Goal: Task Accomplishment & Management: Manage account settings

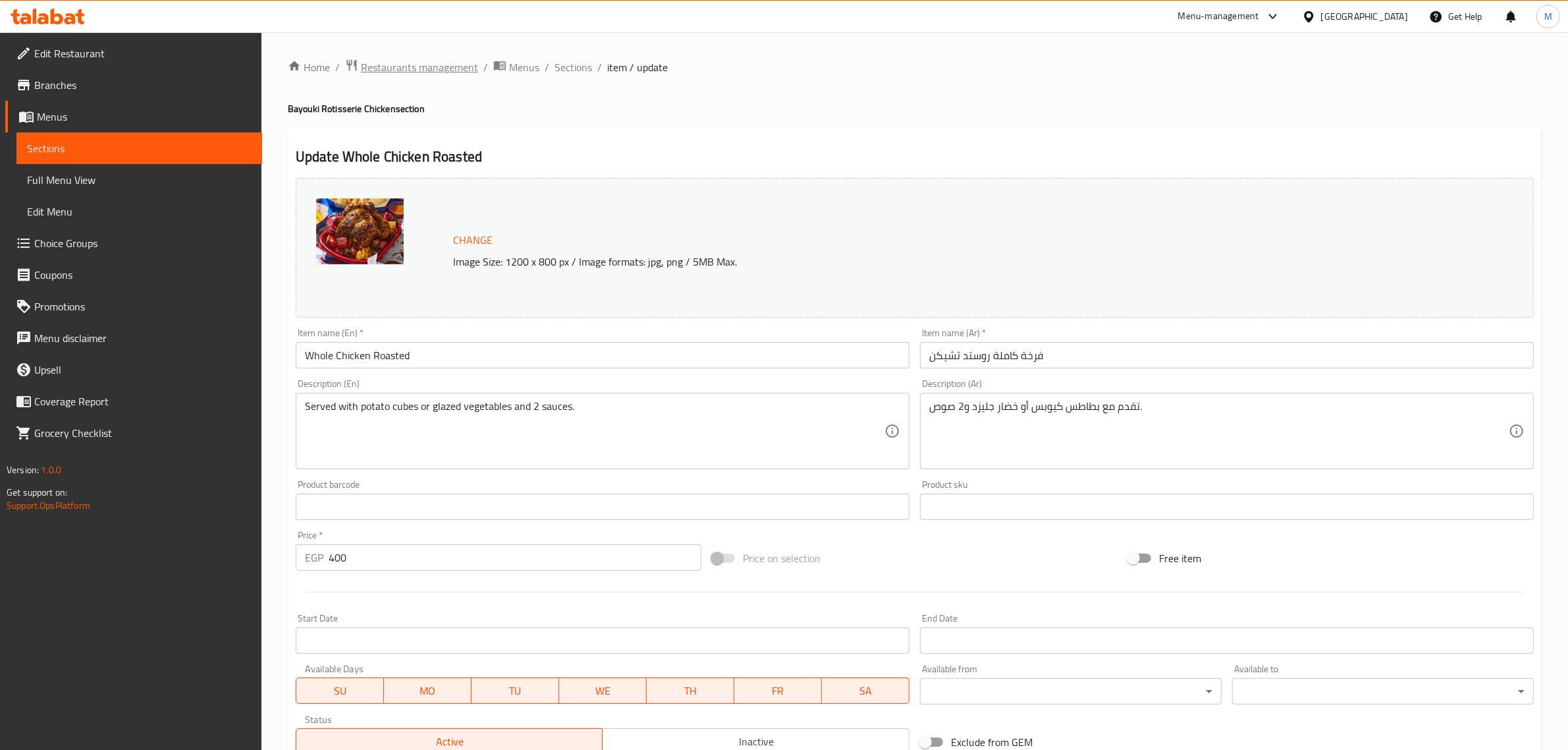
click at [425, 67] on span "Restaurants management" at bounding box center [419, 68] width 117 height 16
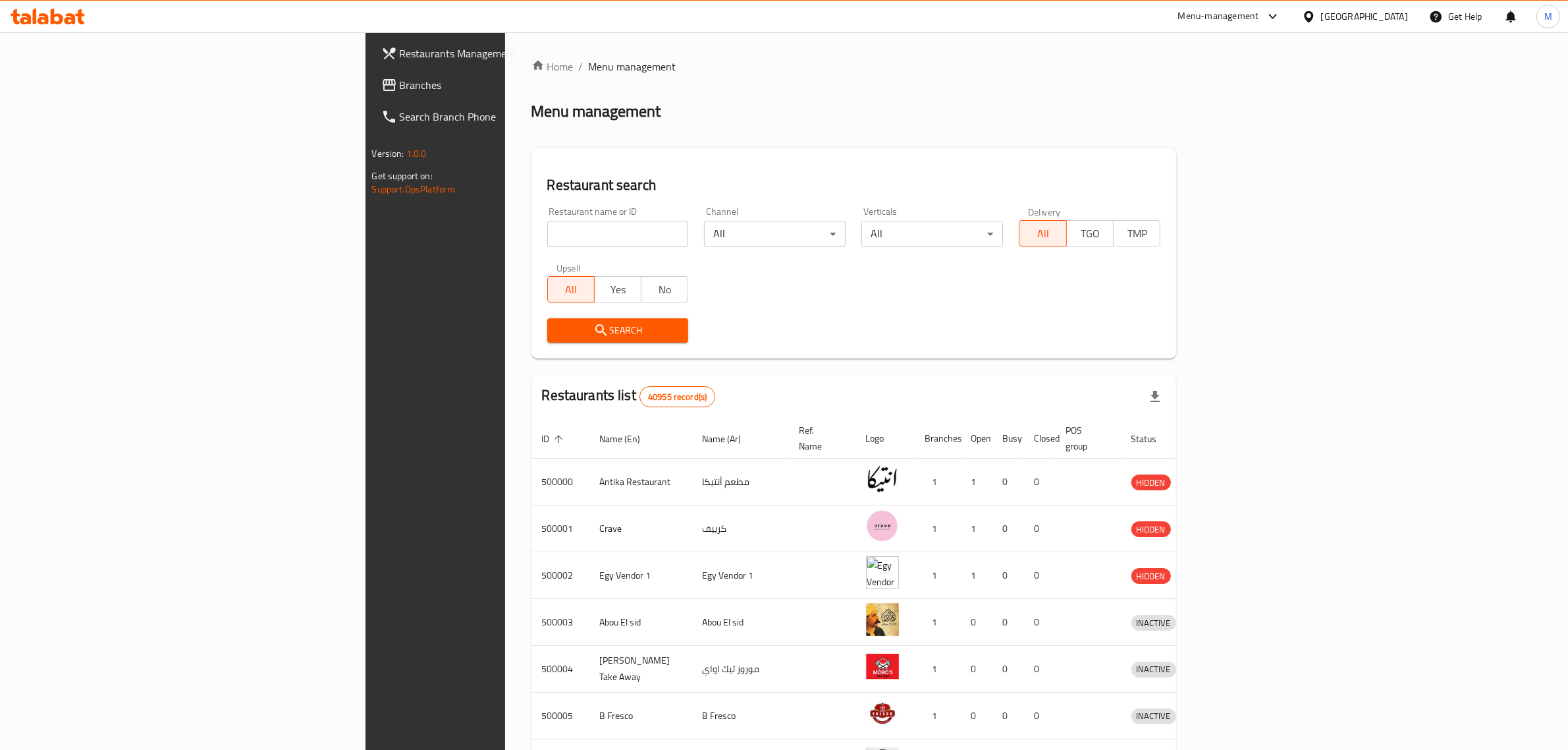
click at [1385, 21] on div "Egypt" at bounding box center [1365, 17] width 87 height 15
click at [1246, 259] on div "[GEOGRAPHIC_DATA]" at bounding box center [1308, 253] width 197 height 30
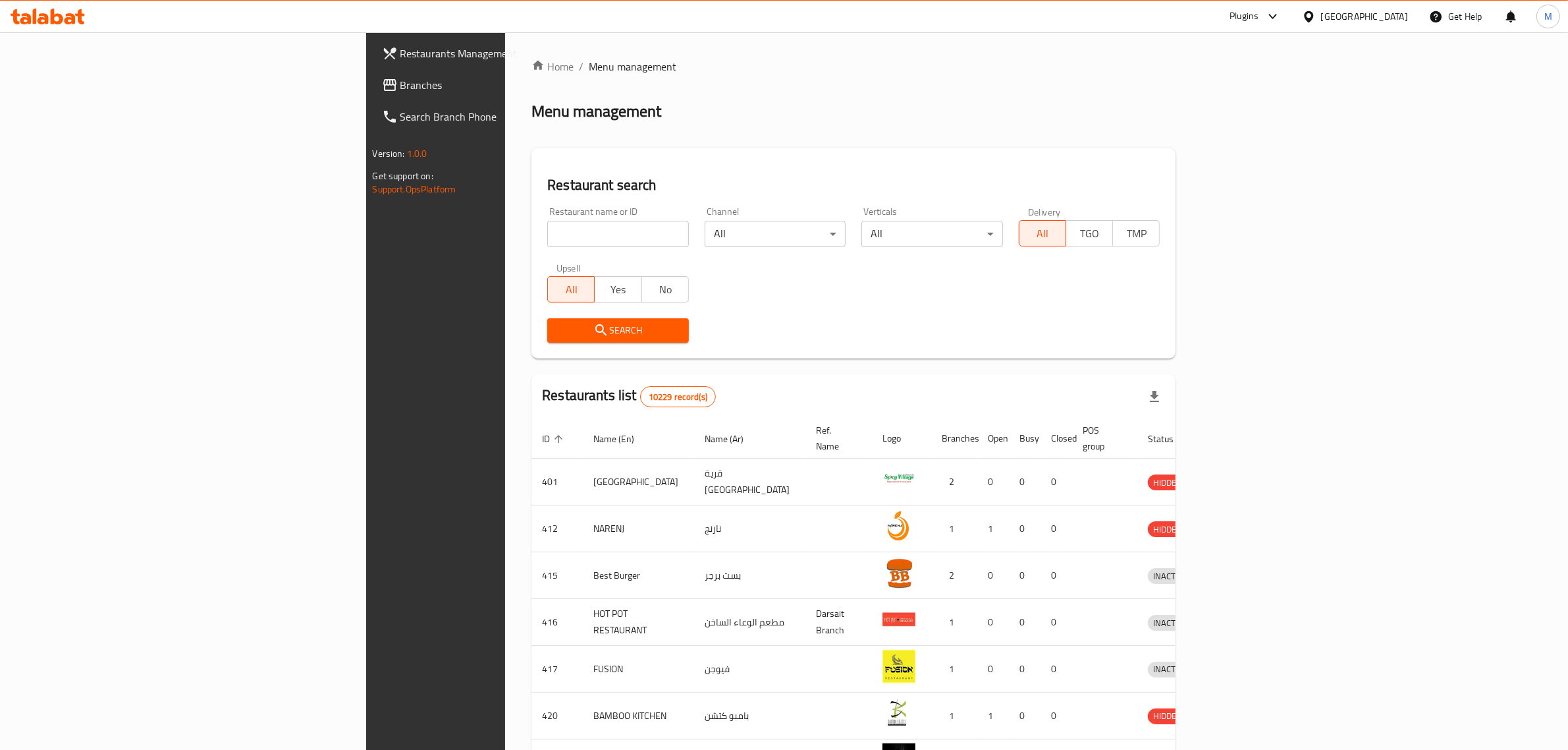
click at [547, 231] on input "search" at bounding box center [618, 233] width 142 height 26
paste input "18057"
type input "18057"
click button "Search" at bounding box center [618, 331] width 142 height 24
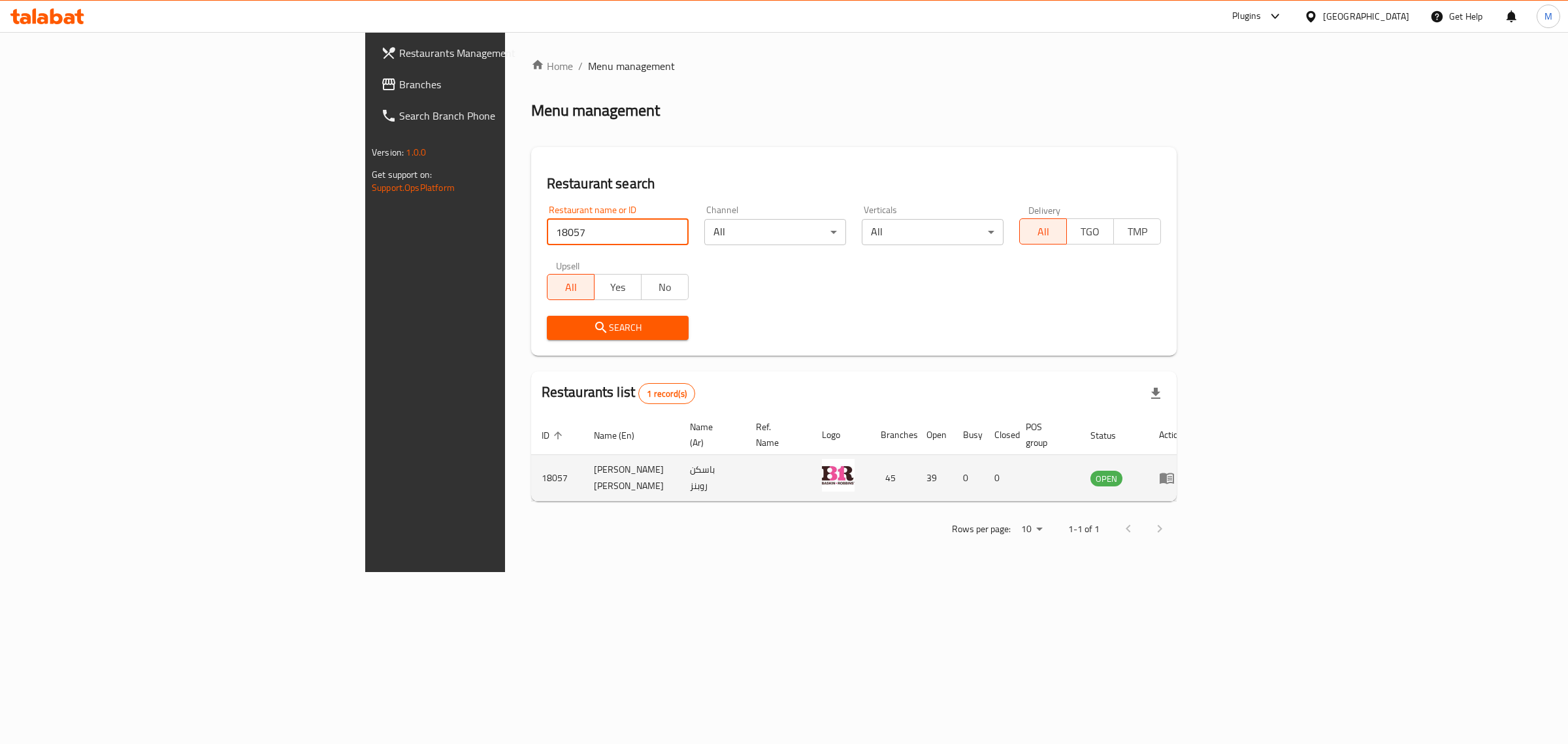
click at [1194, 455] on td "enhanced table" at bounding box center [1171, 478] width 45 height 46
click at [1174, 473] on icon "enhanced table" at bounding box center [1167, 479] width 15 height 11
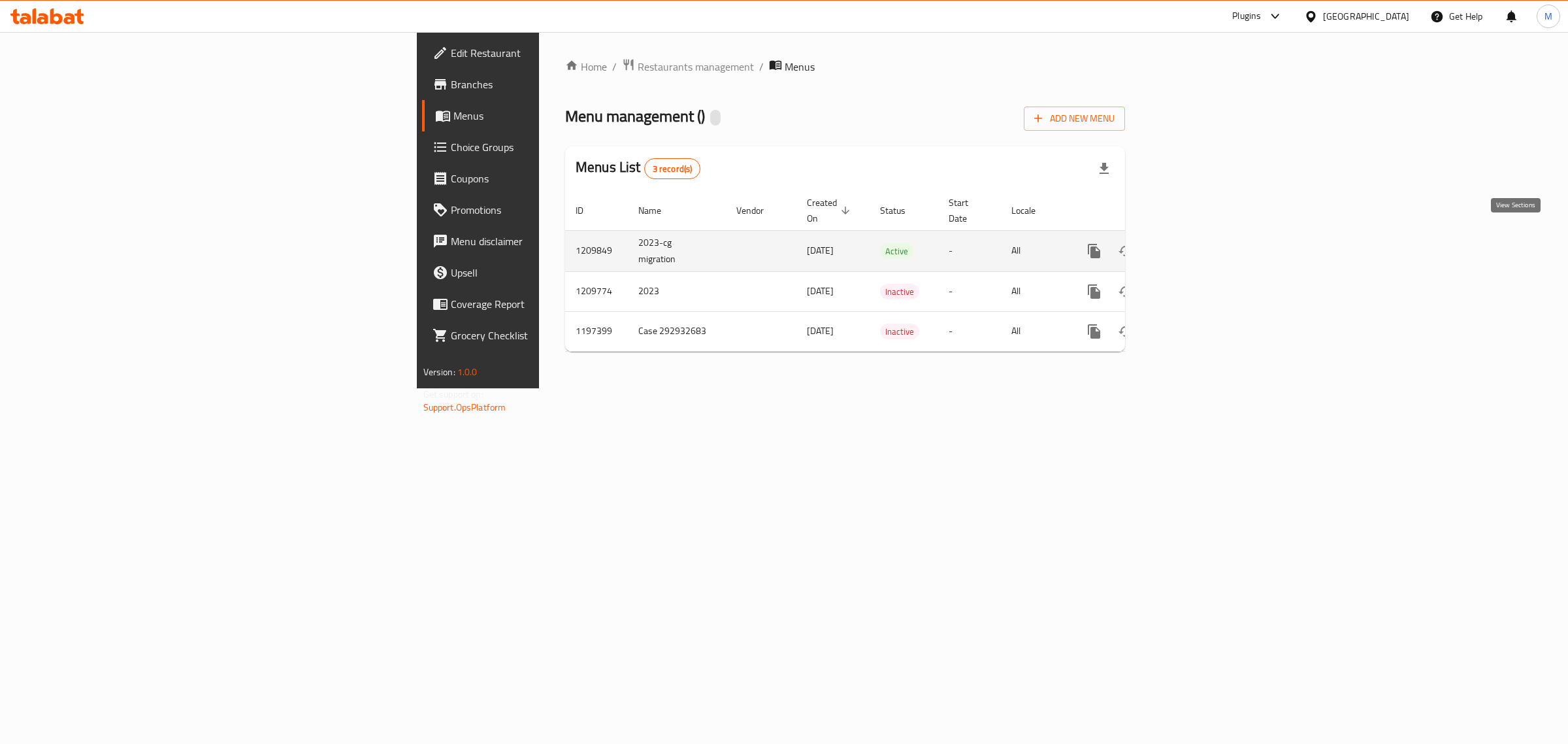
click at [1196, 243] on icon "enhanced table" at bounding box center [1188, 251] width 16 height 16
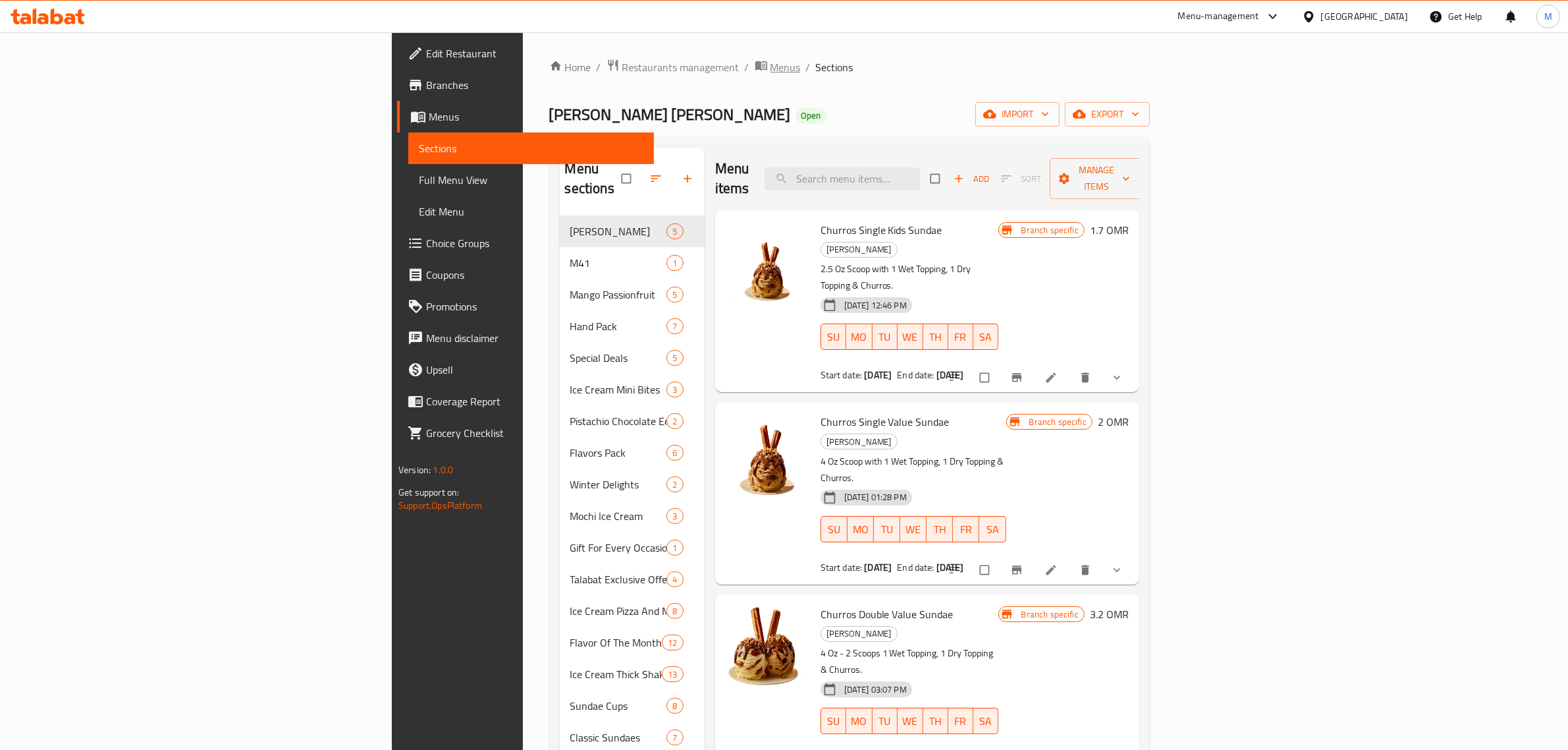
click at [771, 66] on span "Menus" at bounding box center [785, 68] width 30 height 16
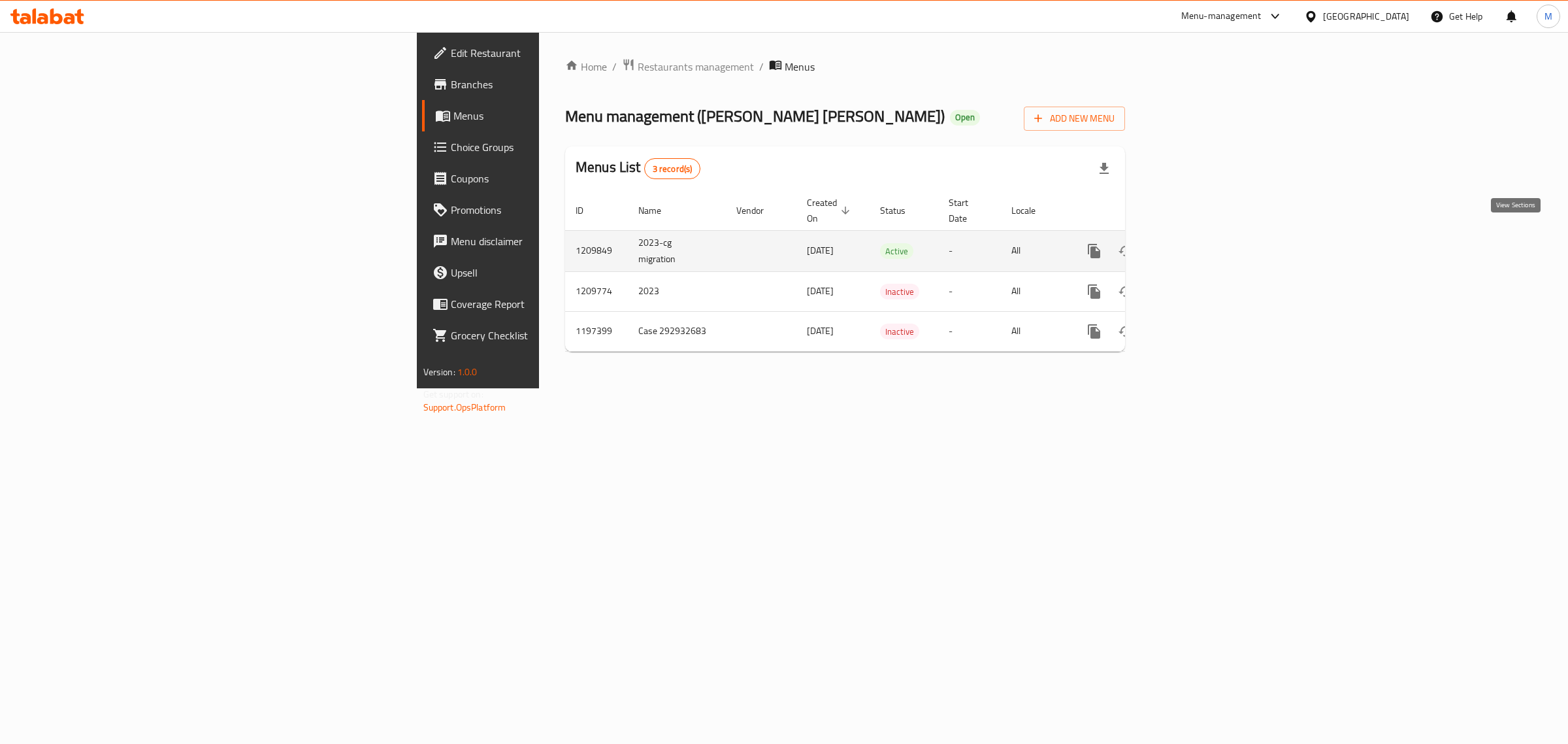
click at [1194, 245] on icon "enhanced table" at bounding box center [1188, 251] width 12 height 12
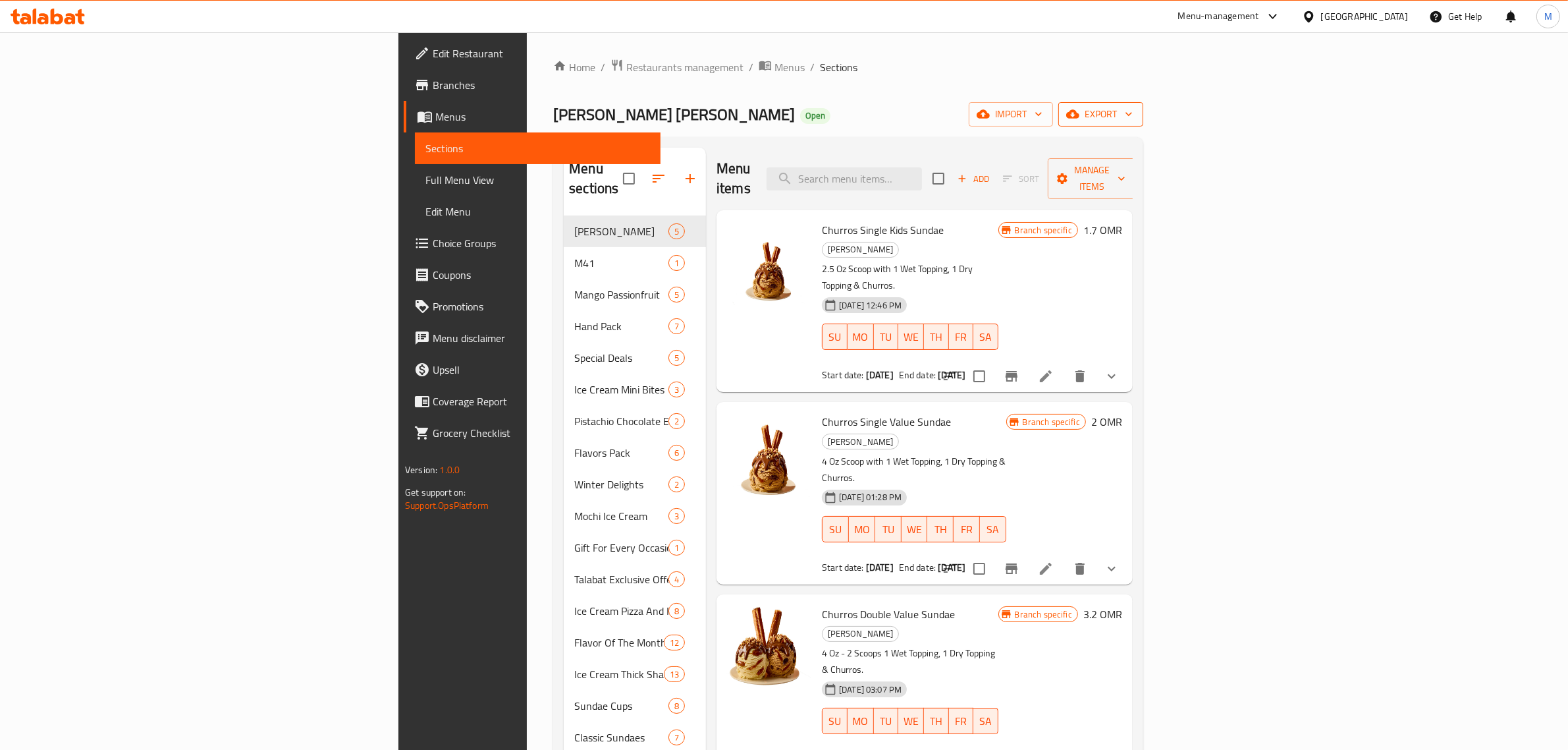
click at [1133, 120] on span "export" at bounding box center [1101, 114] width 64 height 17
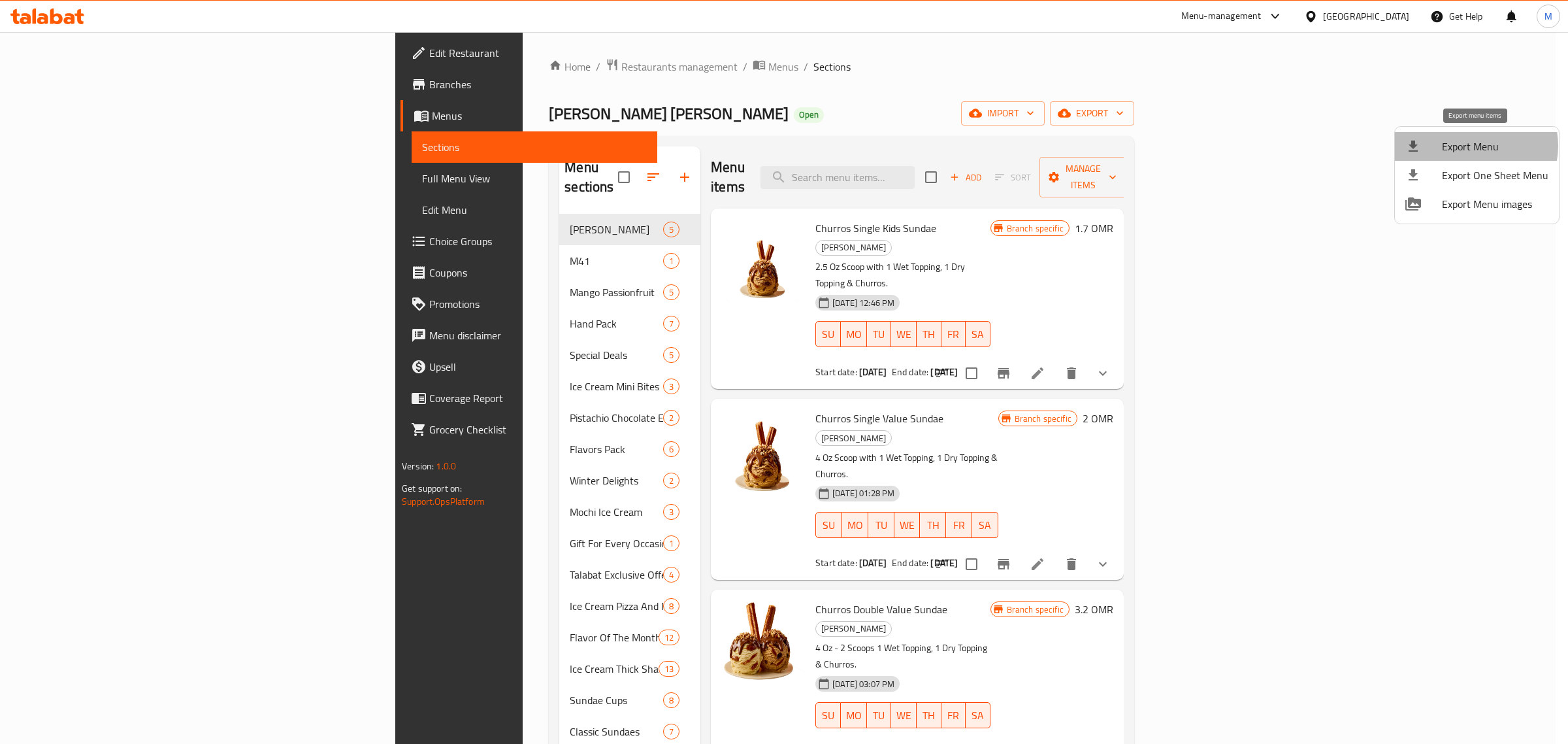
click at [1474, 146] on span "Export Menu" at bounding box center [1495, 147] width 106 height 16
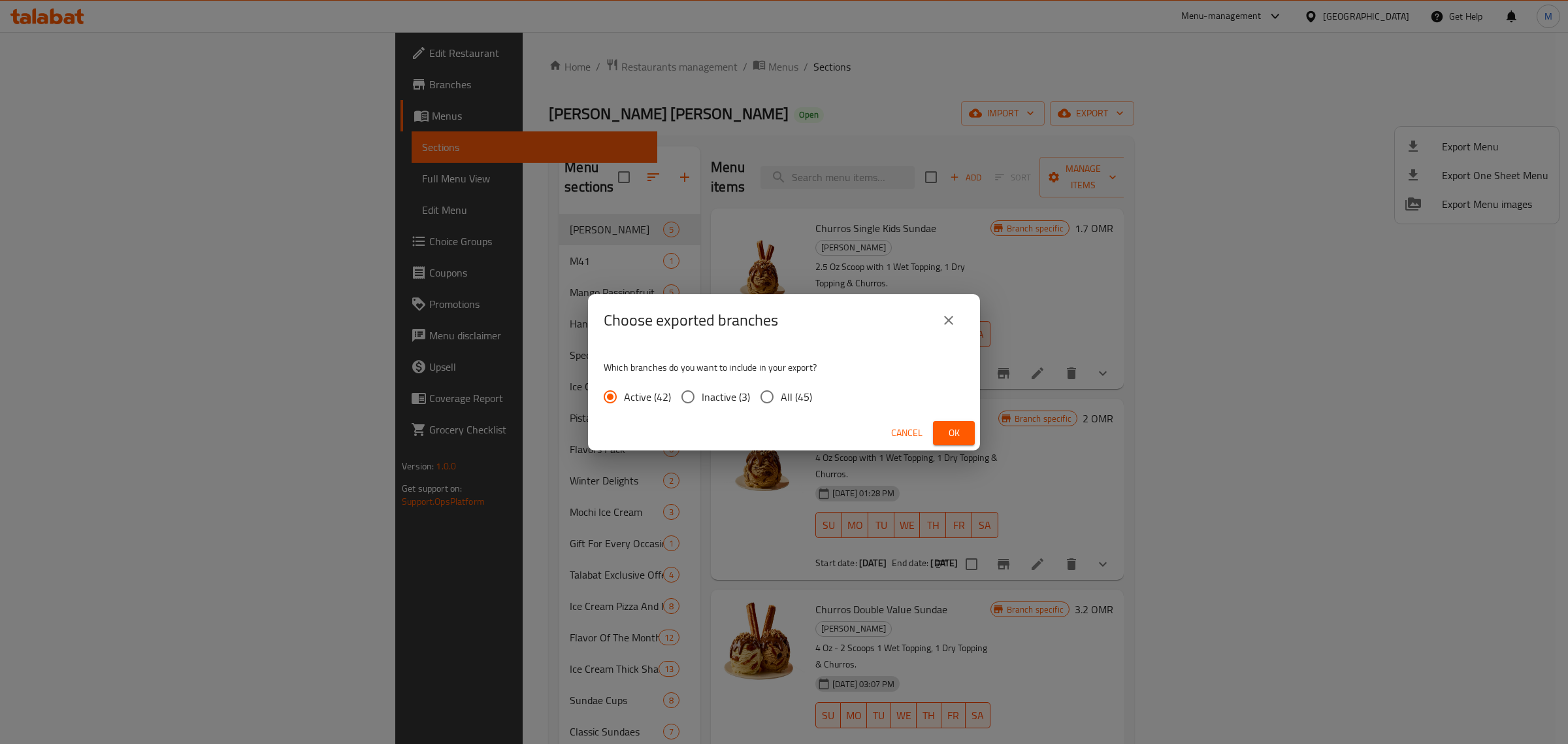
click at [795, 392] on span "All (45)" at bounding box center [796, 397] width 31 height 16
click at [781, 392] on input "All (45)" at bounding box center [766, 396] width 27 height 27
radio input "true"
click at [945, 433] on span "Ok" at bounding box center [954, 433] width 21 height 17
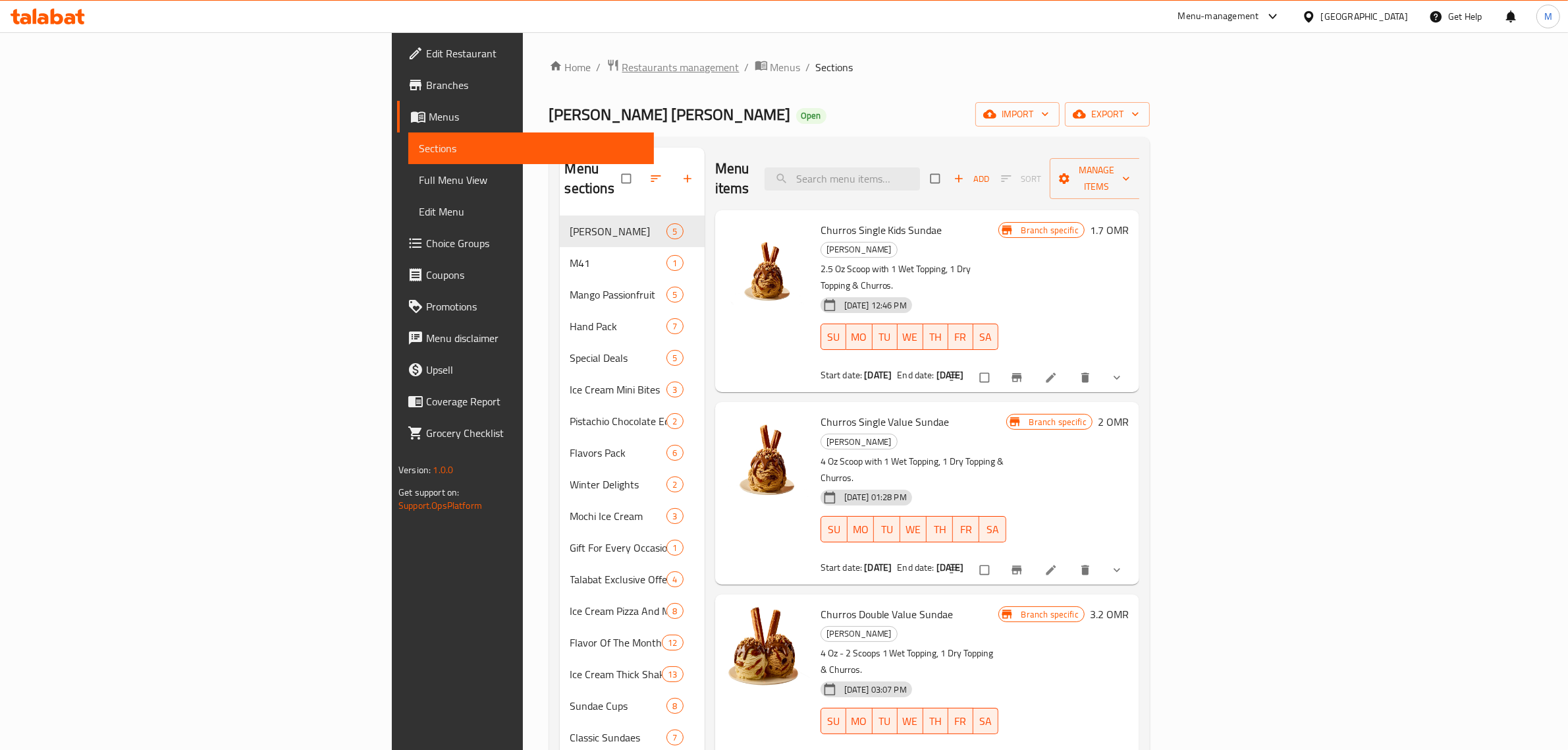
click at [623, 61] on span "Restaurants management" at bounding box center [681, 68] width 117 height 16
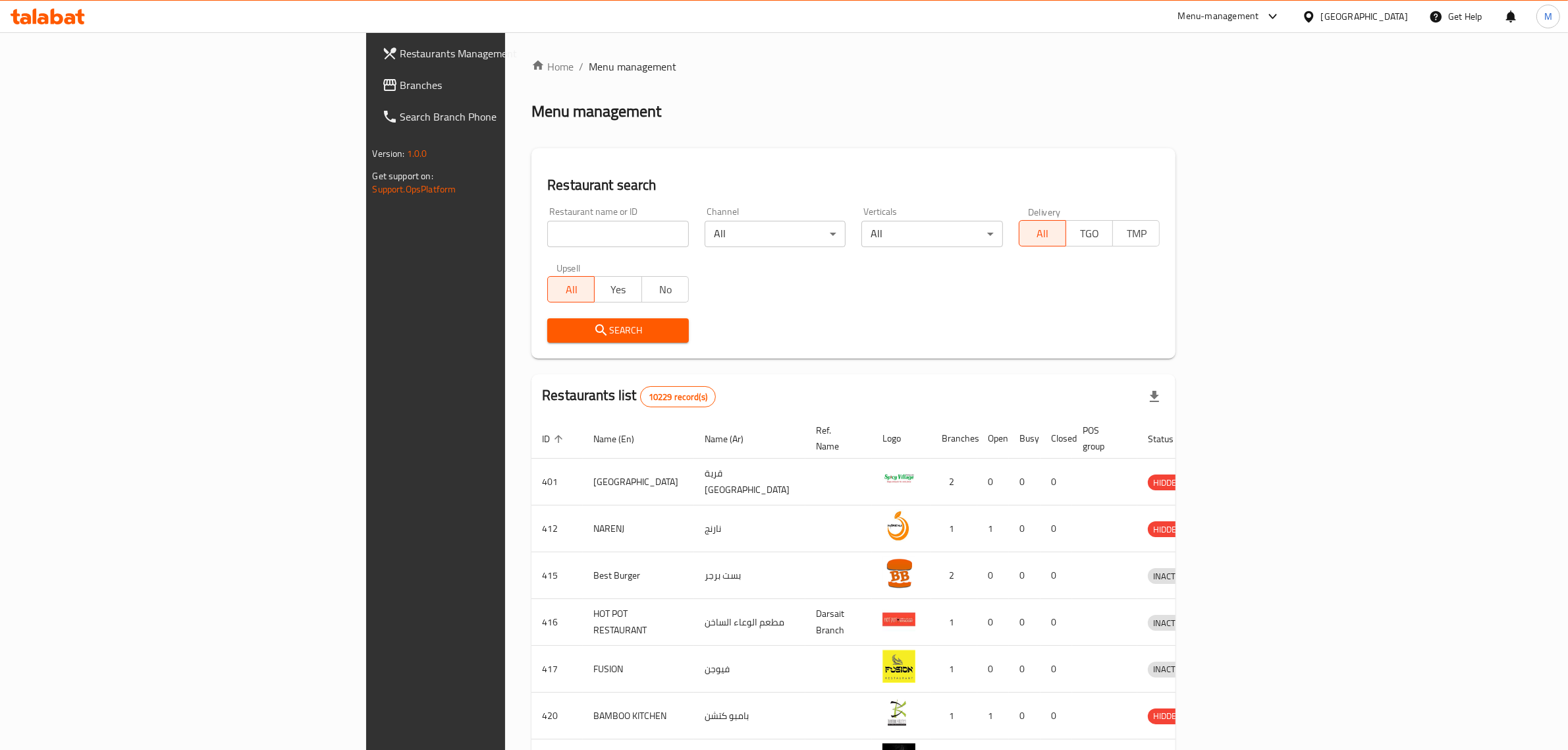
click at [1260, 11] on div "Menu-management" at bounding box center [1219, 17] width 81 height 16
click at [1191, 242] on div "Restaurant-Management" at bounding box center [1209, 238] width 104 height 15
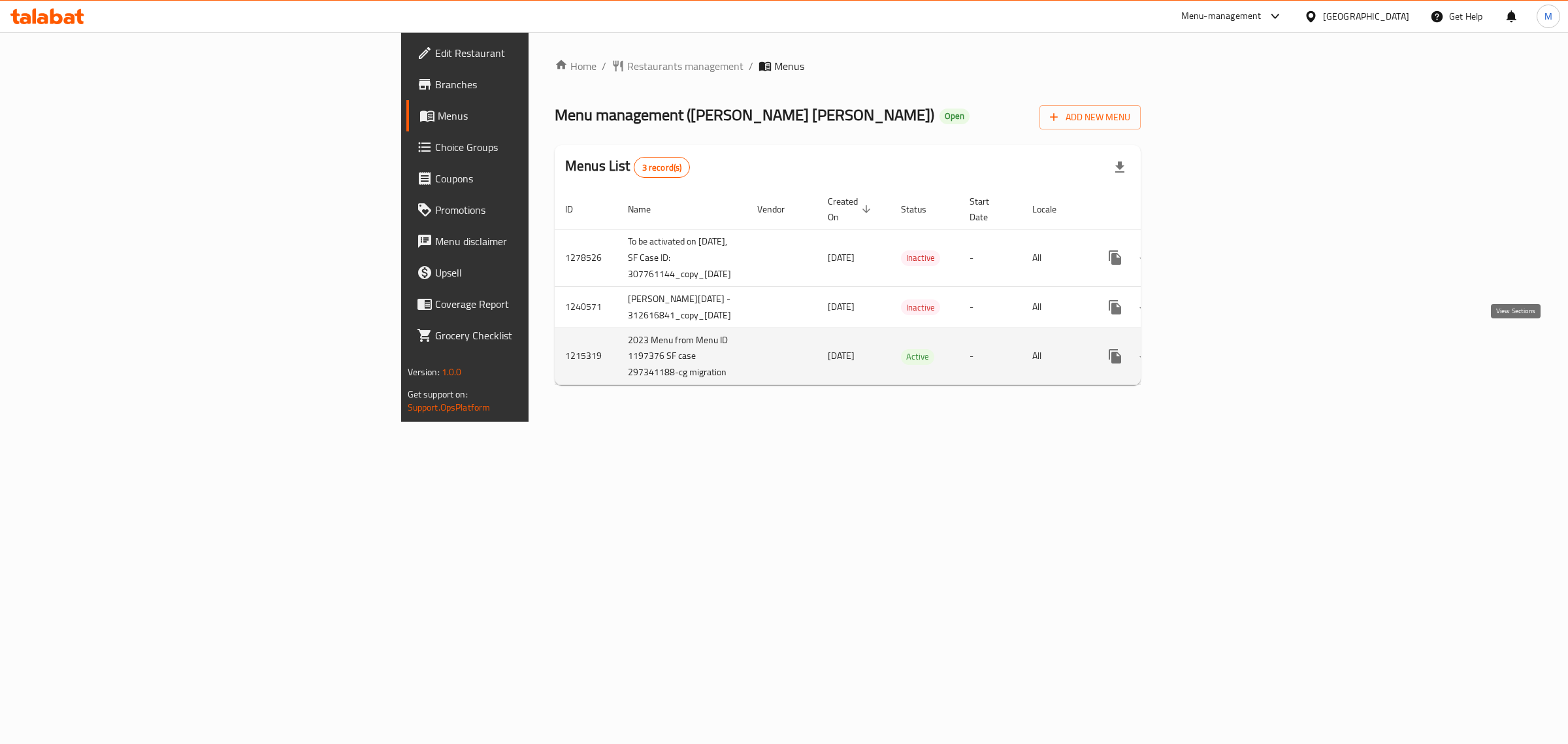
click at [1217, 348] on icon "enhanced table" at bounding box center [1210, 356] width 16 height 16
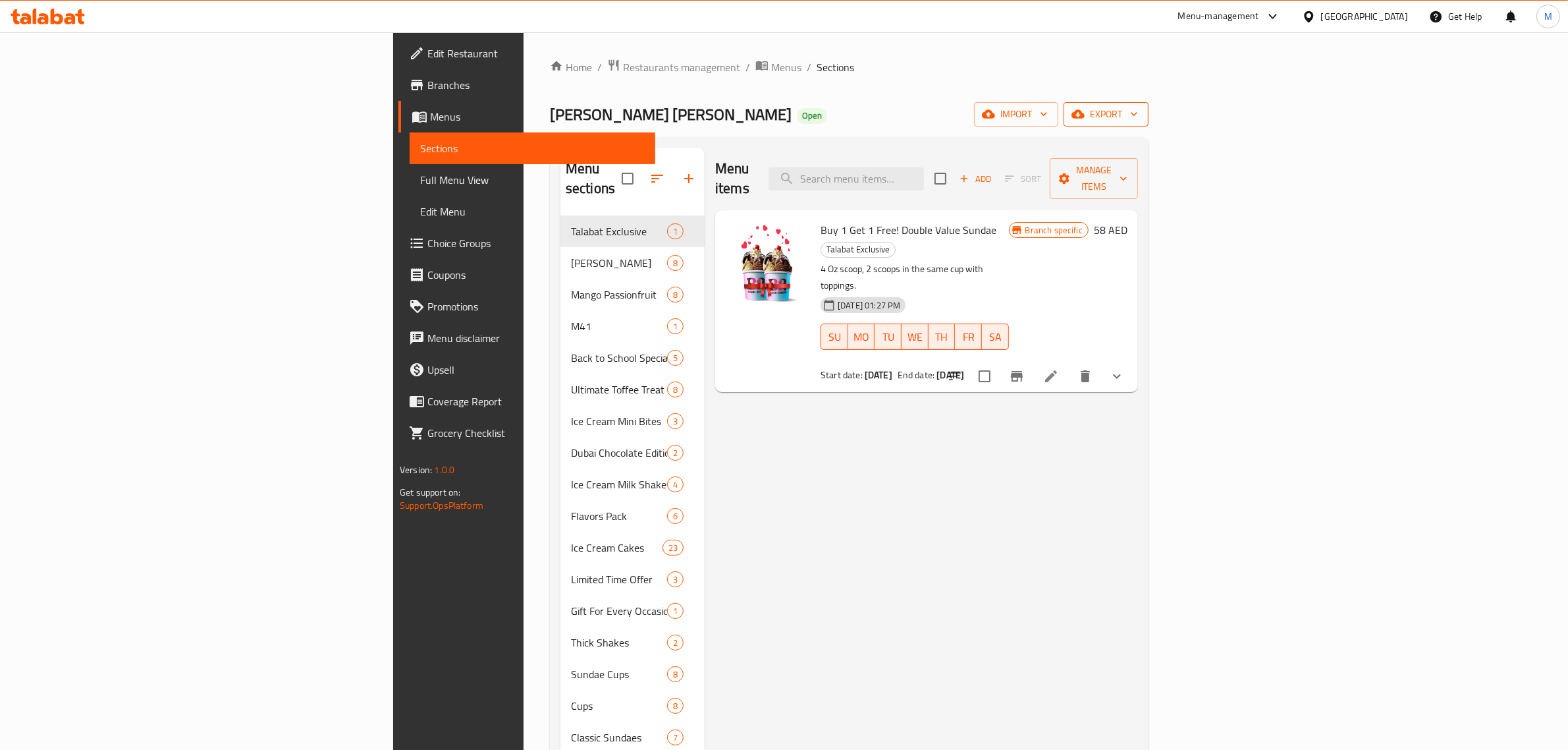
click at [1138, 110] on span "export" at bounding box center [1106, 114] width 64 height 17
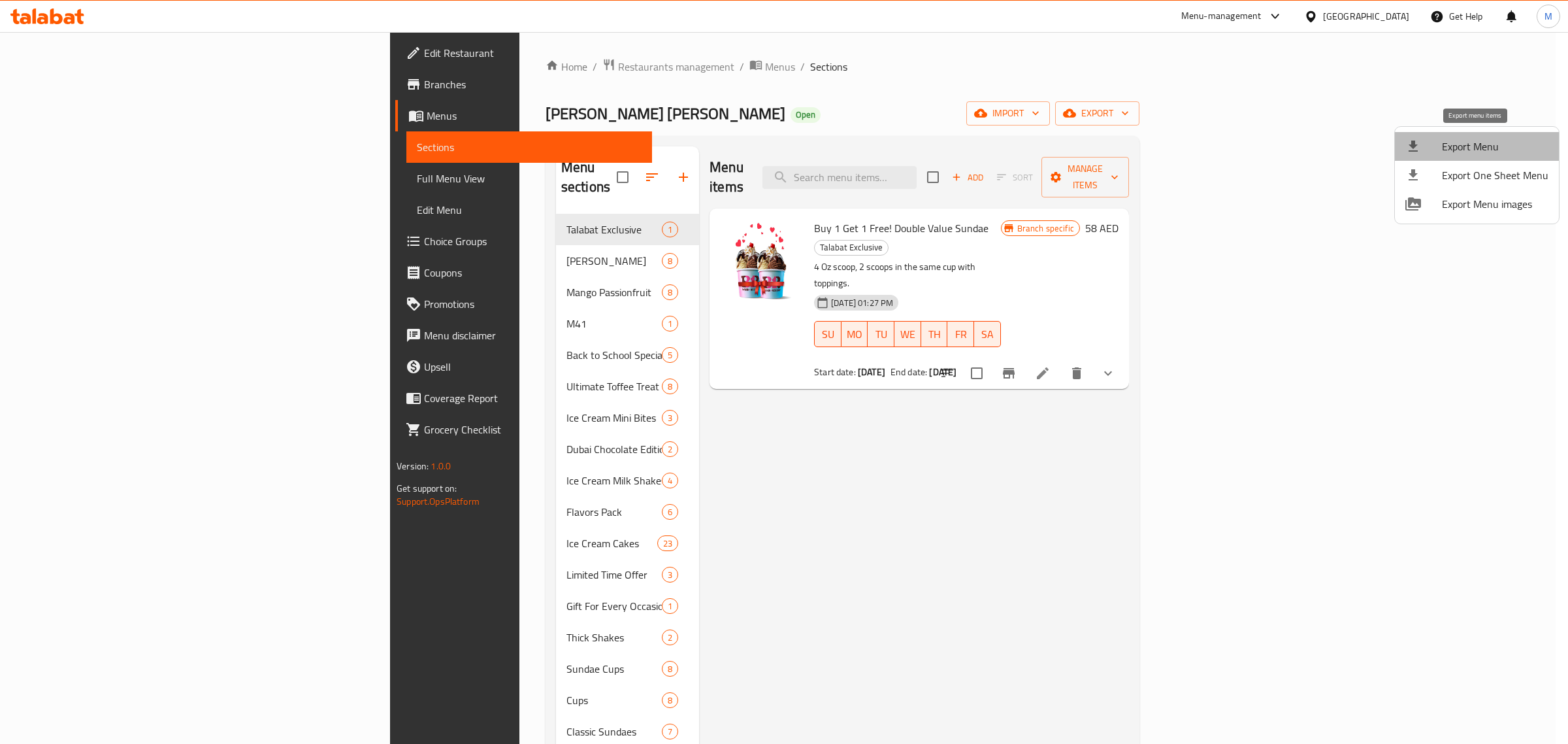
click at [1497, 141] on span "Export Menu" at bounding box center [1495, 147] width 106 height 16
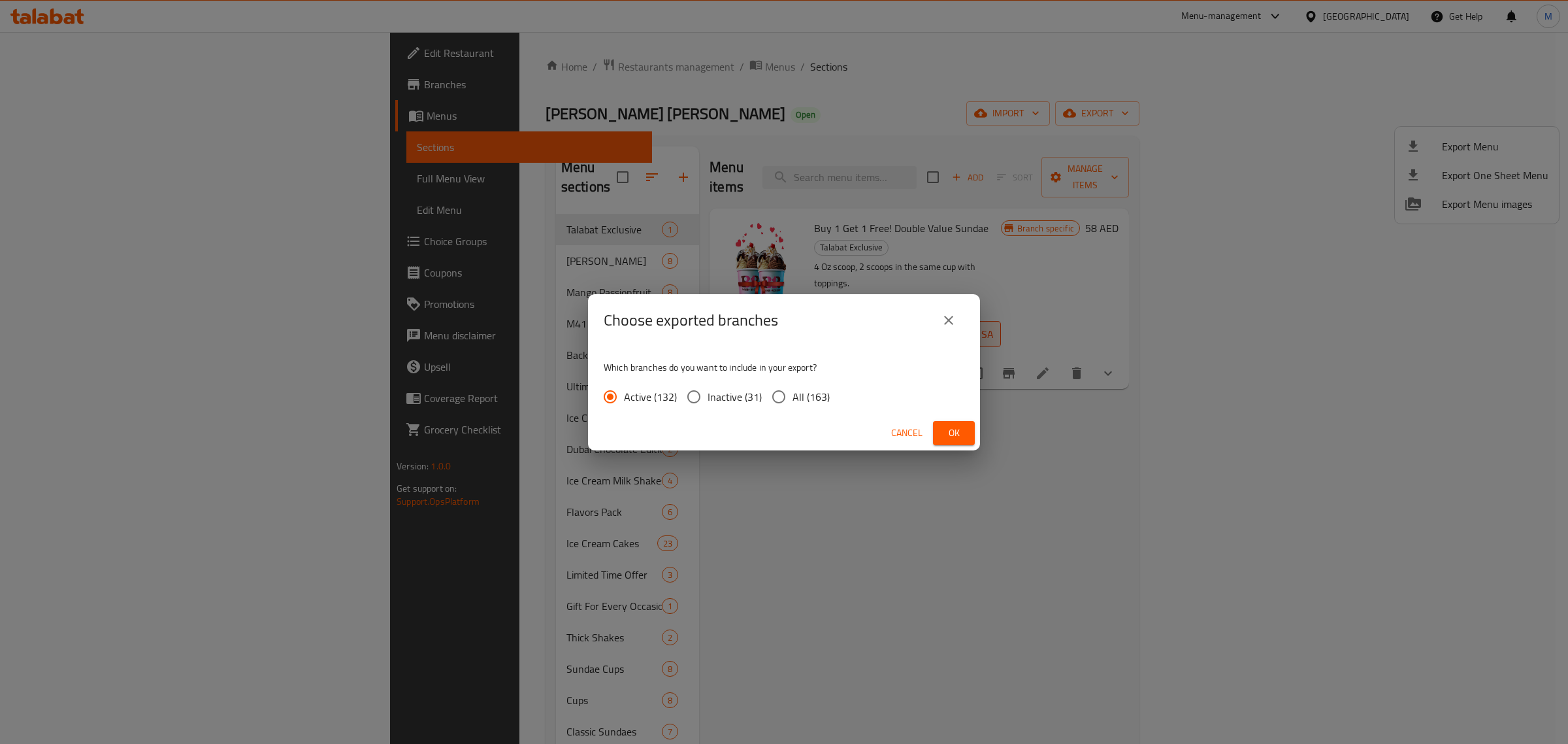
click at [962, 433] on span "Ok" at bounding box center [954, 433] width 21 height 17
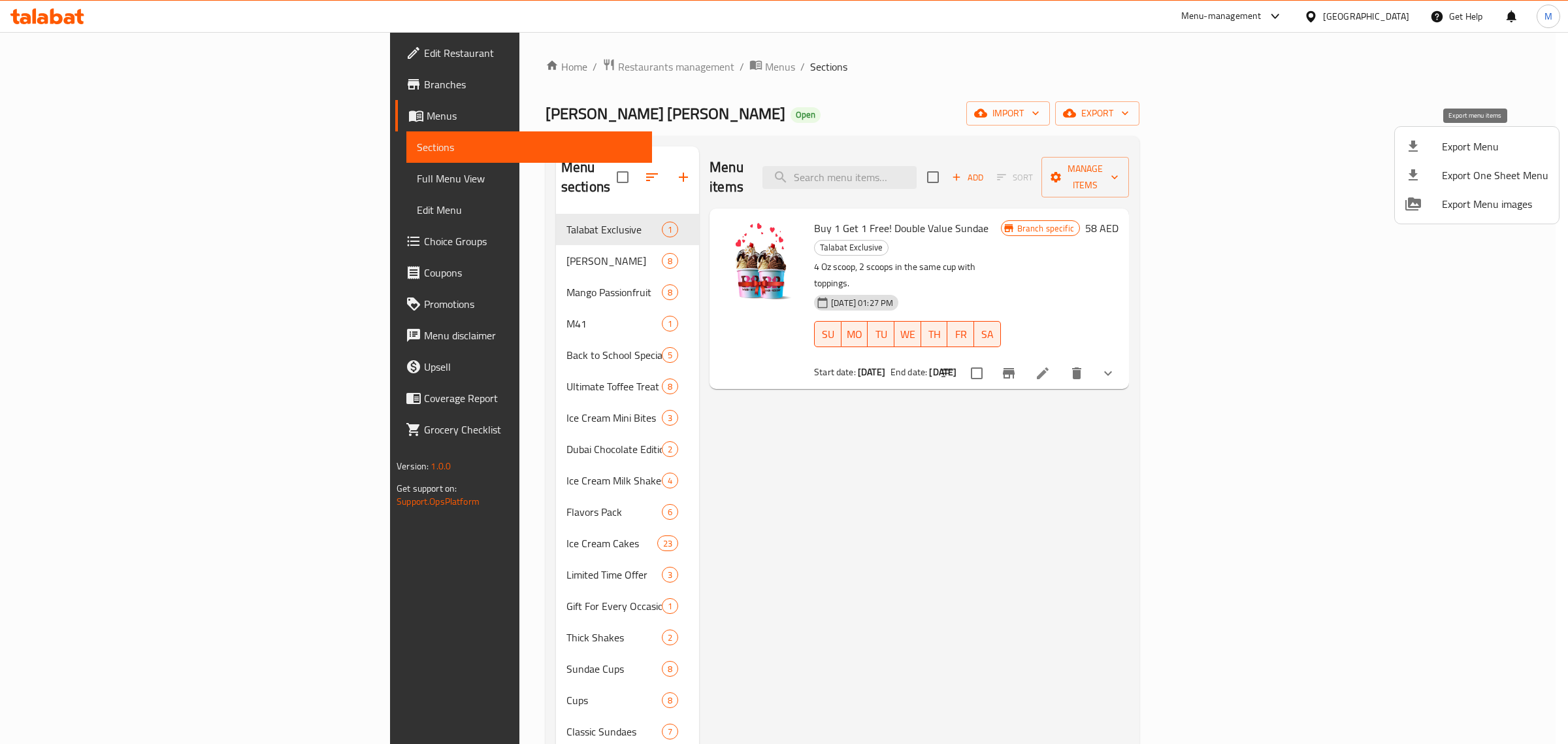
click at [1508, 141] on span "Export Menu" at bounding box center [1495, 147] width 106 height 16
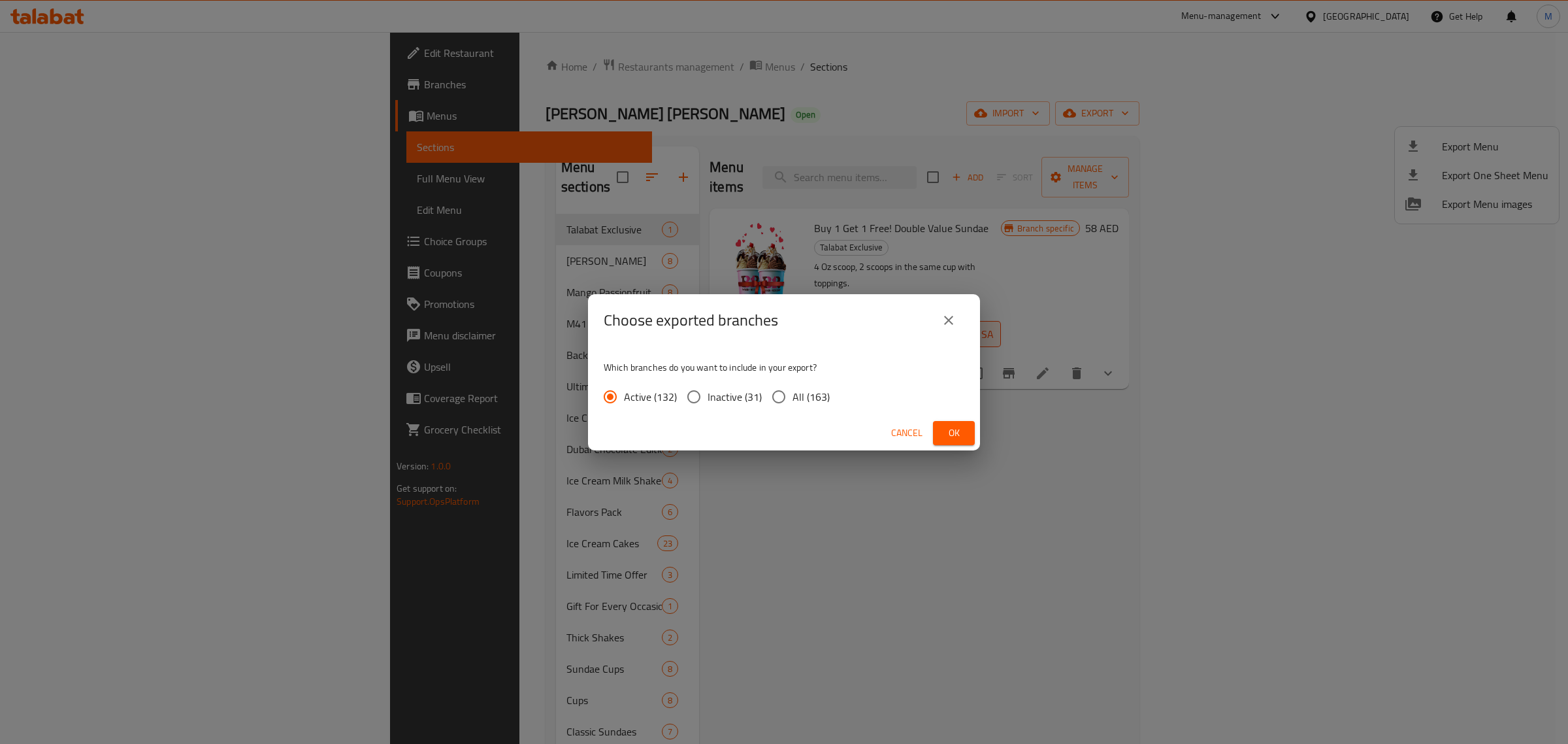
click at [812, 394] on span "All (163)" at bounding box center [811, 397] width 37 height 16
click at [792, 394] on input "All (163)" at bounding box center [778, 396] width 27 height 27
radio input "true"
click at [954, 429] on span "Ok" at bounding box center [954, 433] width 21 height 17
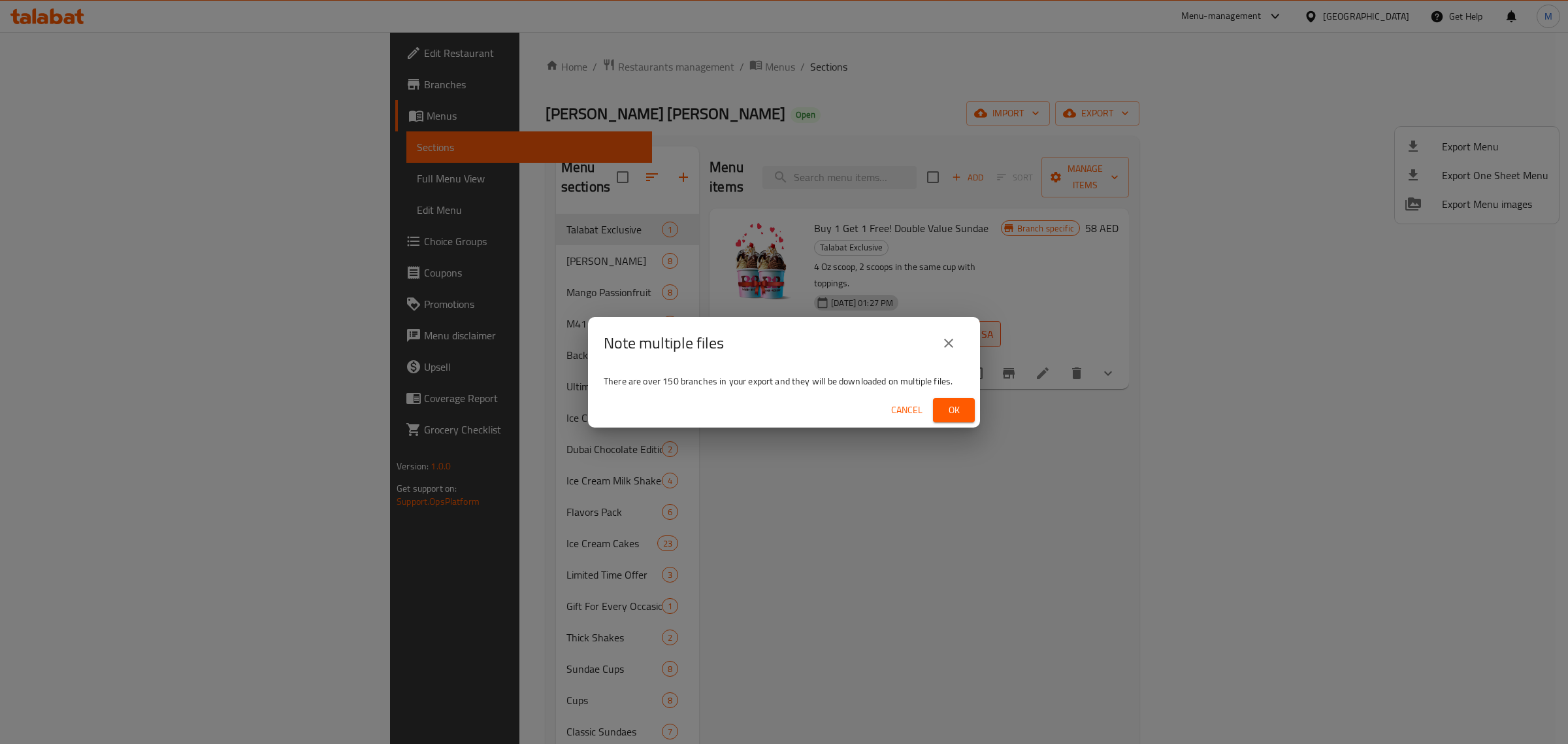
click at [953, 338] on icon "close" at bounding box center [949, 343] width 16 height 16
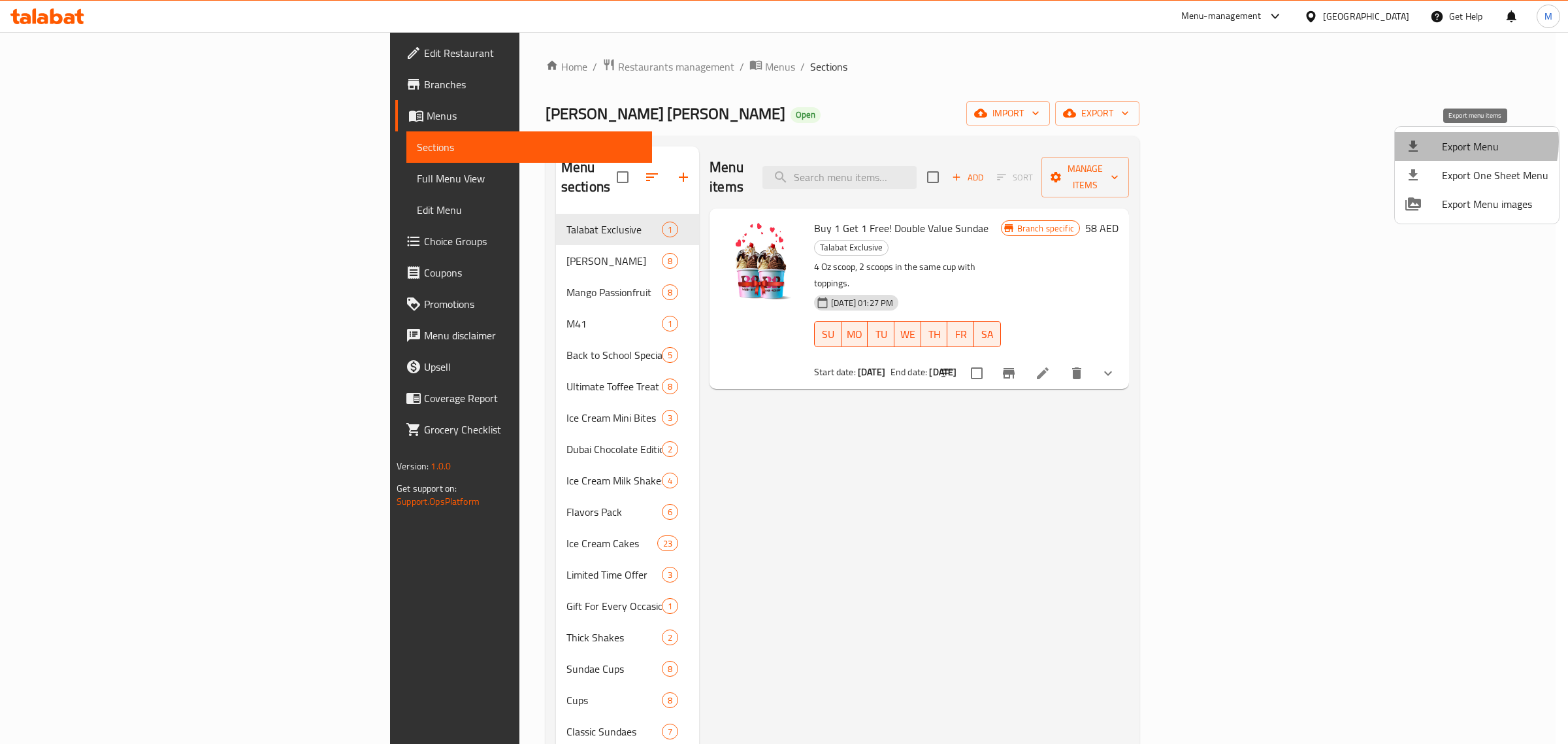
click at [1459, 142] on span "Export Menu" at bounding box center [1495, 147] width 106 height 16
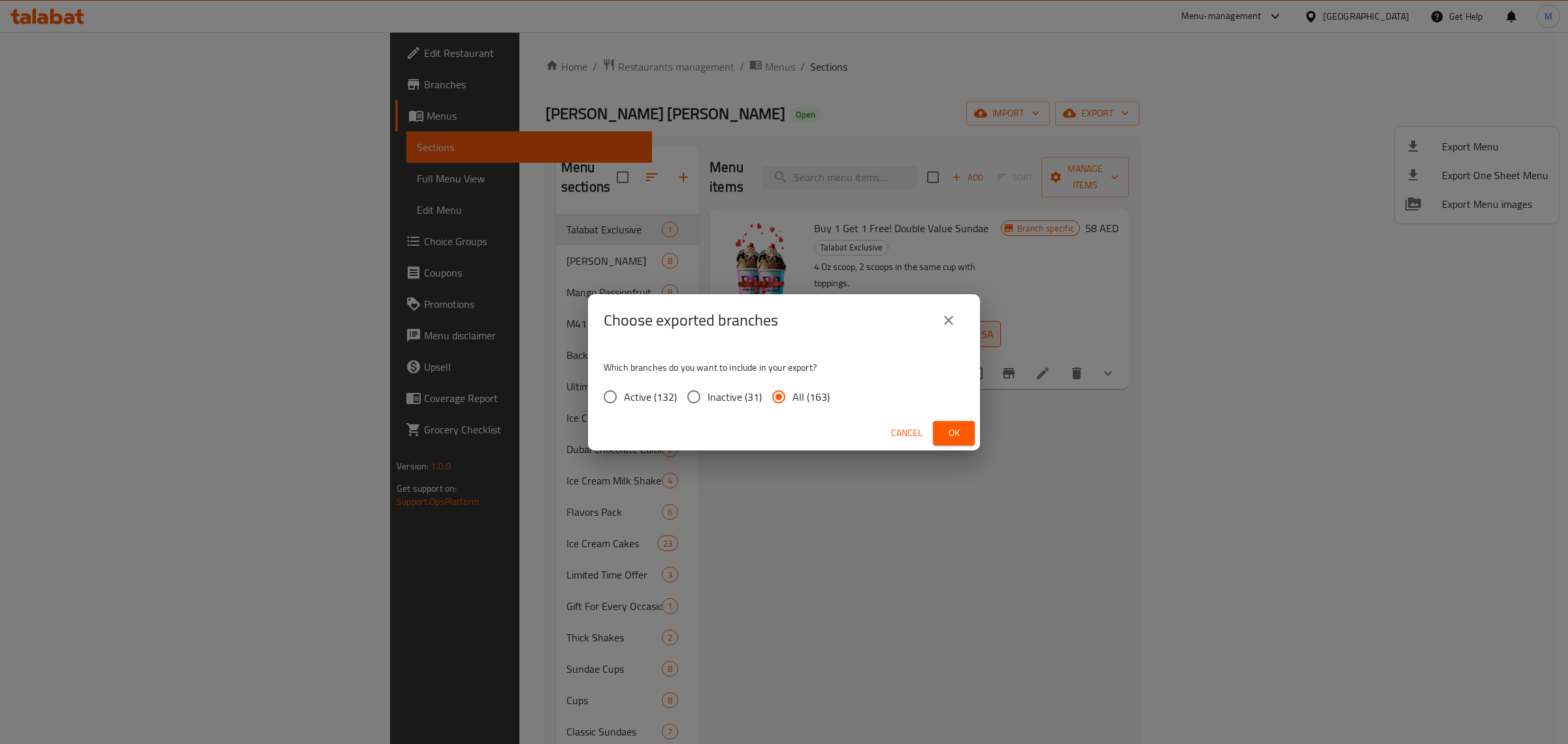
click at [958, 438] on span "Ok" at bounding box center [954, 433] width 21 height 17
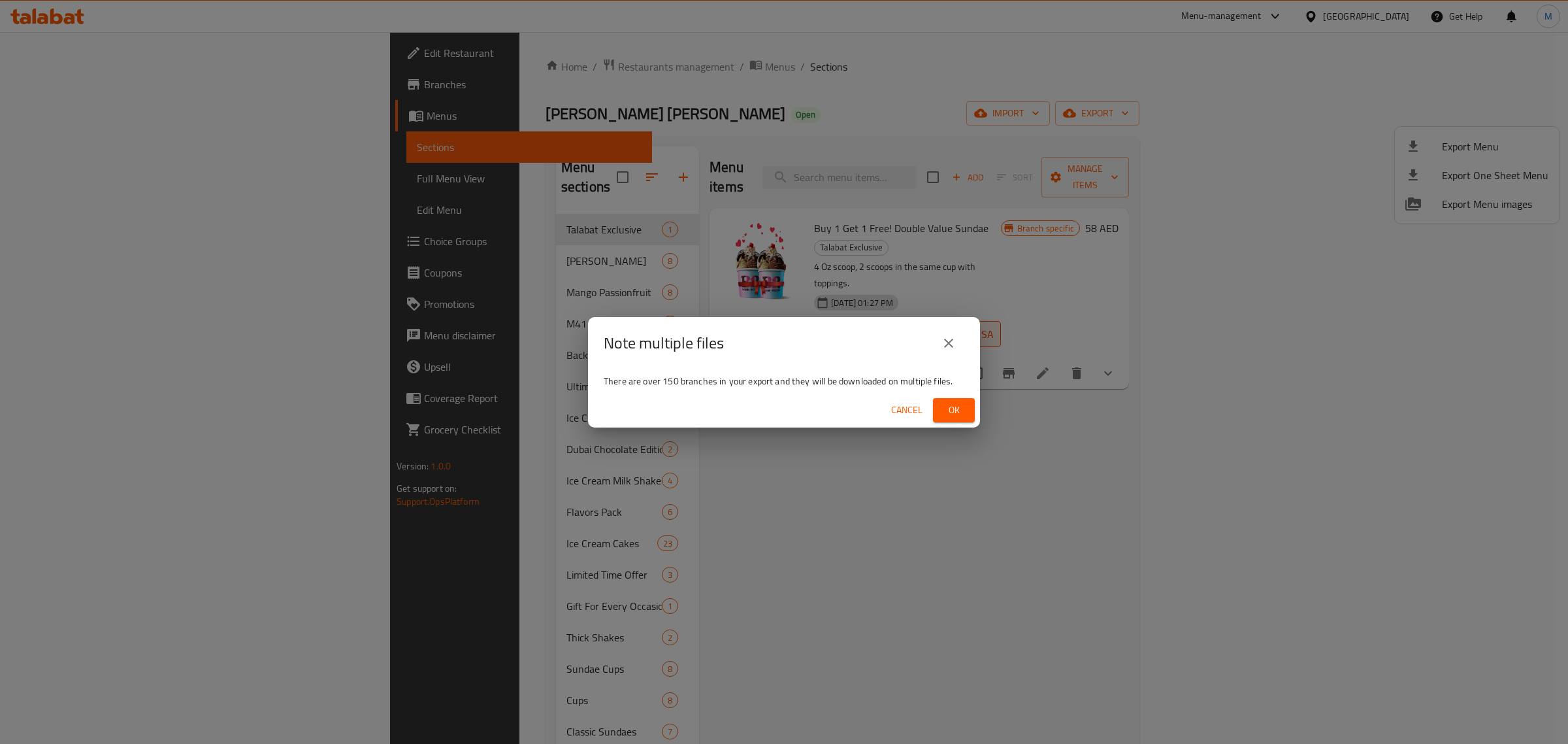
click at [948, 409] on span "Ok" at bounding box center [954, 410] width 21 height 17
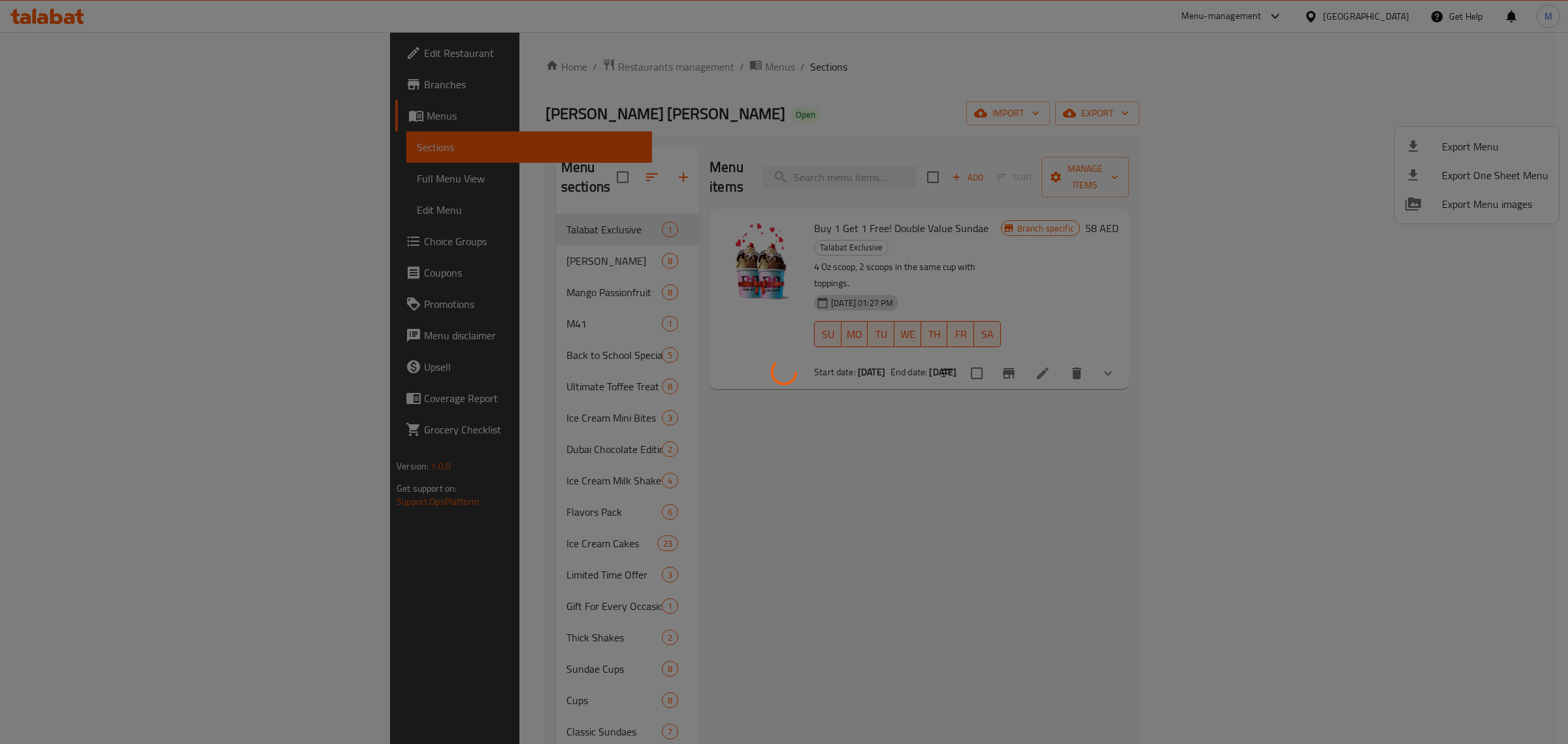
click at [1031, 54] on div at bounding box center [784, 372] width 1568 height 744
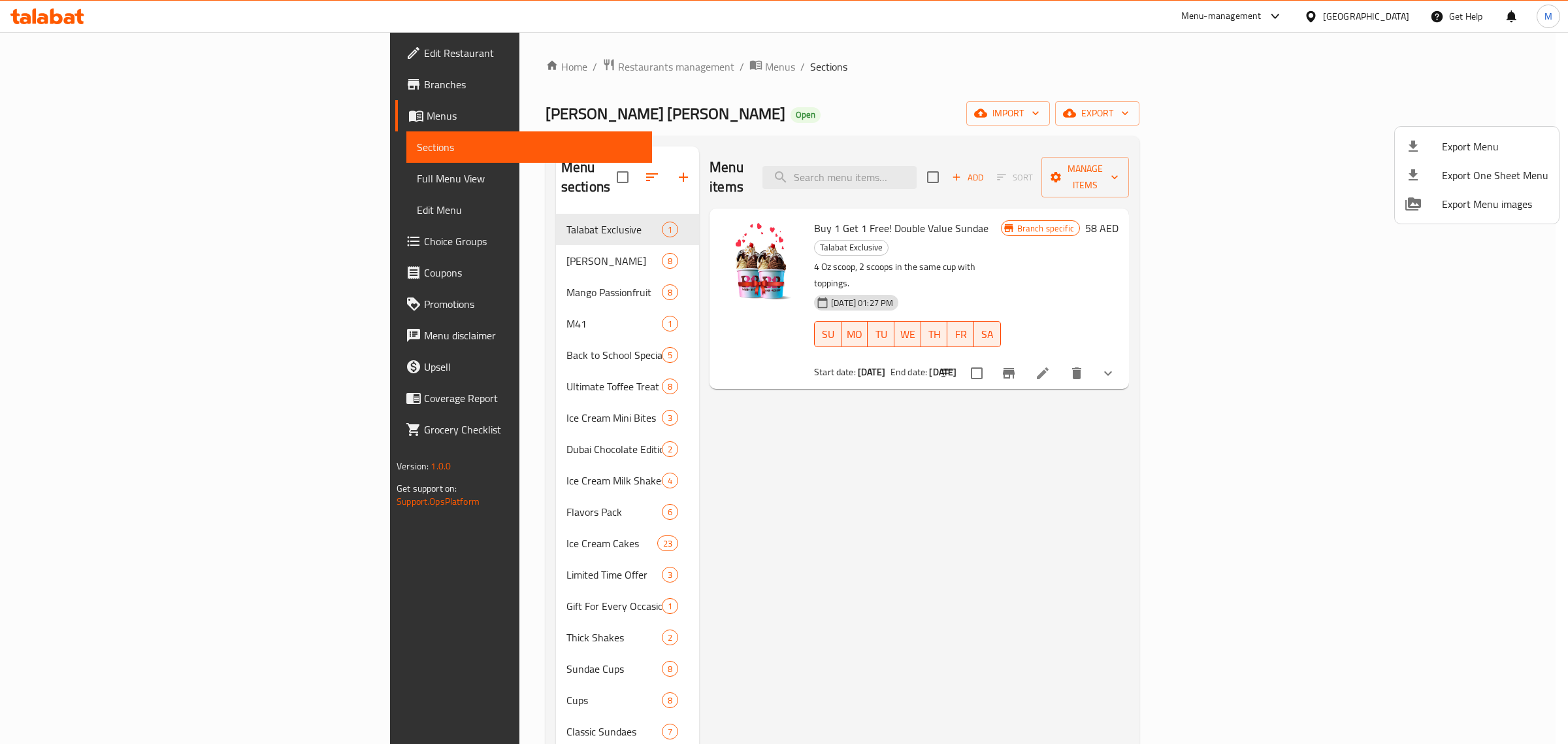
click at [1334, 13] on div at bounding box center [784, 372] width 1568 height 744
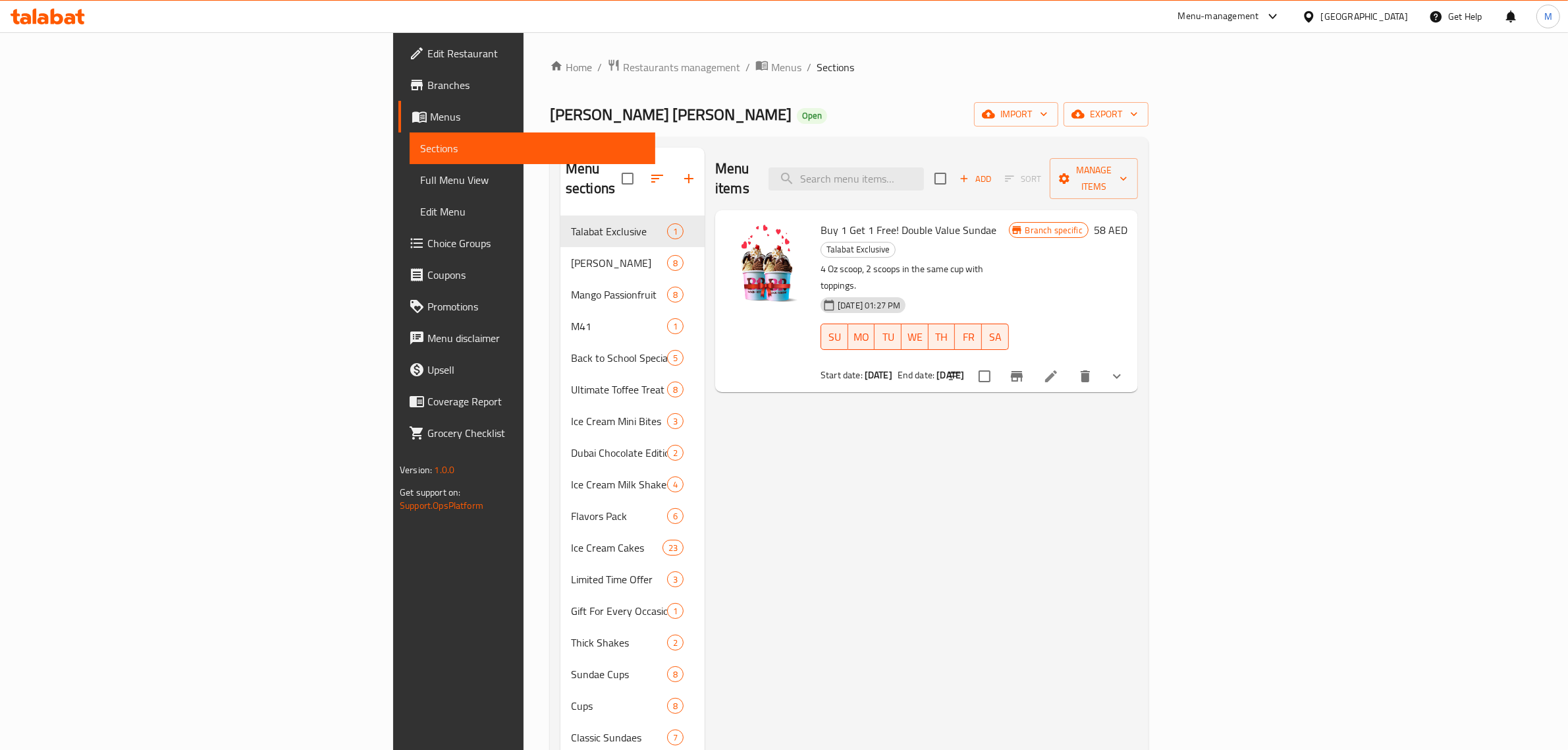
click at [1349, 21] on div "[GEOGRAPHIC_DATA]" at bounding box center [1365, 17] width 87 height 15
click at [1240, 284] on div "Qatar" at bounding box center [1265, 288] width 108 height 30
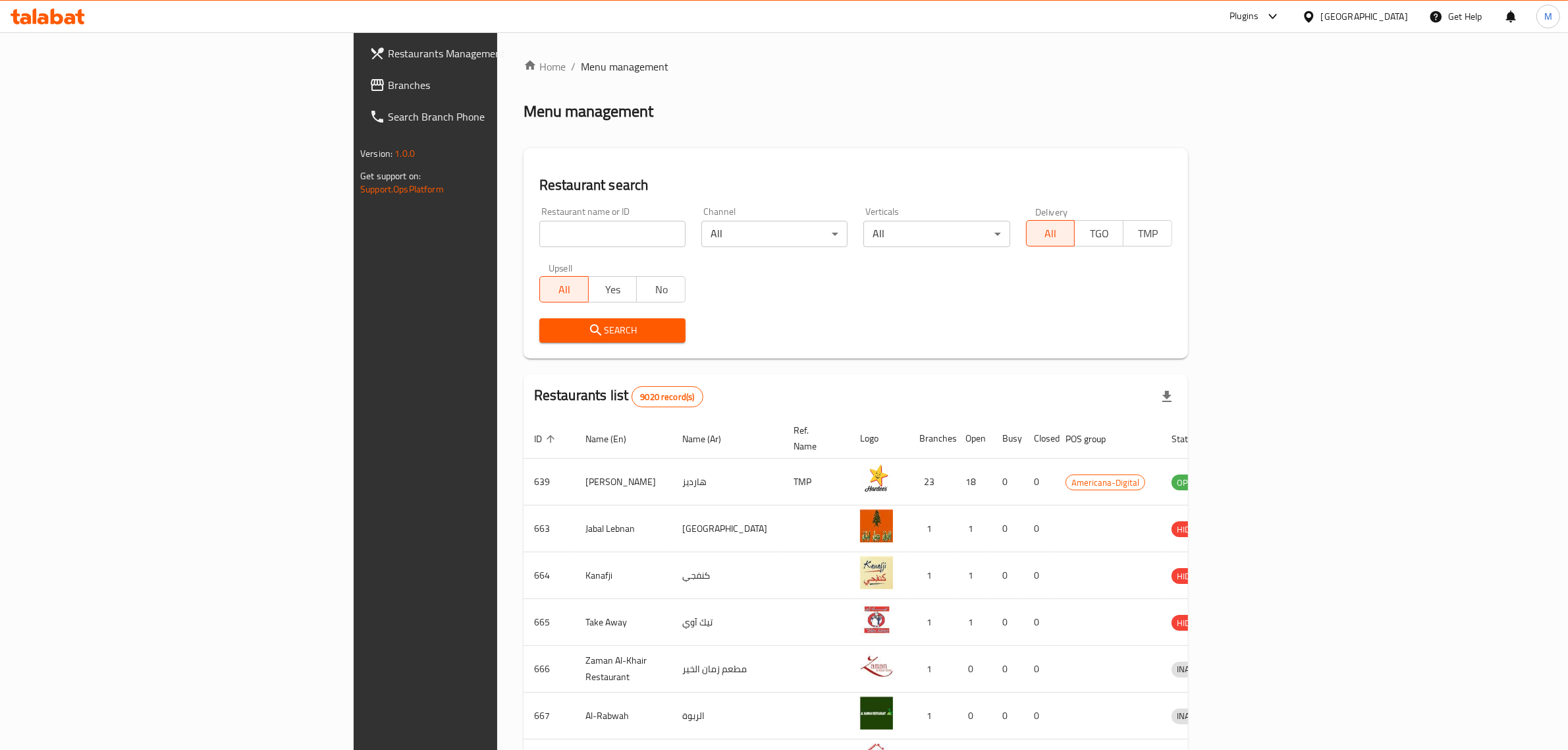
click at [1259, 11] on div "Plugins" at bounding box center [1244, 17] width 29 height 16
click at [1177, 247] on div "Restaurant-Management" at bounding box center [1211, 242] width 104 height 15
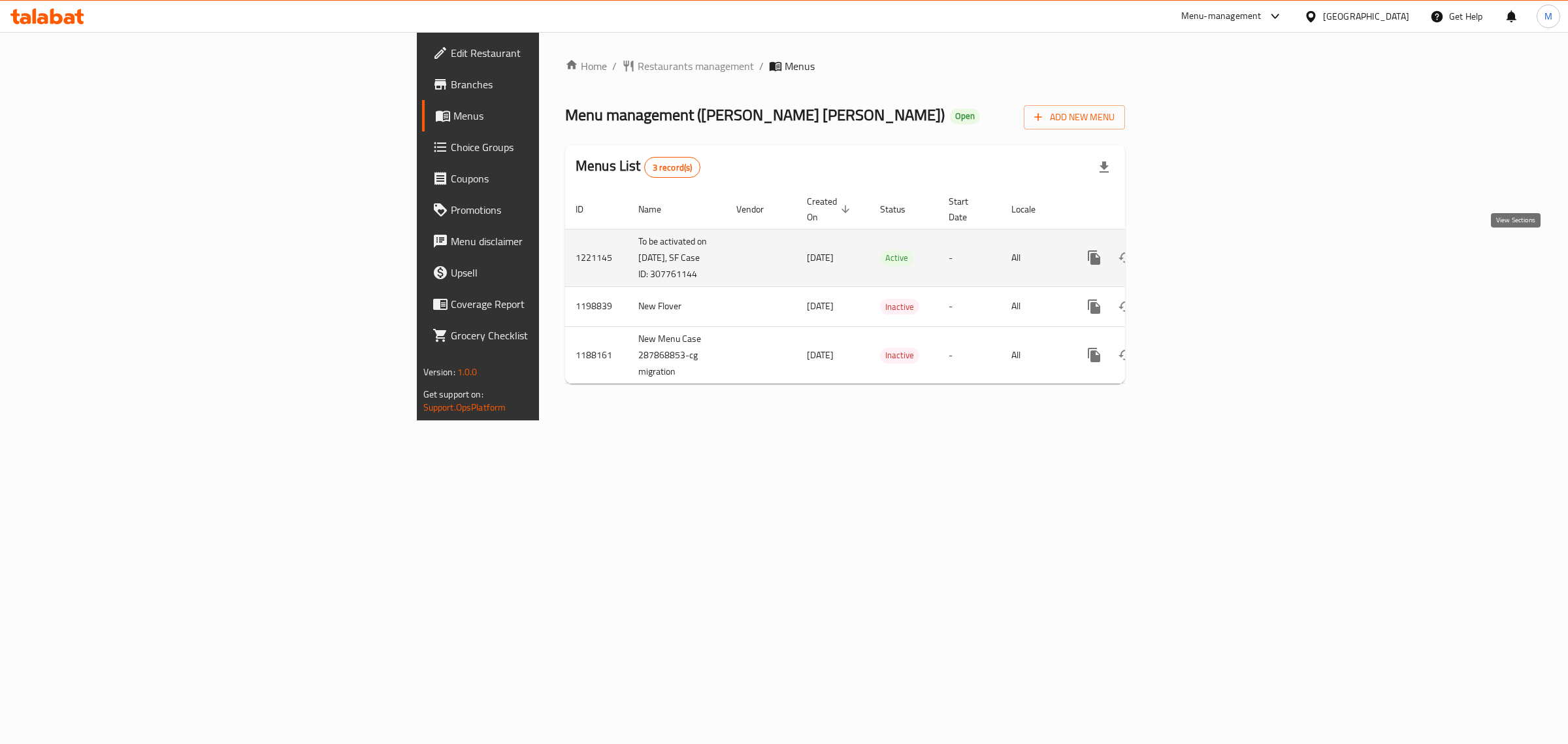
click at [1196, 252] on icon "enhanced table" at bounding box center [1188, 258] width 16 height 16
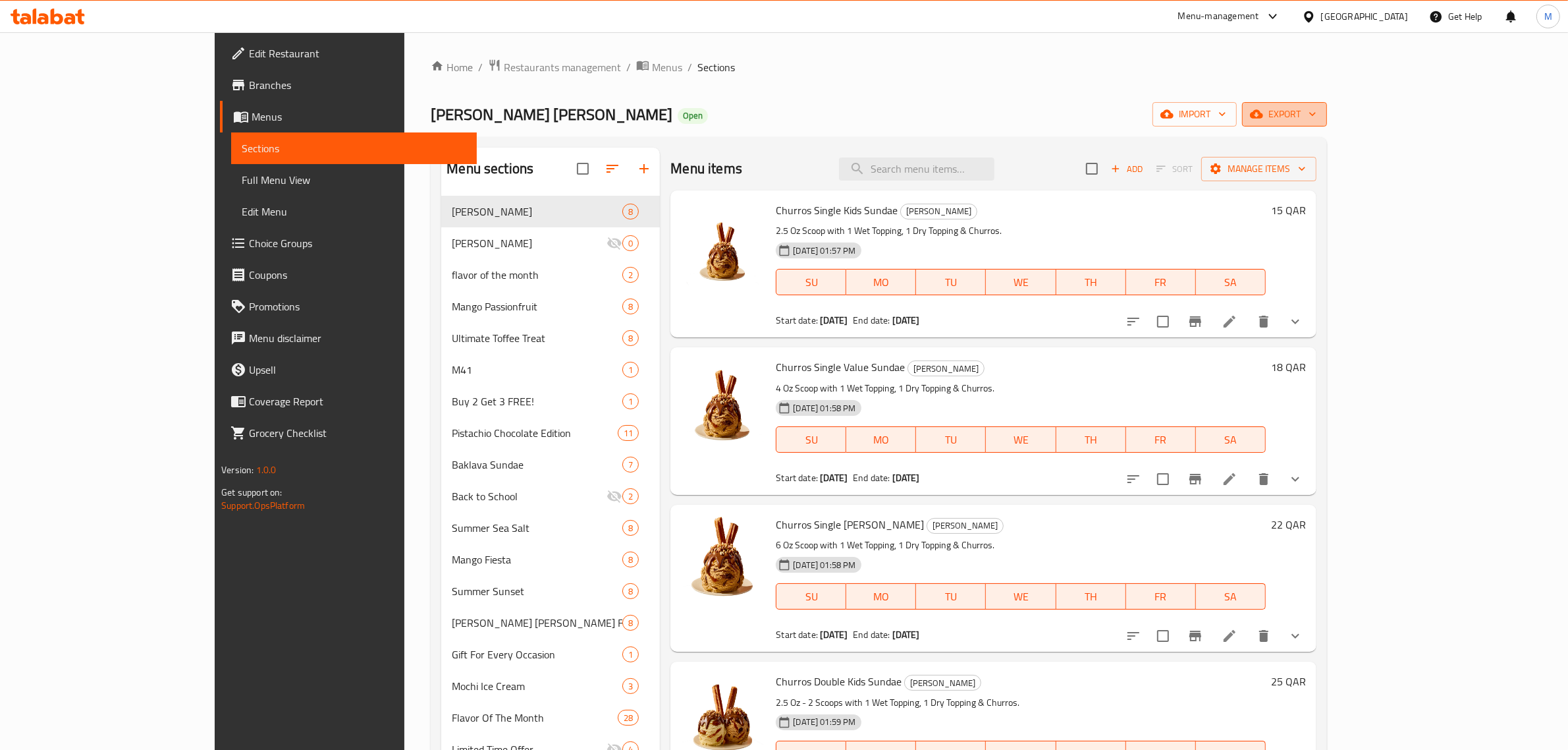
click at [1316, 109] on span "export" at bounding box center [1285, 114] width 64 height 17
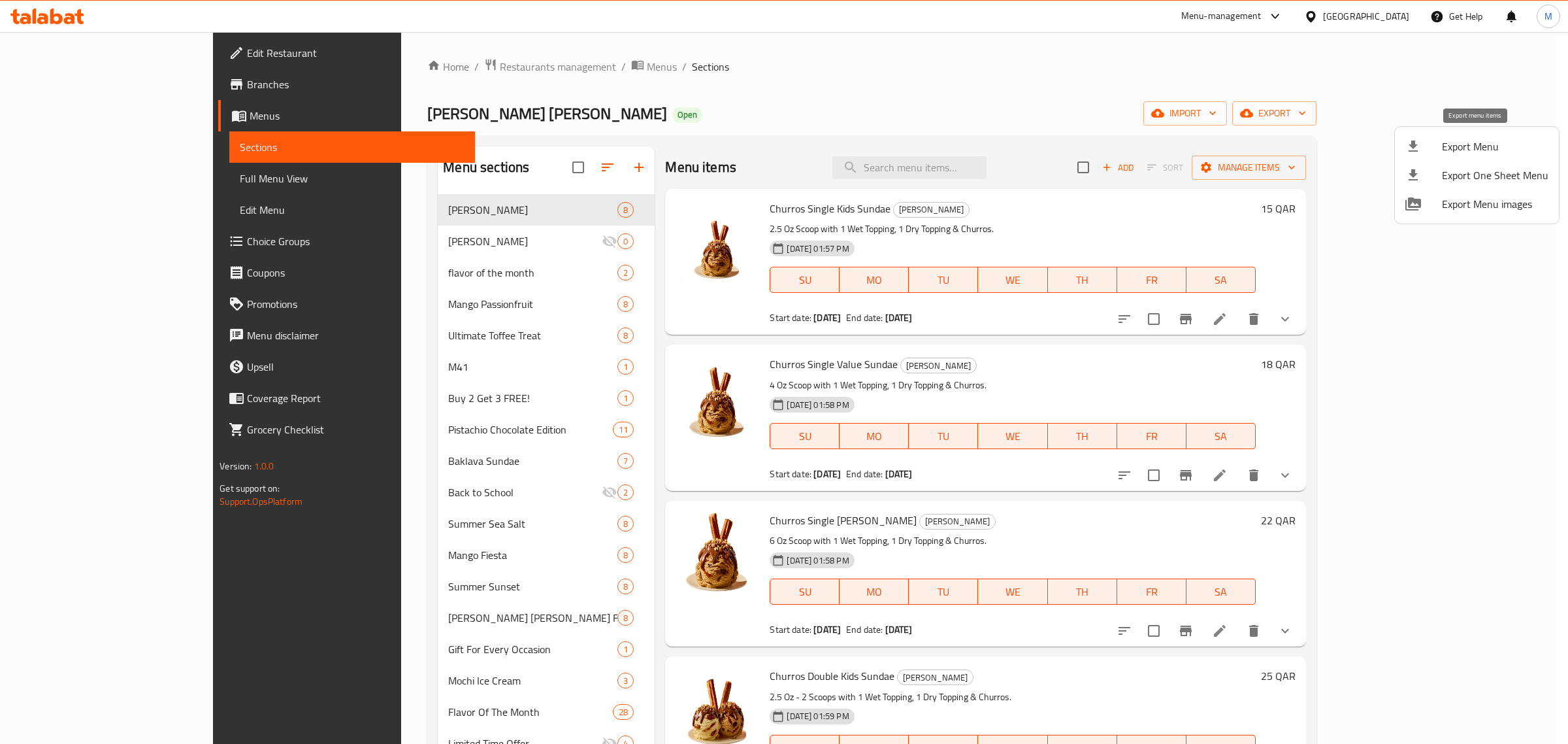
click at [1457, 147] on span "Export Menu" at bounding box center [1495, 147] width 106 height 16
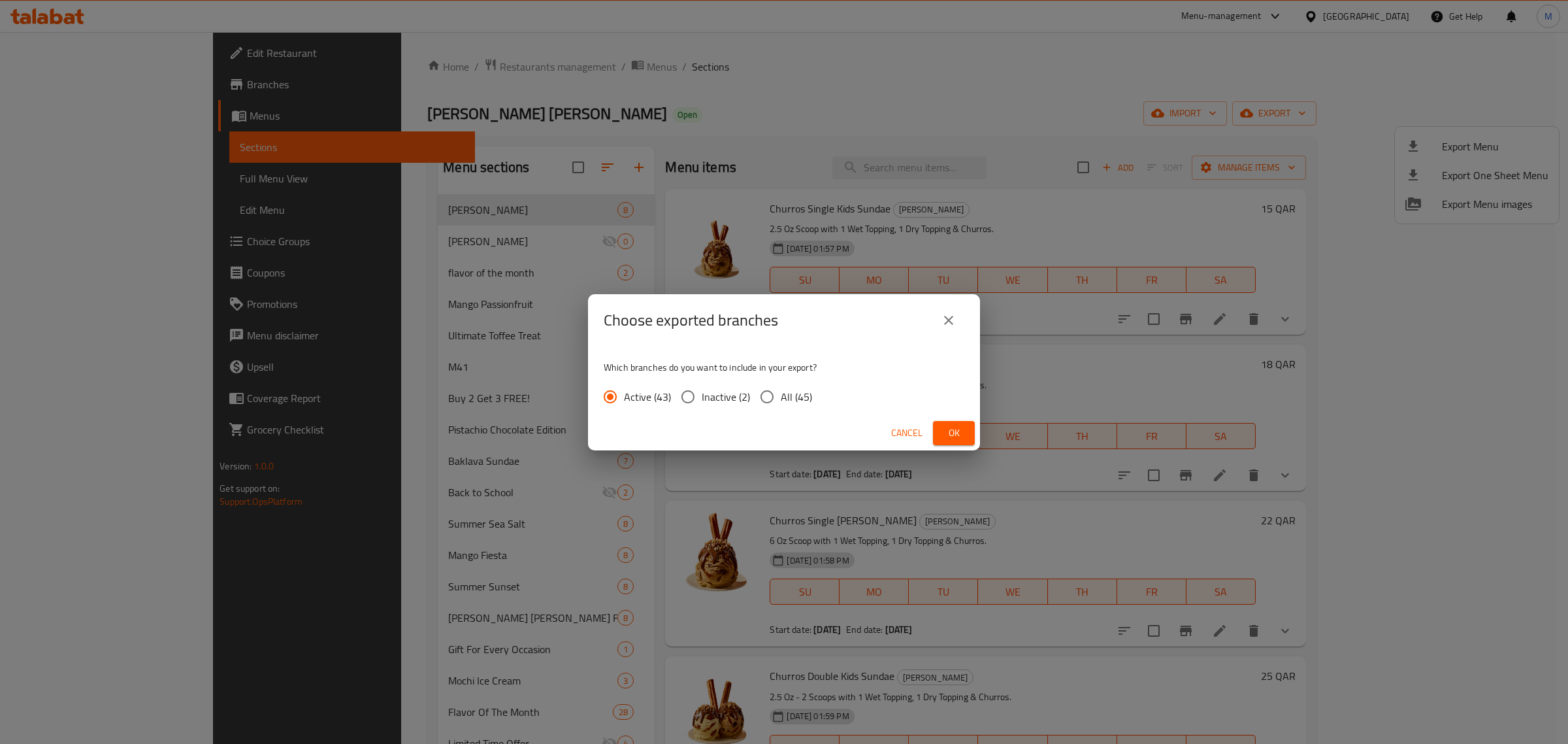
drag, startPoint x: 786, startPoint y: 392, endPoint x: 796, endPoint y: 398, distance: 11.7
click at [786, 393] on span "All (45)" at bounding box center [796, 397] width 31 height 16
click at [781, 393] on input "All (45)" at bounding box center [766, 396] width 27 height 27
radio input "true"
click at [958, 431] on span "Ok" at bounding box center [954, 433] width 21 height 17
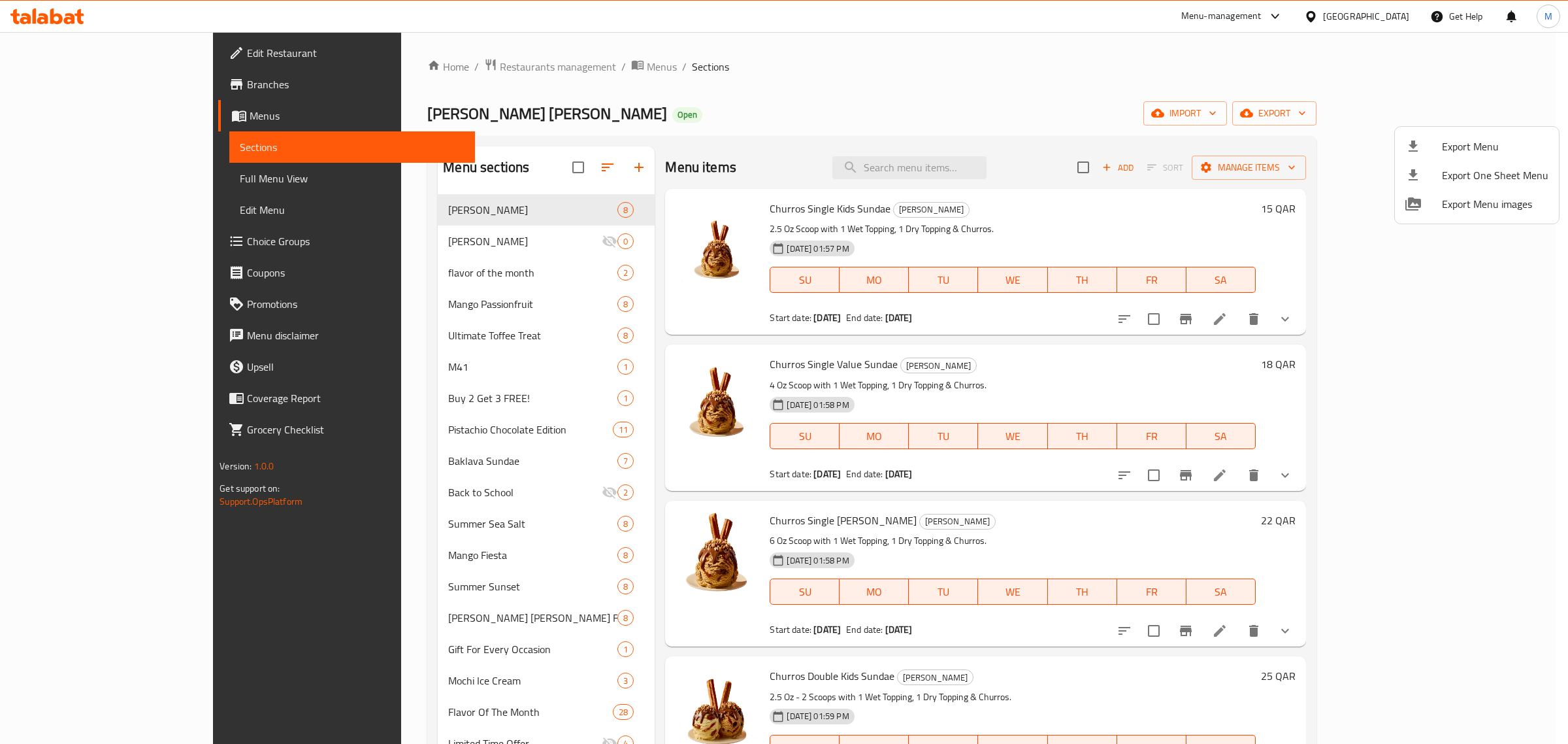
click at [985, 167] on div at bounding box center [784, 372] width 1568 height 744
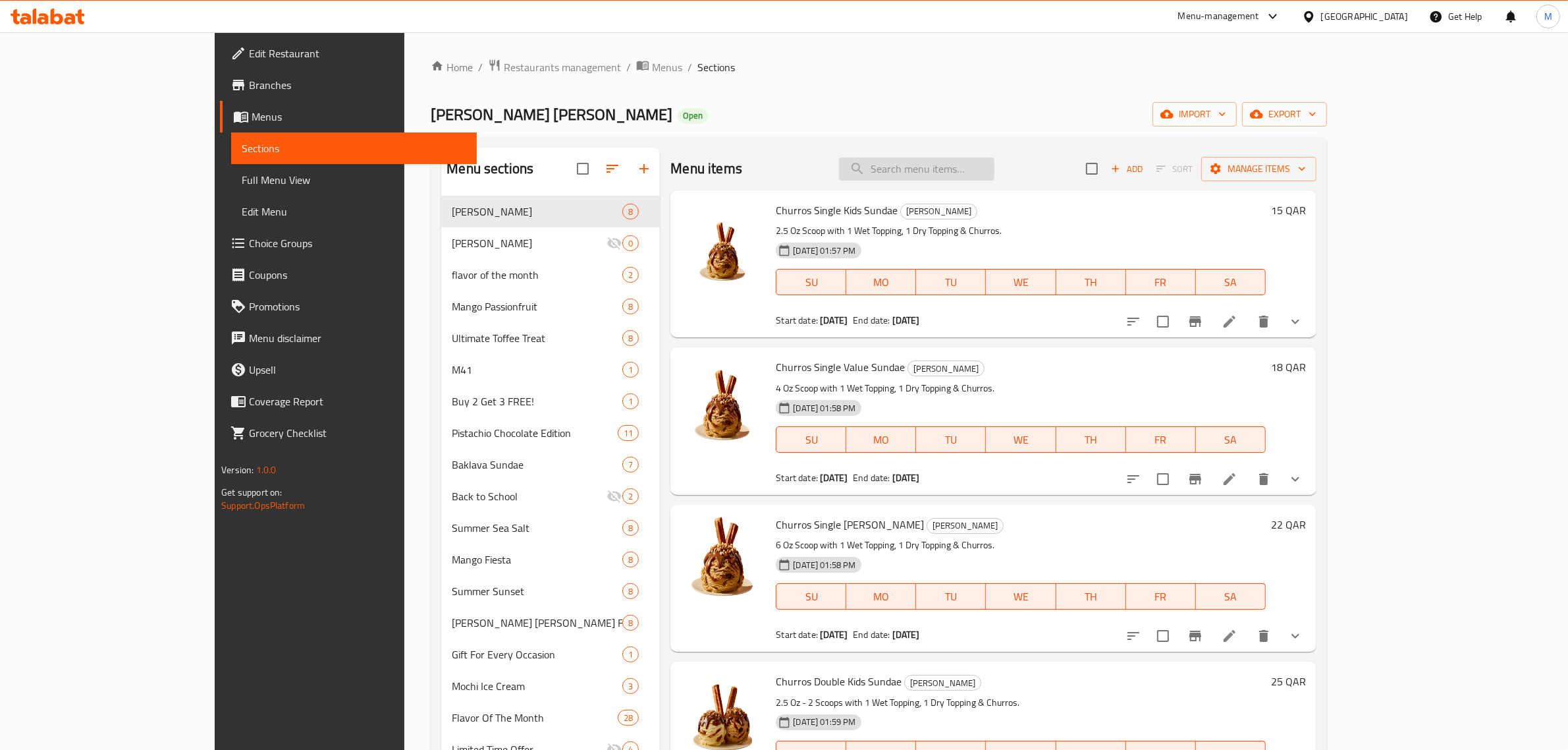
click at [995, 167] on input "search" at bounding box center [916, 169] width 155 height 23
paste input "Mango Passionfruit Double Kids Sundae"
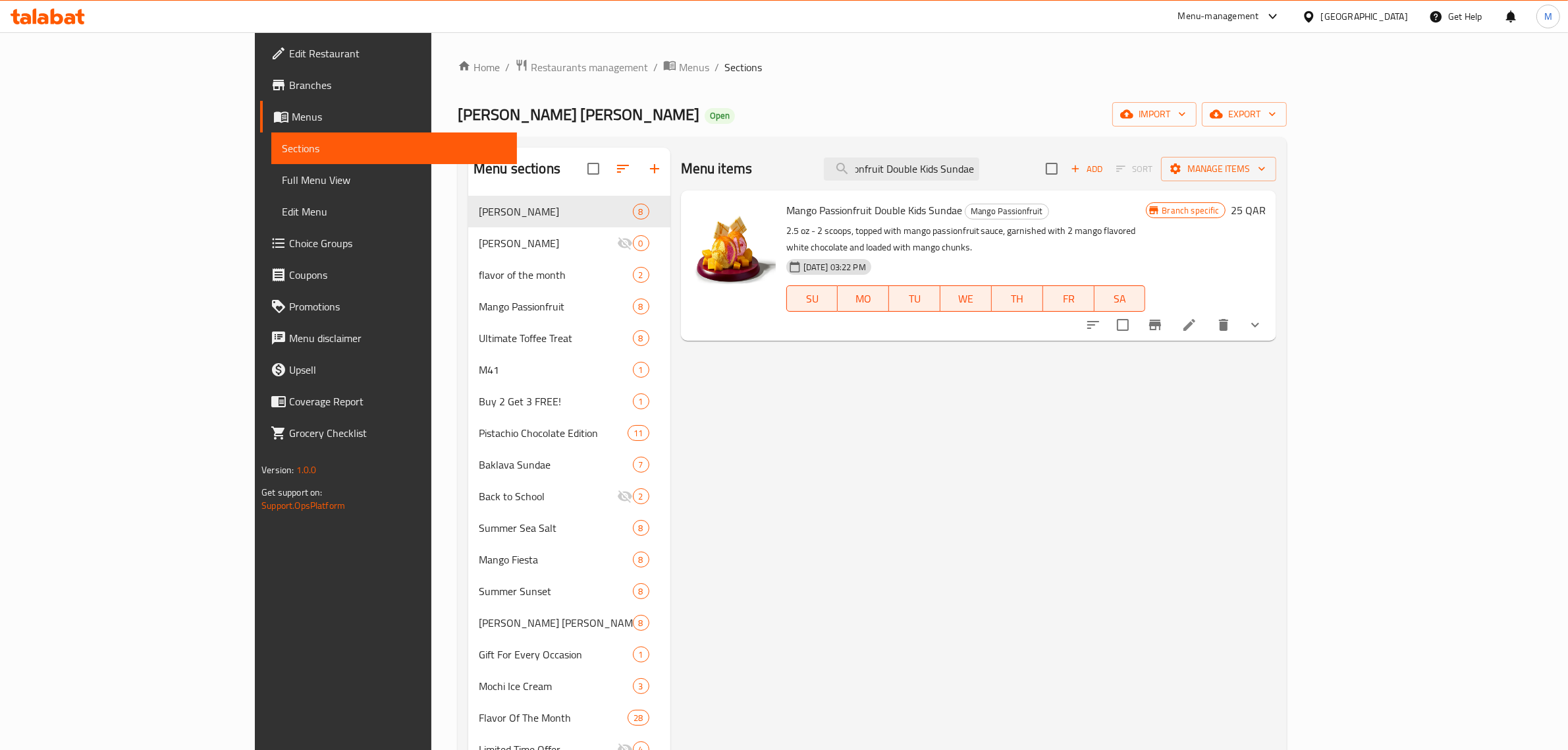
click at [1161, 320] on icon "Branch-specific-item" at bounding box center [1155, 325] width 12 height 11
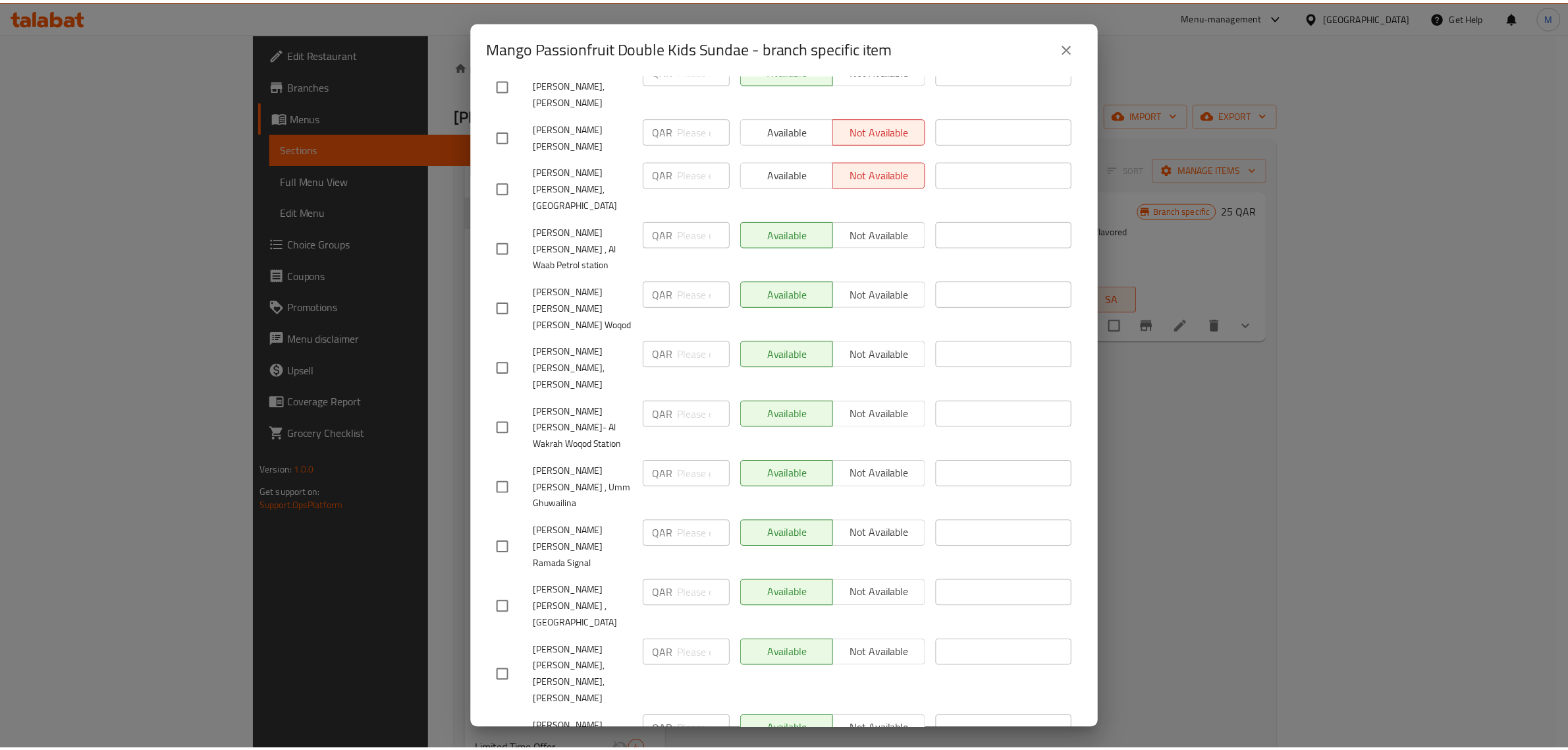
scroll to position [1546, 0]
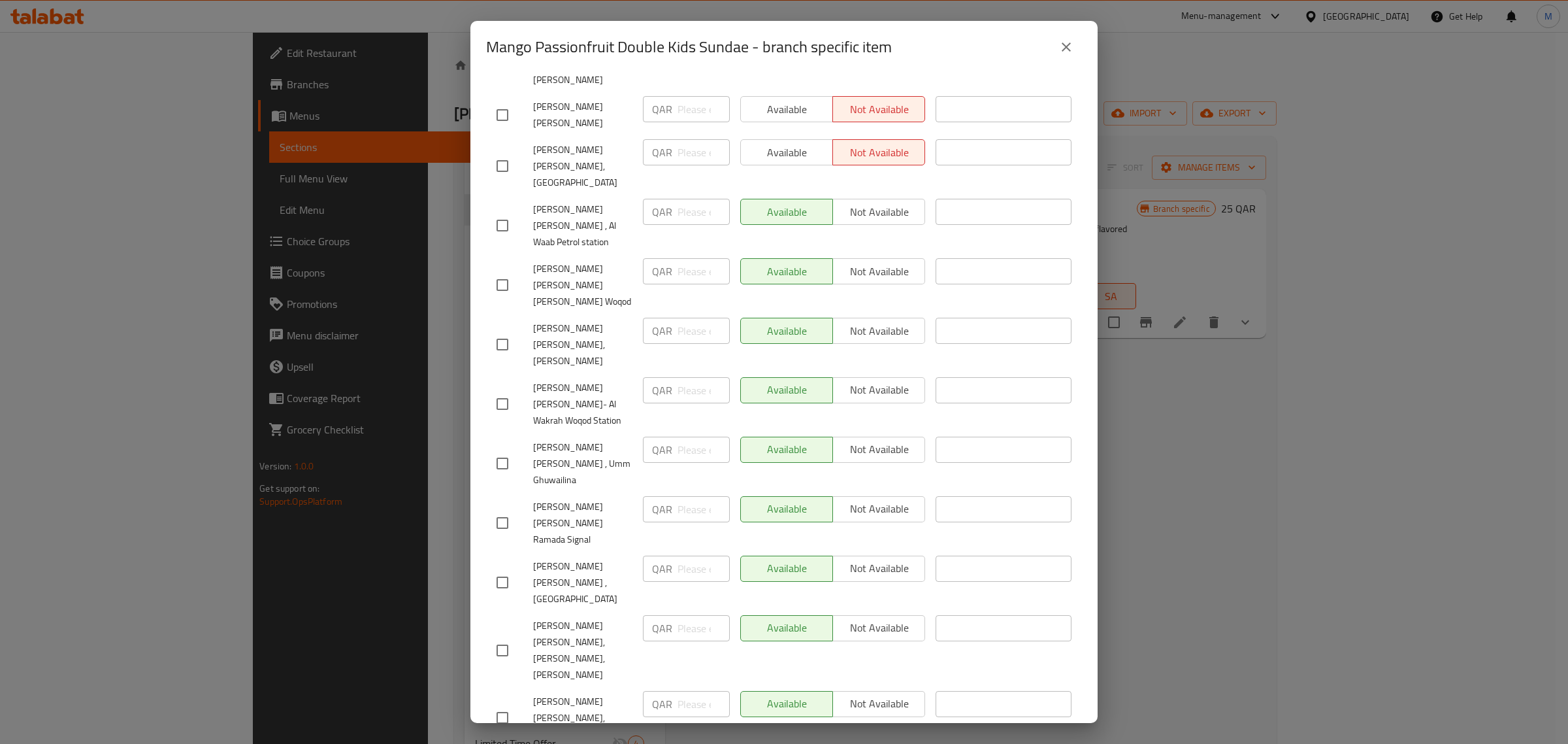
click at [1070, 44] on icon "close" at bounding box center [1066, 47] width 16 height 16
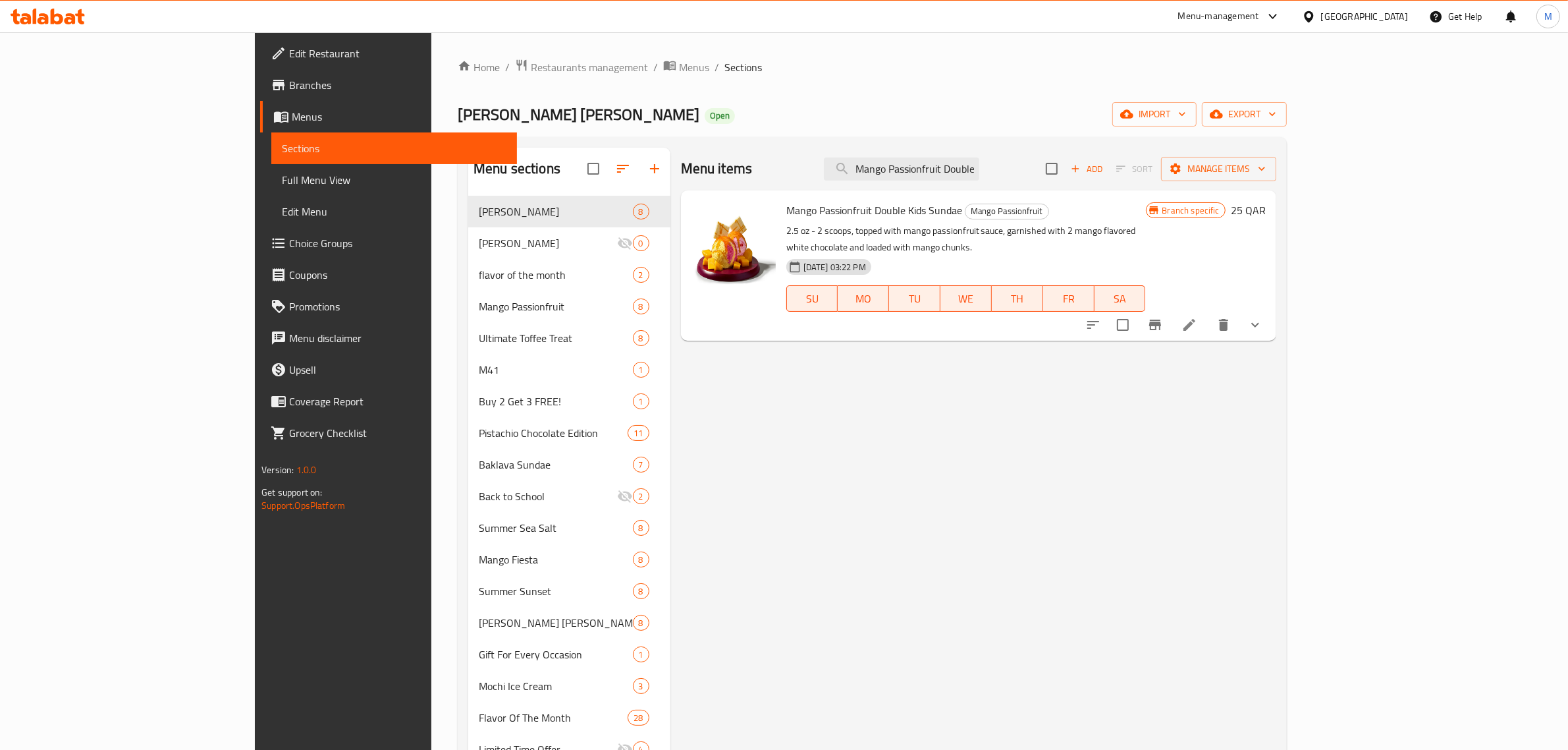
click at [1009, 181] on div "Menu items Mango Passionfruit Double Kids Sundae Add Sort Manage items" at bounding box center [979, 169] width 595 height 43
click at [979, 173] on input "Mango Passionfruit Double Kids Sundae" at bounding box center [902, 169] width 155 height 23
paste input "Toffee Treat - Double Value"
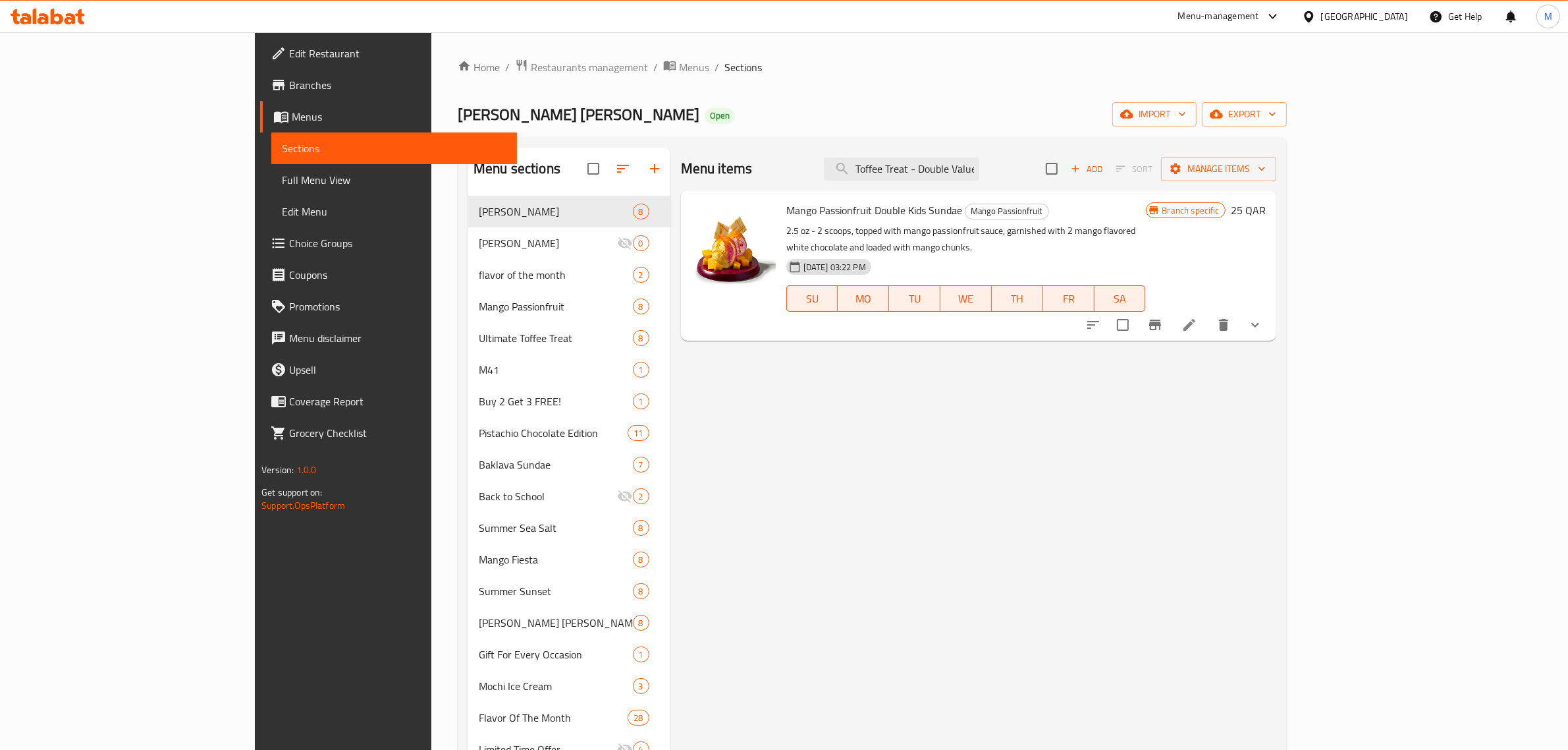
scroll to position [0, 37]
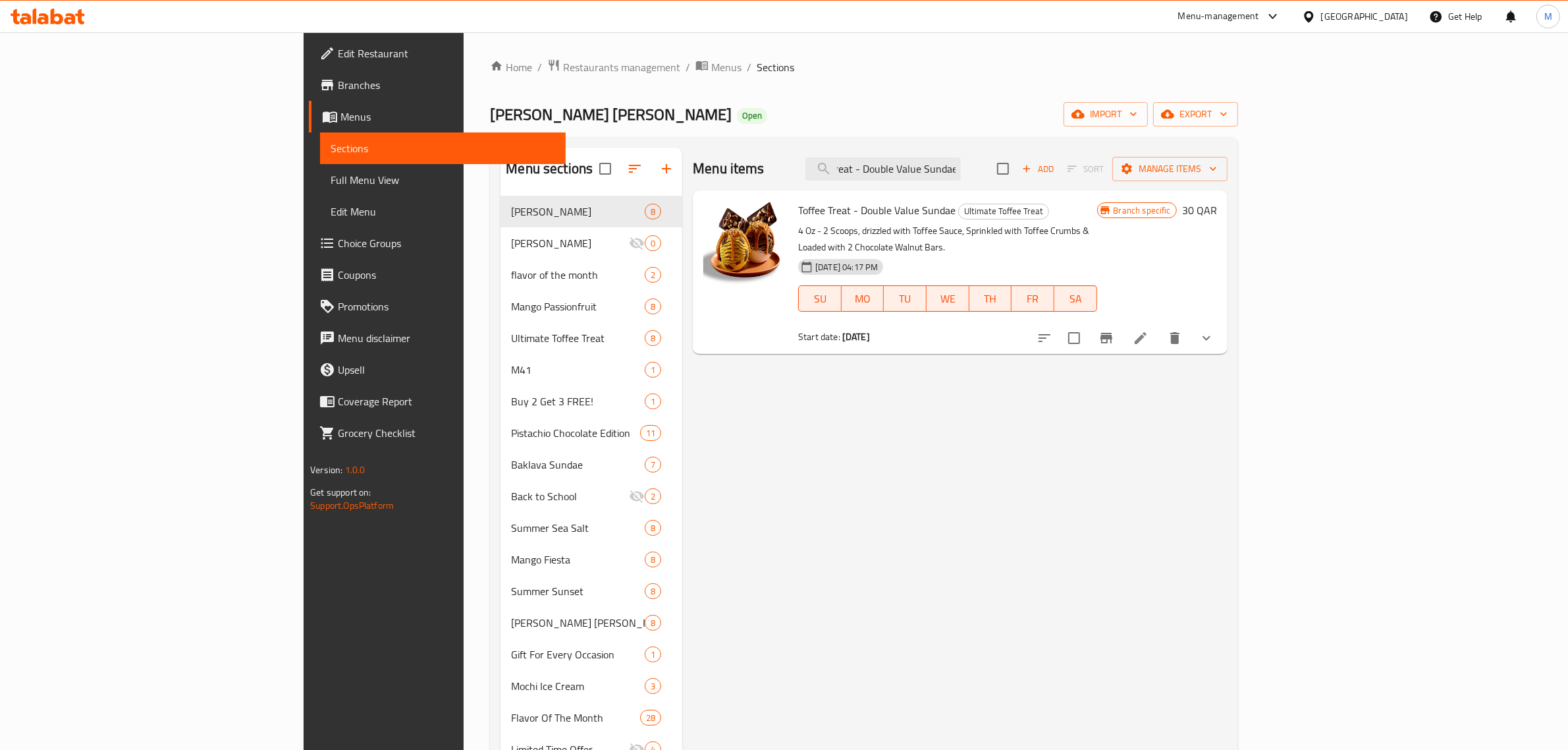
type input "Toffee Treat - Double Value Sundae"
click at [1122, 331] on button "Branch-specific-item" at bounding box center [1106, 337] width 31 height 31
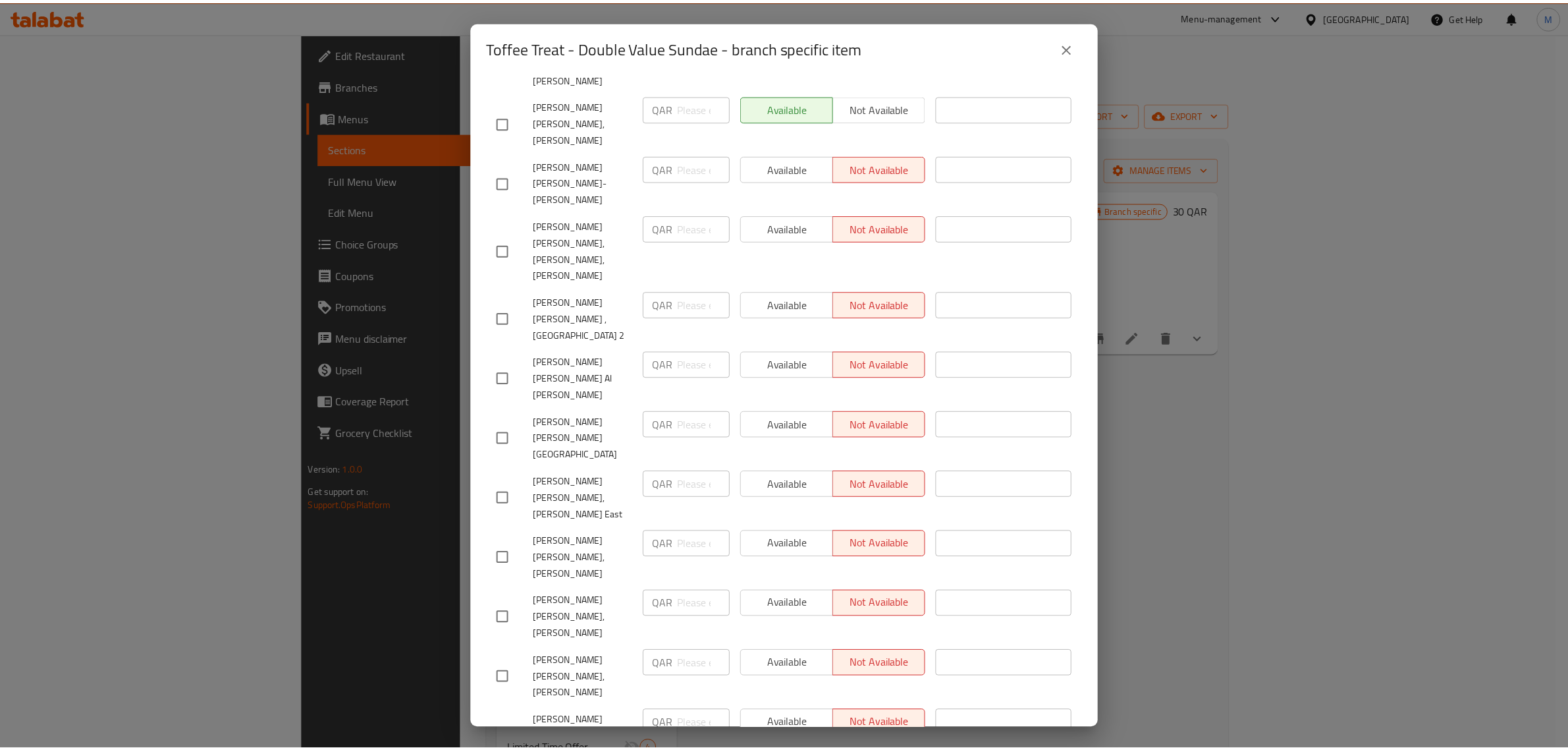
scroll to position [1546, 0]
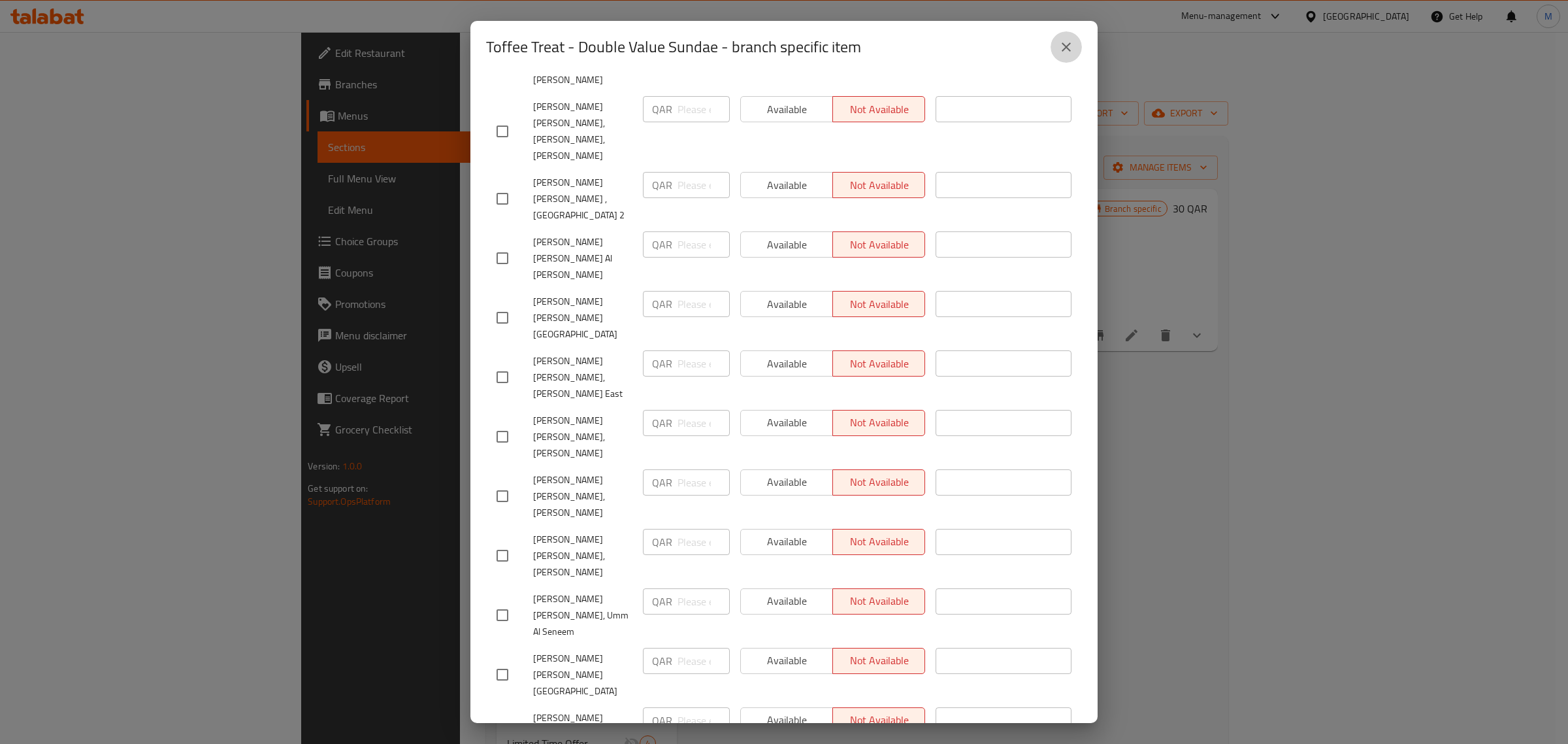
click at [1070, 39] on icon "close" at bounding box center [1066, 47] width 16 height 16
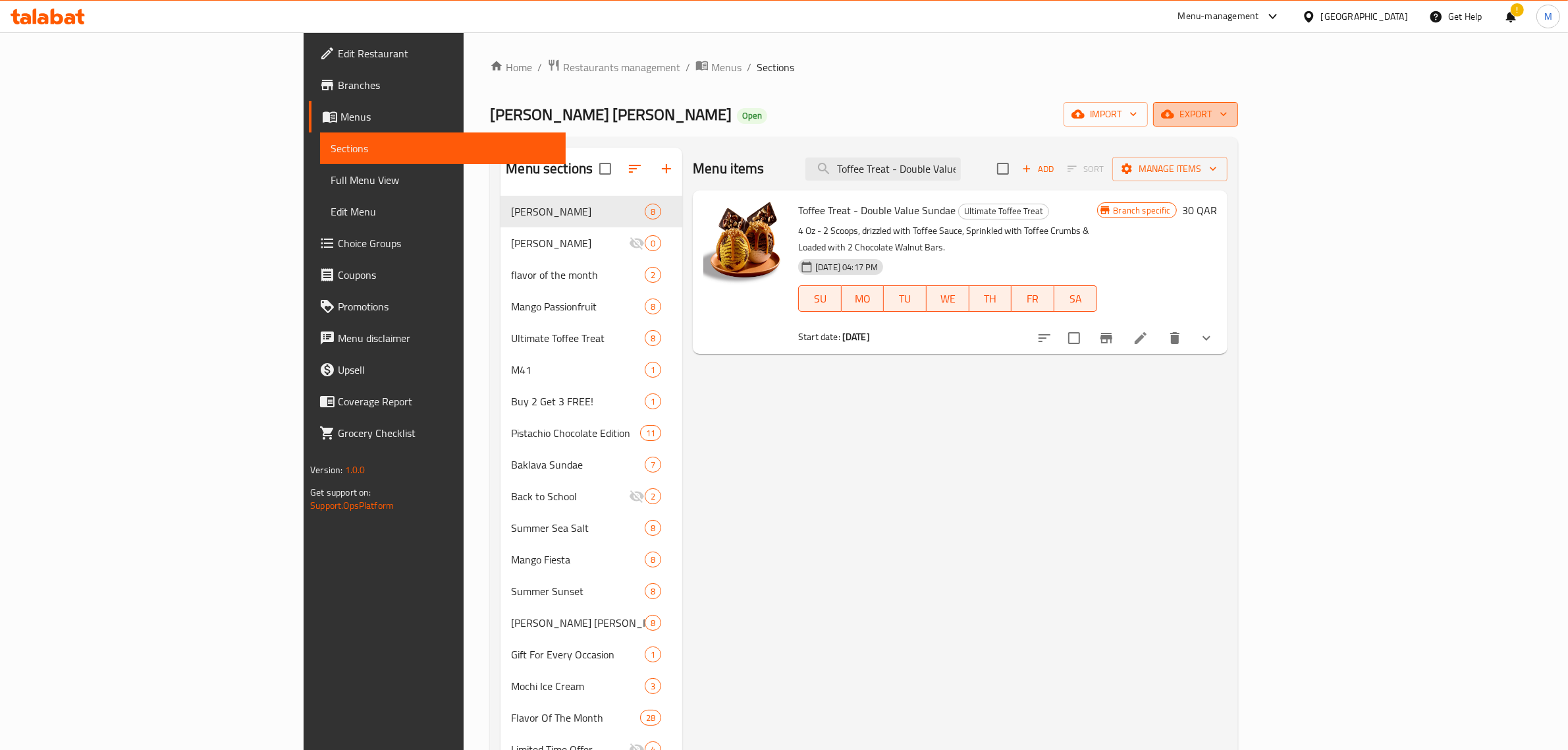
click at [1228, 107] on span "export" at bounding box center [1196, 114] width 64 height 17
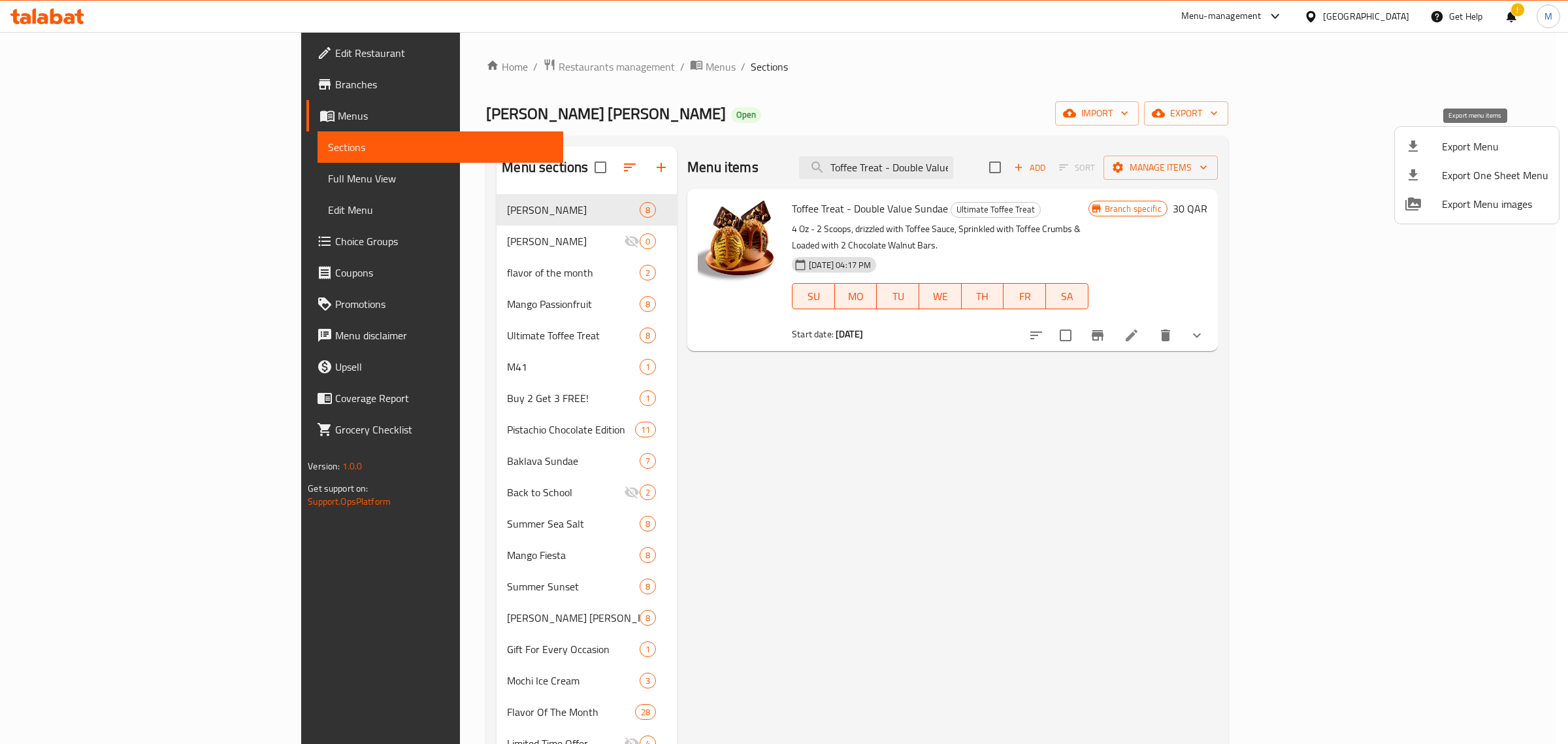
click at [1474, 151] on span "Export Menu" at bounding box center [1495, 147] width 106 height 16
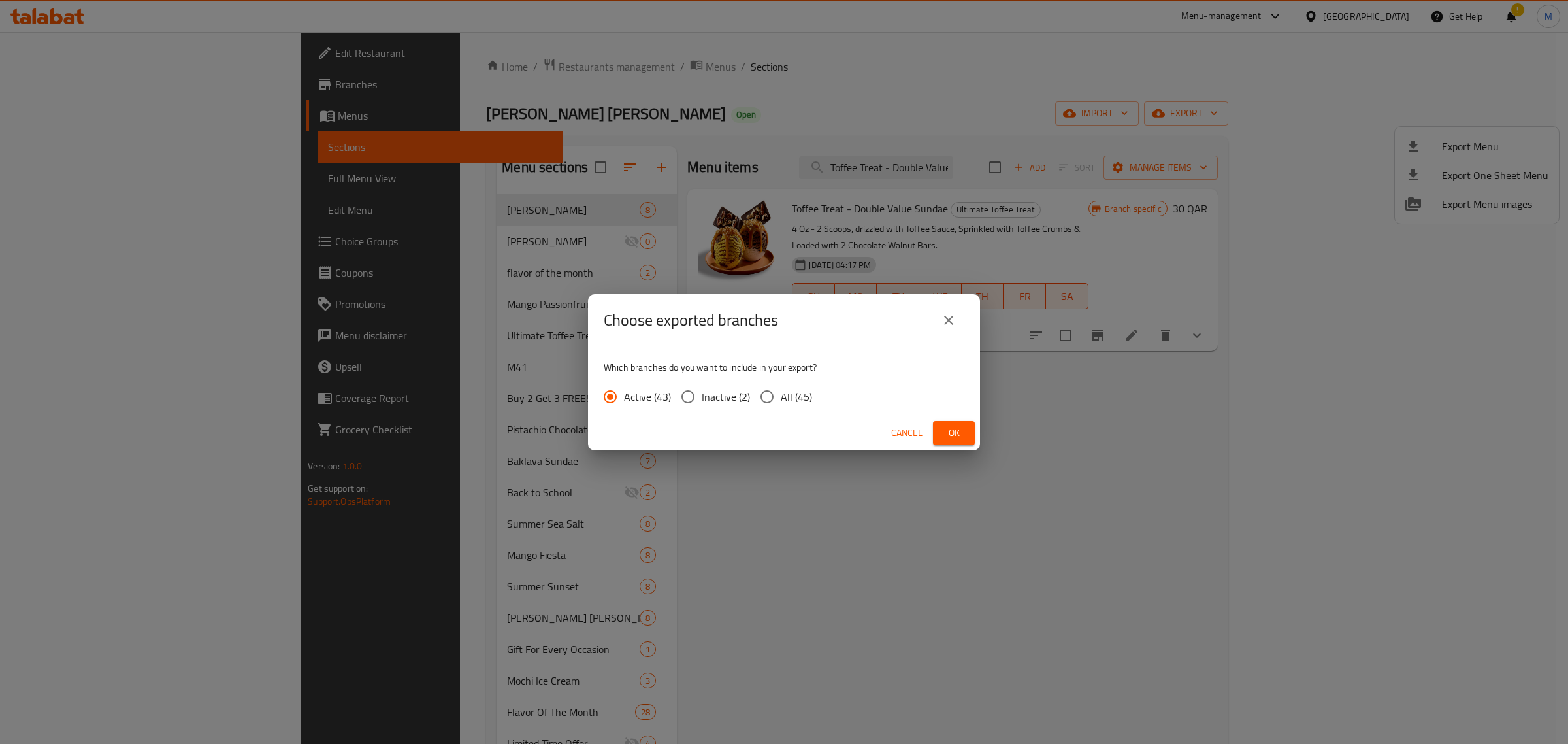
click at [806, 394] on span "All (45)" at bounding box center [796, 397] width 31 height 16
click at [781, 394] on input "All (45)" at bounding box center [766, 396] width 27 height 27
radio input "true"
click at [755, 5] on div "Choose exported branches Which branches do you want to include in your export? …" at bounding box center [784, 372] width 1568 height 744
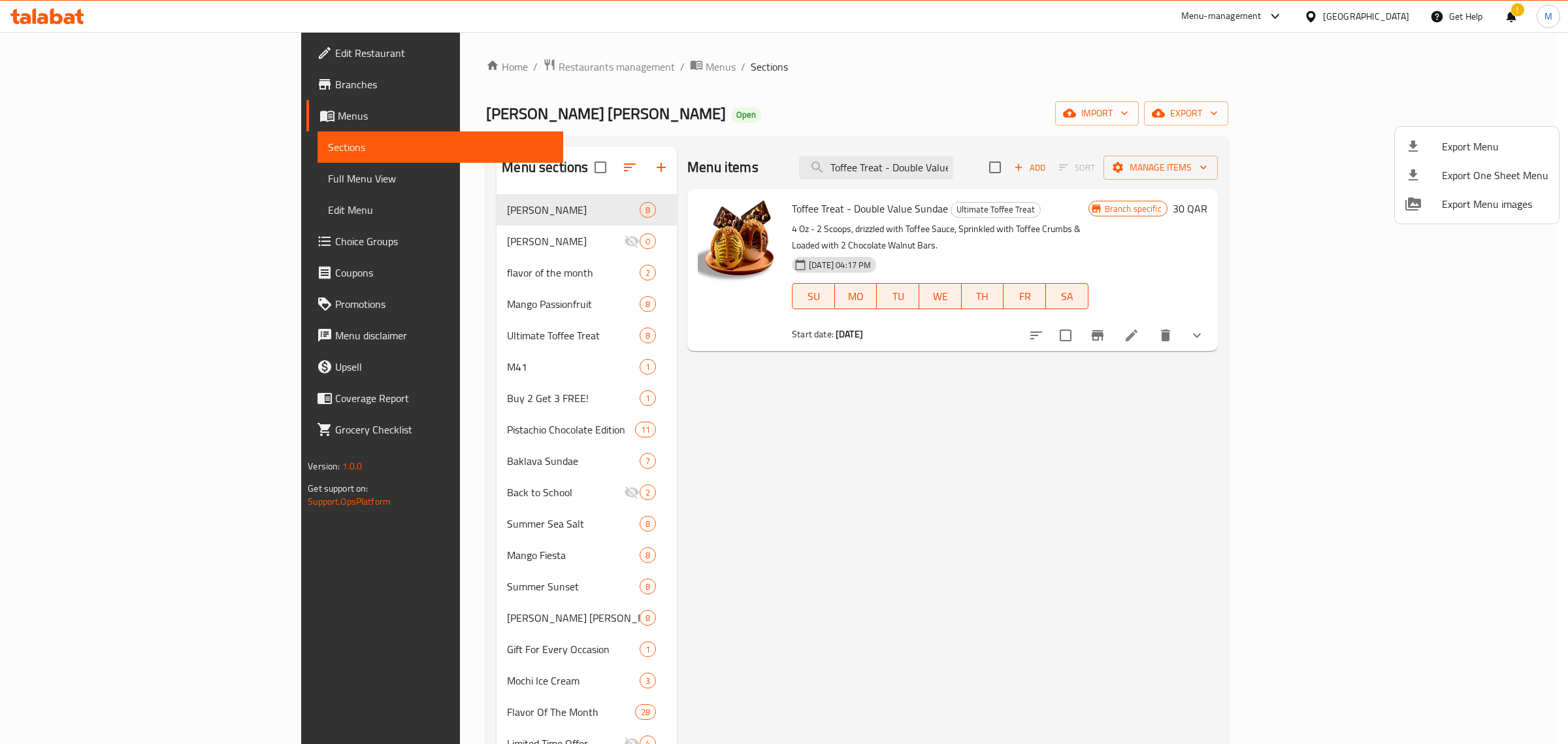
click at [1380, 18] on div at bounding box center [784, 372] width 1568 height 744
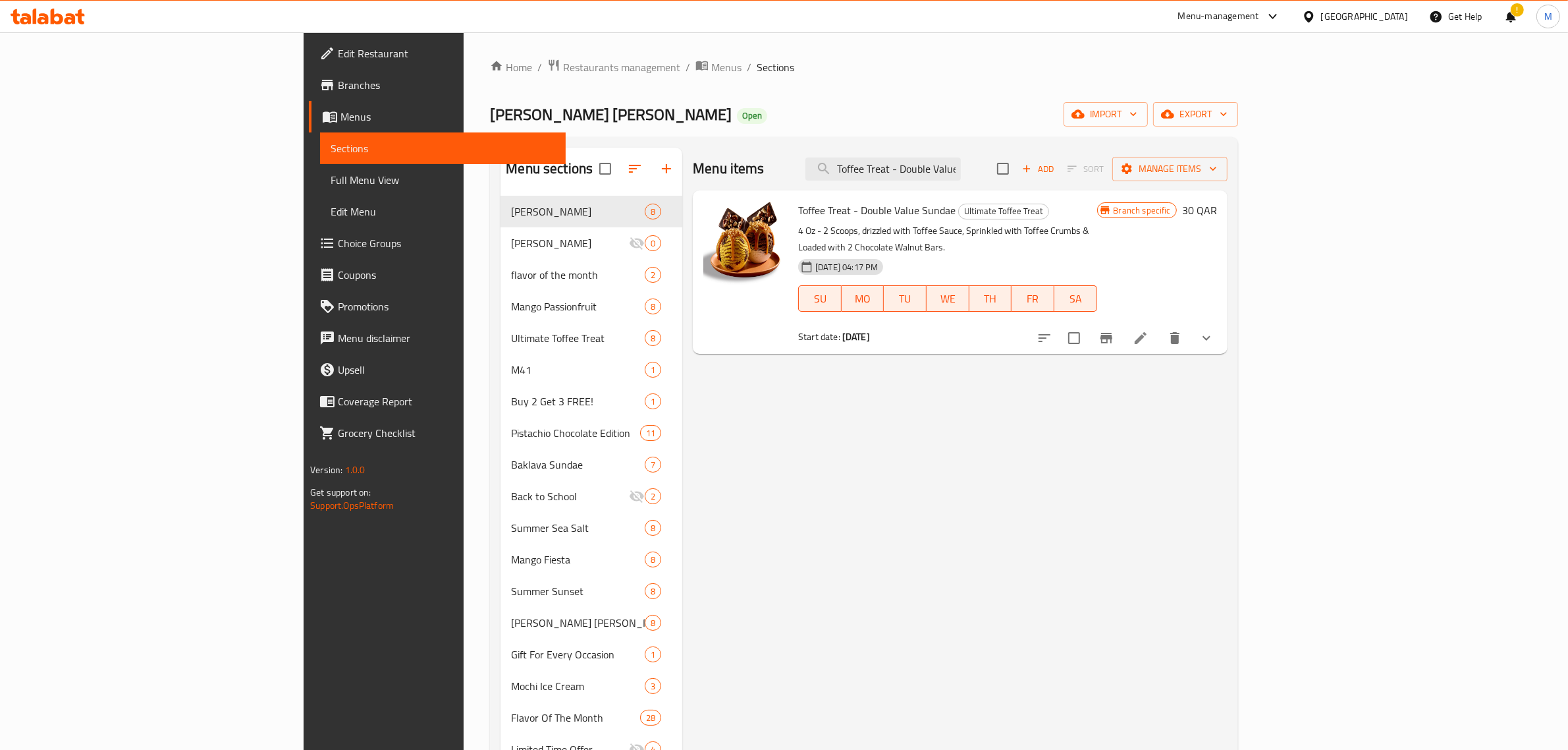
click at [1391, 27] on div "Qatar" at bounding box center [1355, 16] width 127 height 31
click at [1392, 21] on div "Qatar" at bounding box center [1365, 17] width 87 height 15
click at [1266, 346] on div "[GEOGRAPHIC_DATA]" at bounding box center [1266, 345] width 87 height 15
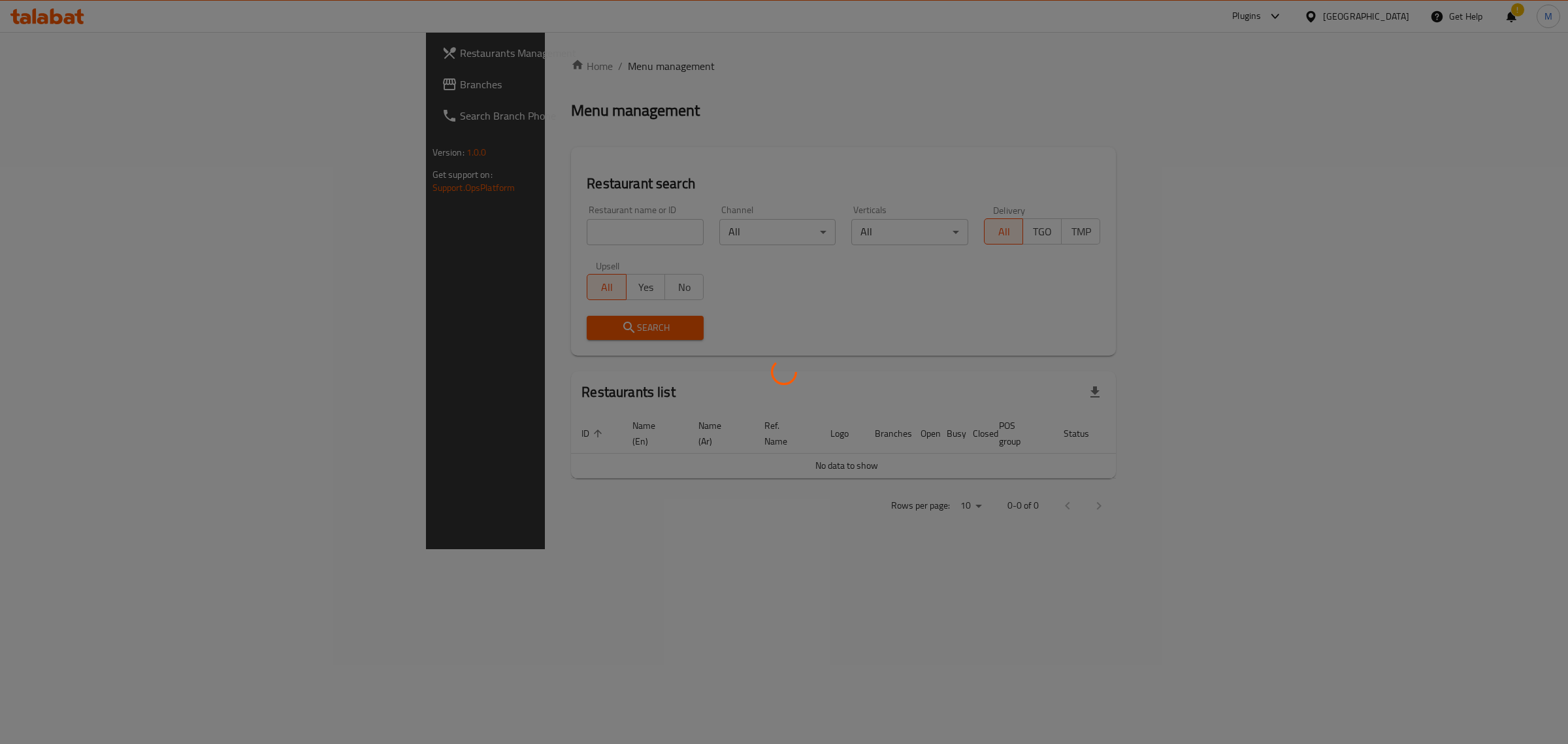
click at [409, 226] on div at bounding box center [784, 372] width 1568 height 744
click at [419, 226] on div at bounding box center [784, 372] width 1568 height 744
click at [407, 230] on div at bounding box center [784, 372] width 1568 height 744
click at [411, 227] on div at bounding box center [784, 372] width 1568 height 744
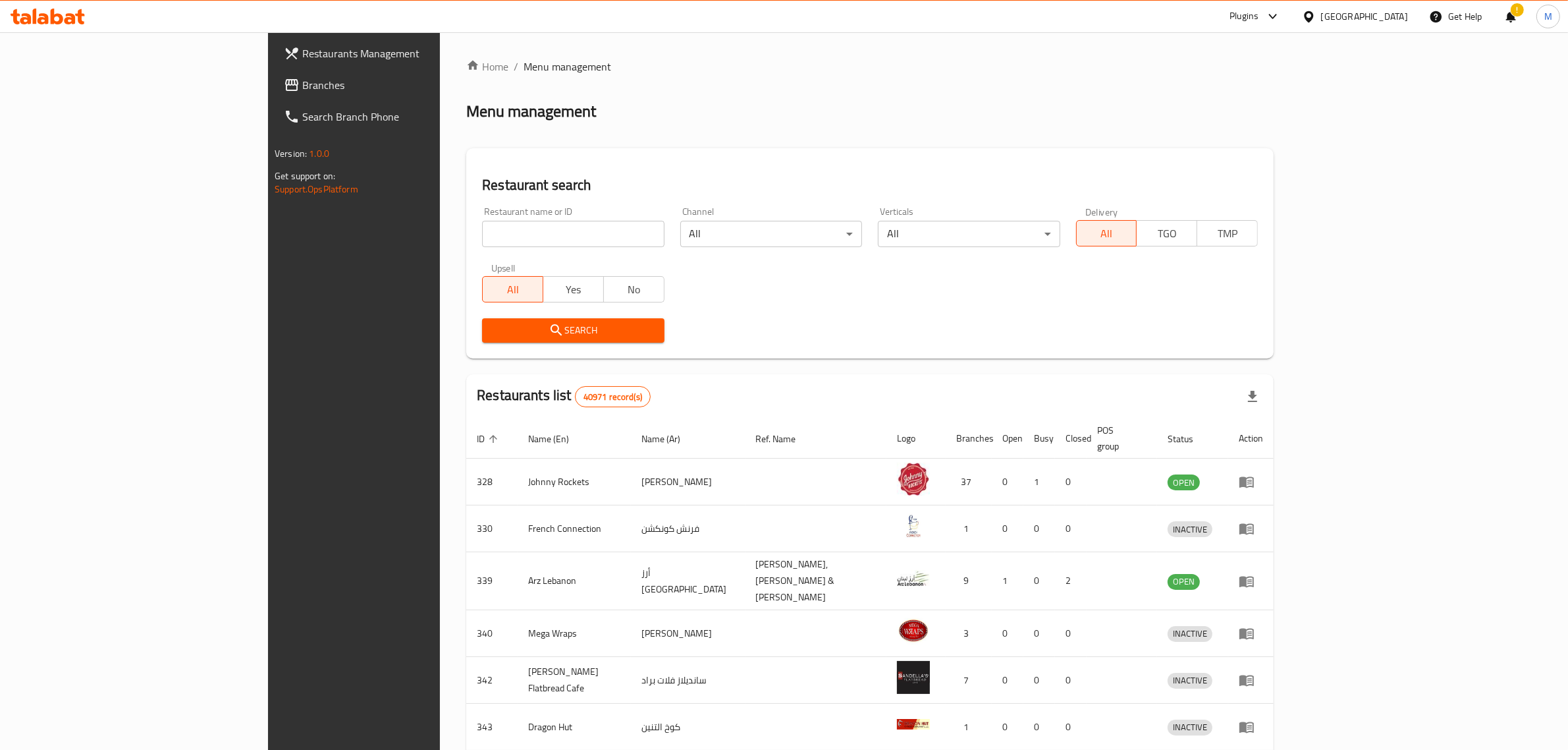
click at [482, 228] on input "search" at bounding box center [573, 233] width 182 height 26
type input "baskin"
click button "Search" at bounding box center [573, 331] width 182 height 24
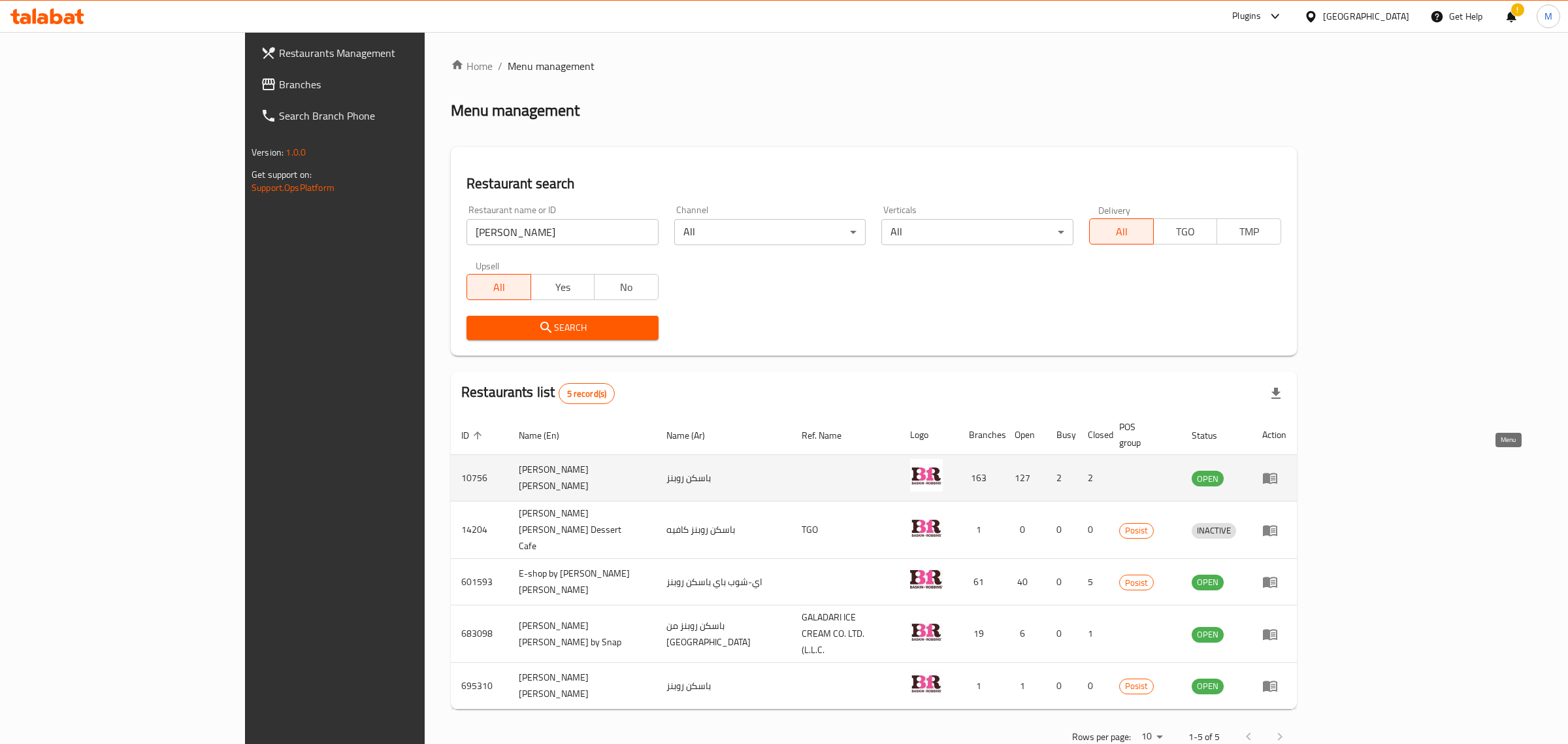
click at [1278, 470] on icon "enhanced table" at bounding box center [1270, 478] width 16 height 16
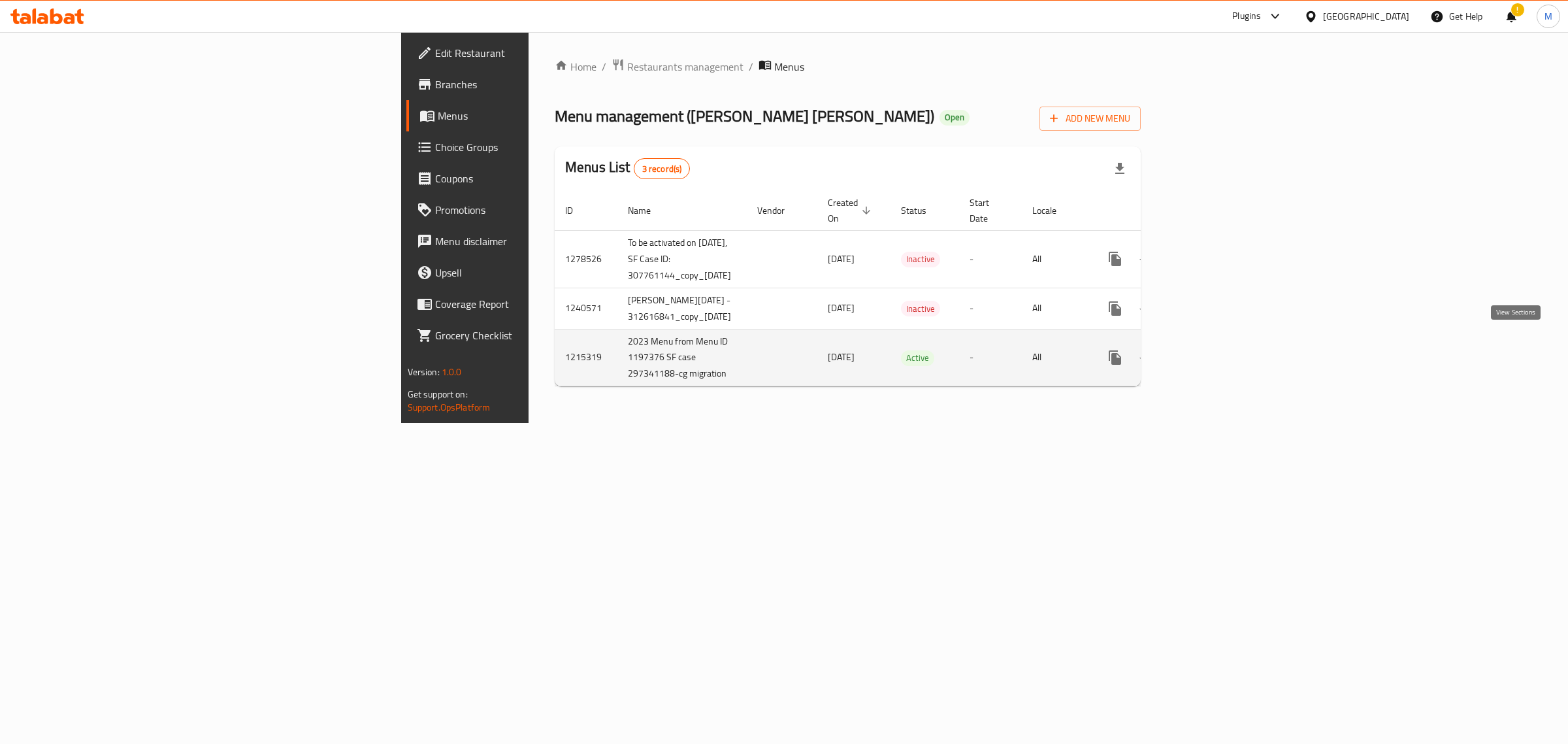
click at [1217, 350] on icon "enhanced table" at bounding box center [1210, 358] width 16 height 16
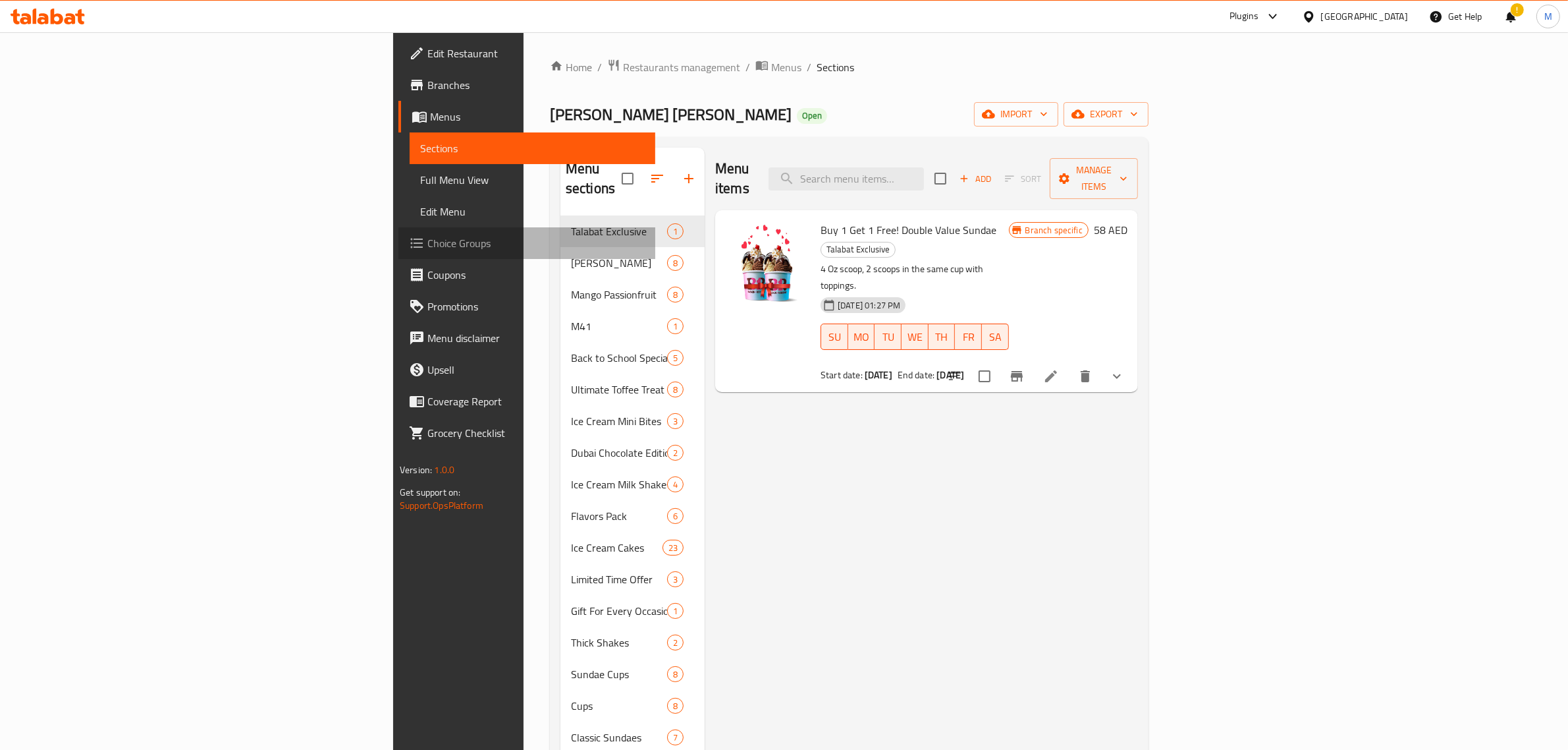
click at [427, 248] on span "Choice Groups" at bounding box center [536, 244] width 217 height 16
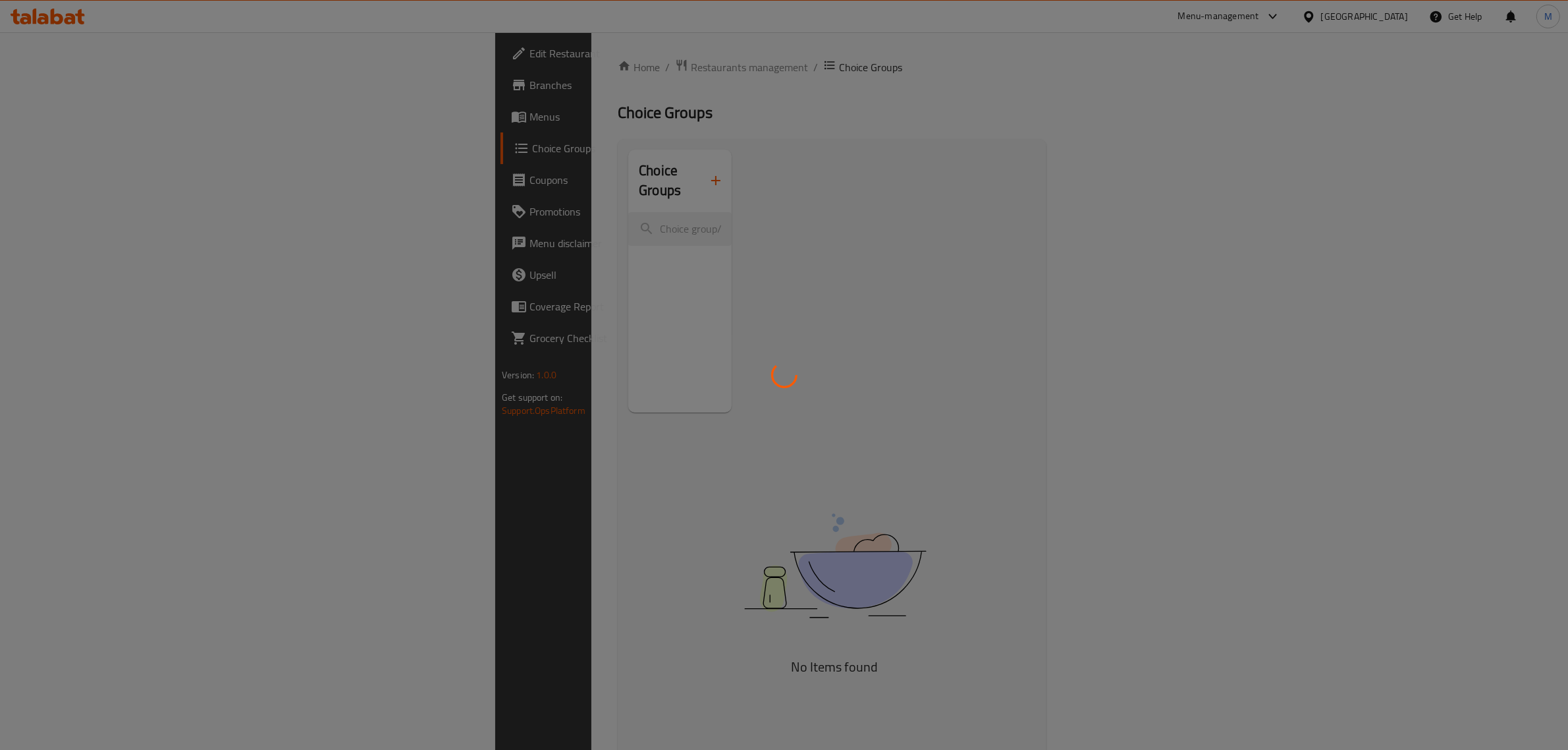
click at [132, 165] on div at bounding box center [784, 375] width 1568 height 750
click at [950, 188] on div at bounding box center [784, 375] width 1568 height 750
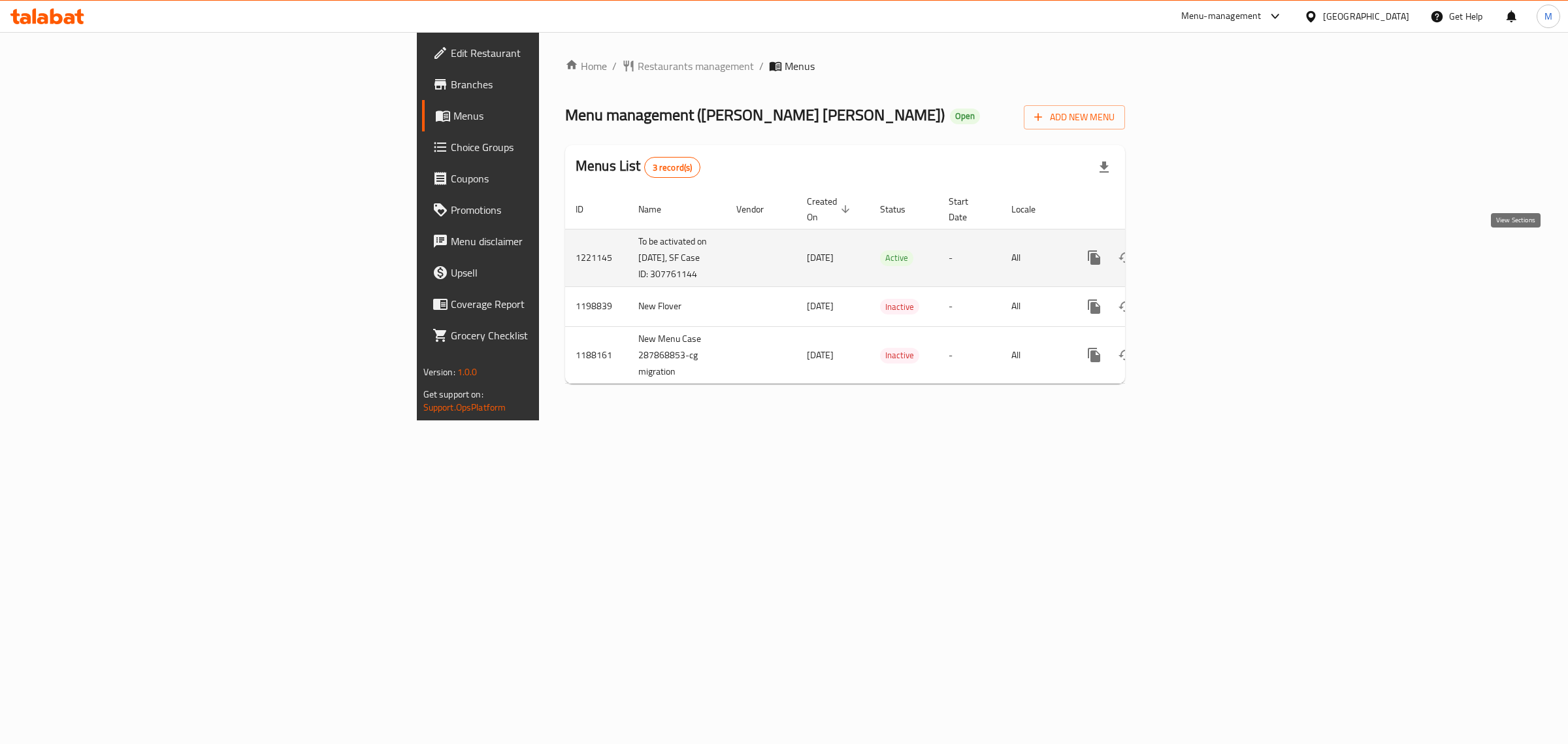
click at [1196, 253] on icon "enhanced table" at bounding box center [1188, 258] width 16 height 16
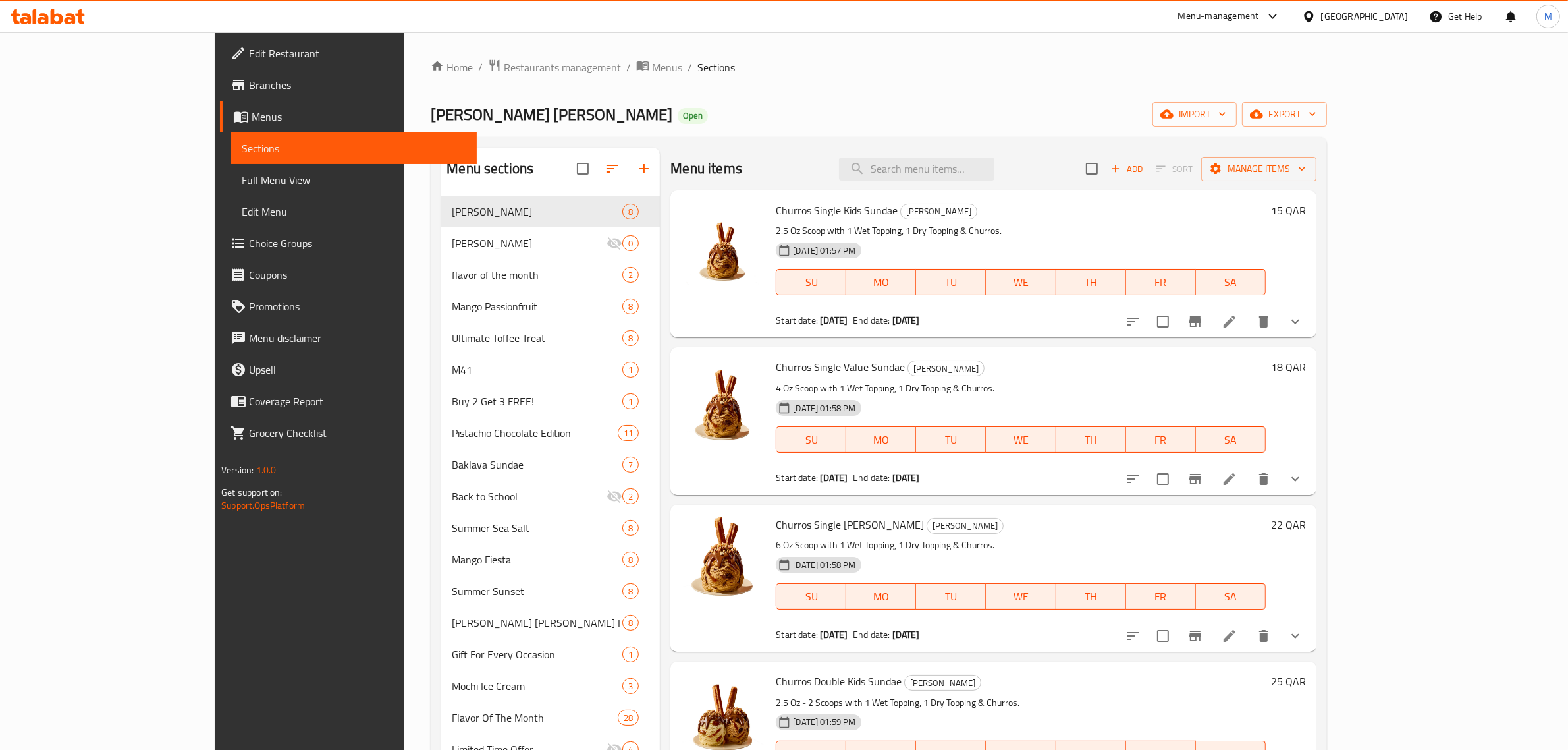
click at [249, 237] on span "Choice Groups" at bounding box center [357, 244] width 217 height 16
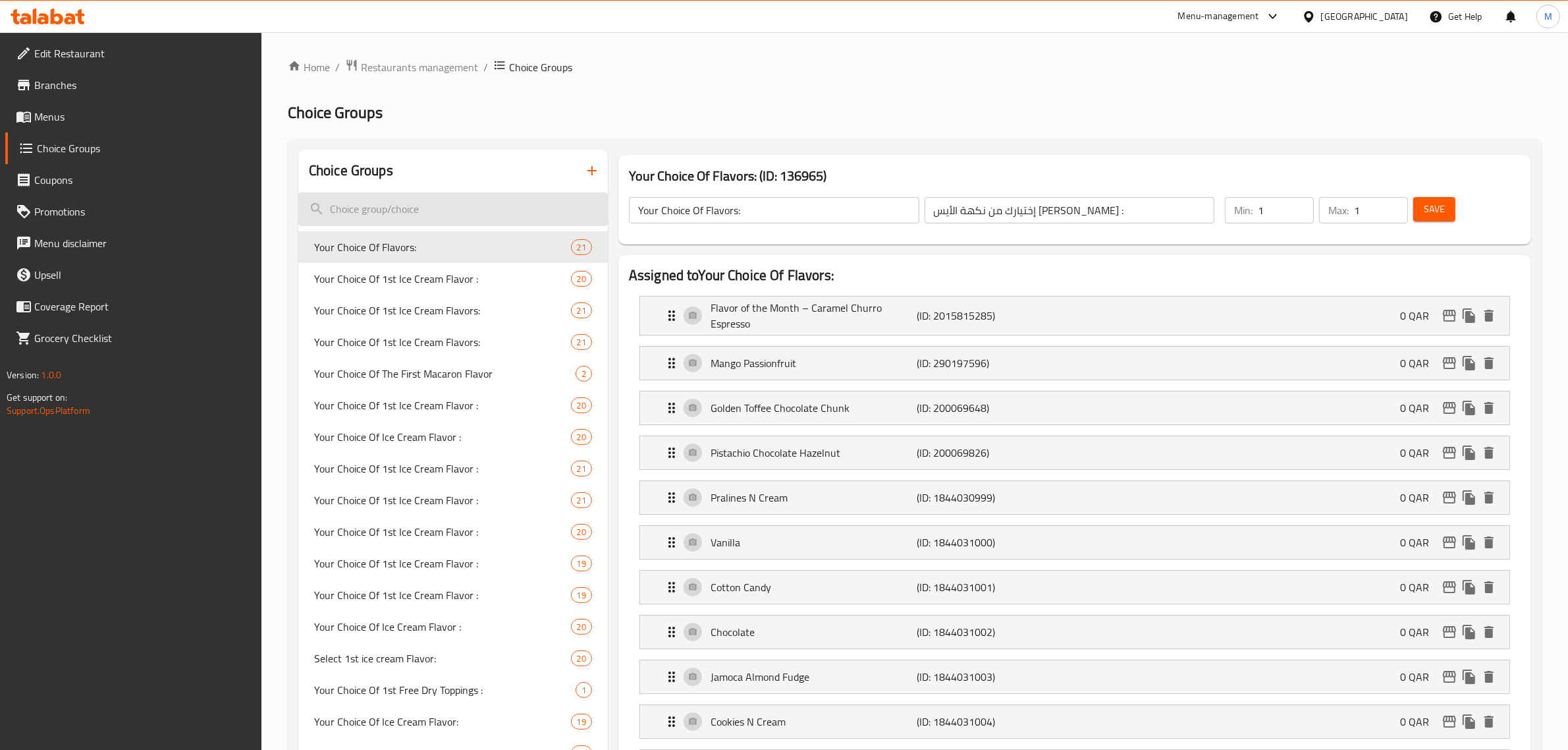
click at [480, 211] on input "search" at bounding box center [453, 209] width 310 height 33
paste input "Your Choice of 5th Ice Cream Flavors::::::"
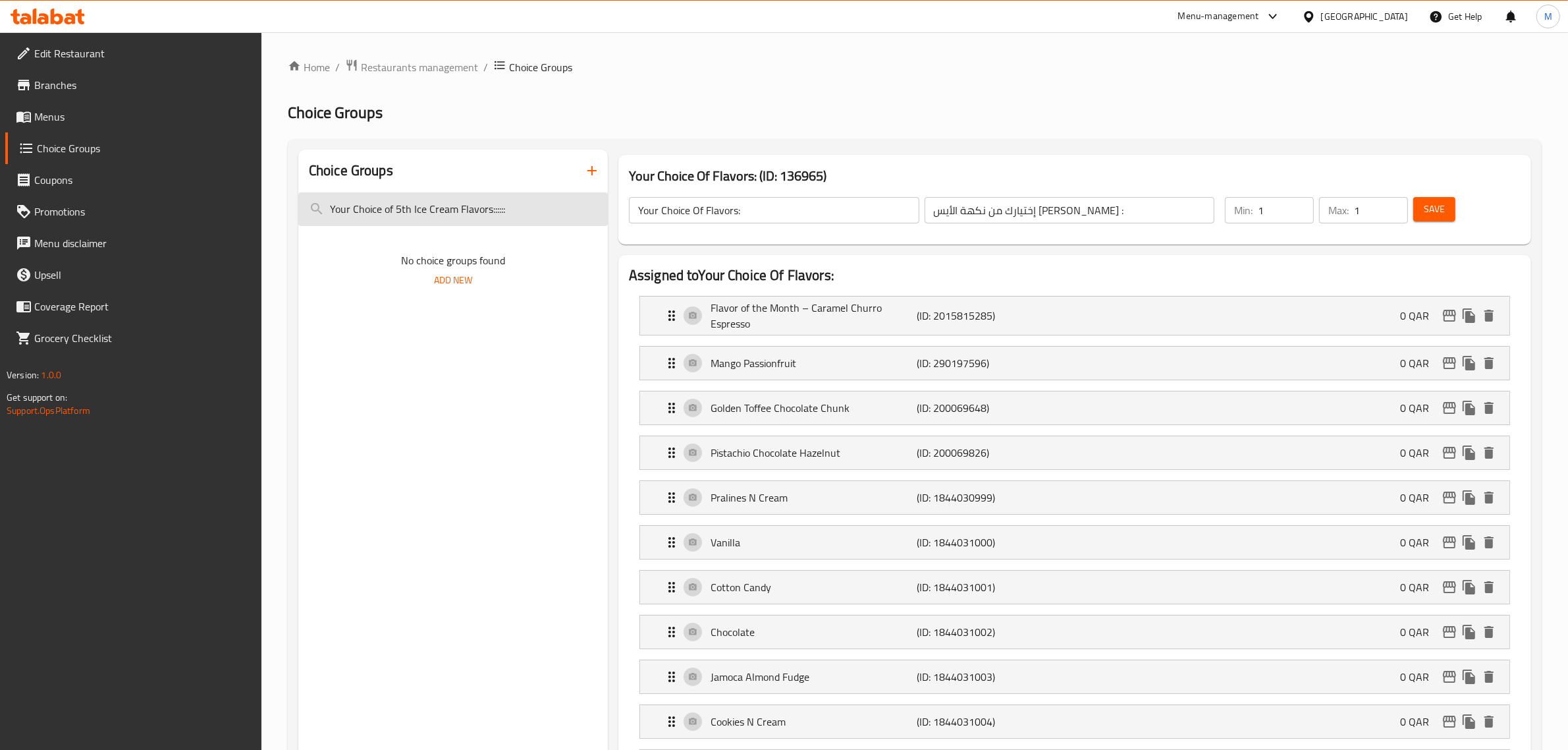
click at [514, 211] on input "Your Choice of 5th Ice Cream Flavors::::::" at bounding box center [453, 209] width 310 height 33
paste input "search"
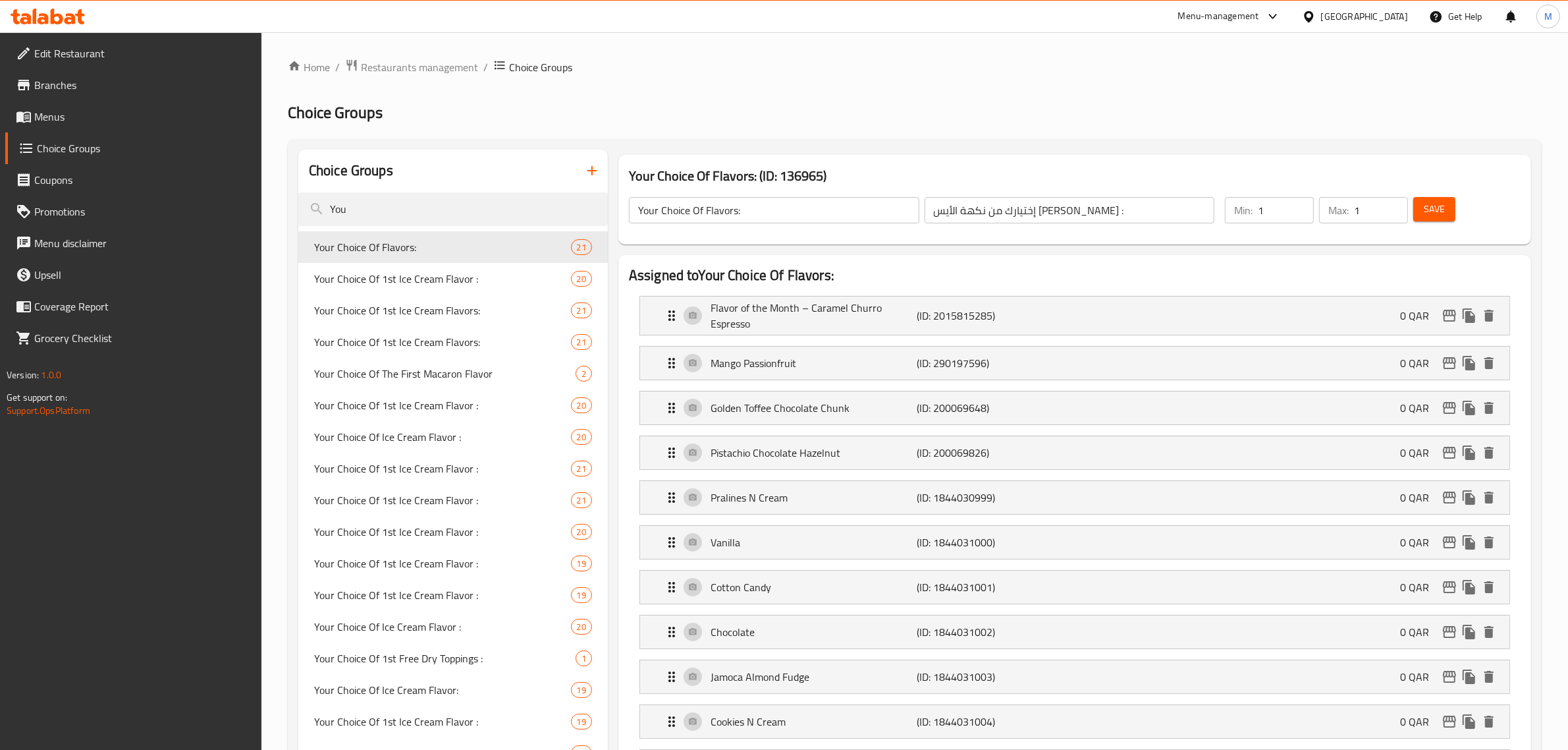
type input "Y"
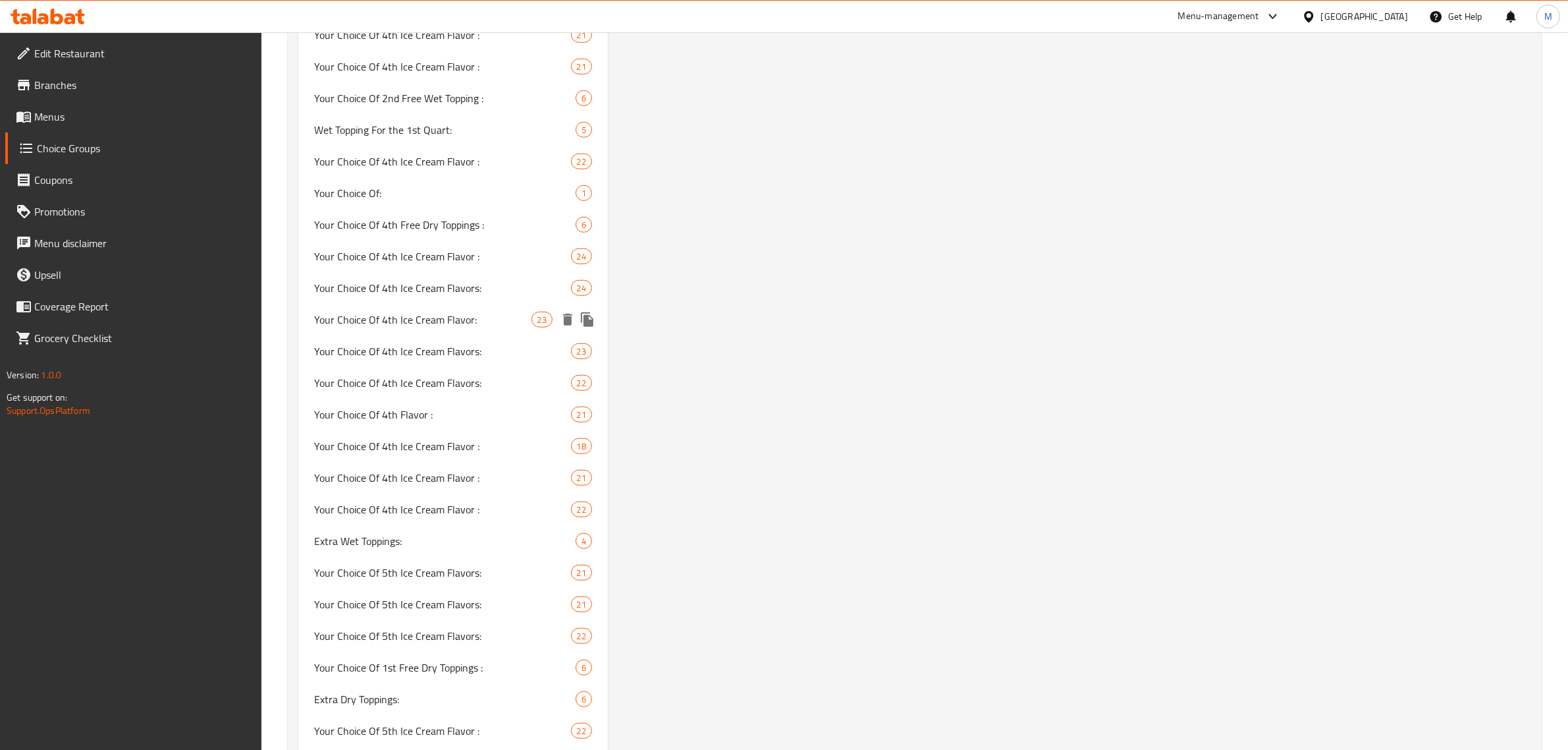
scroll to position [7659, 0]
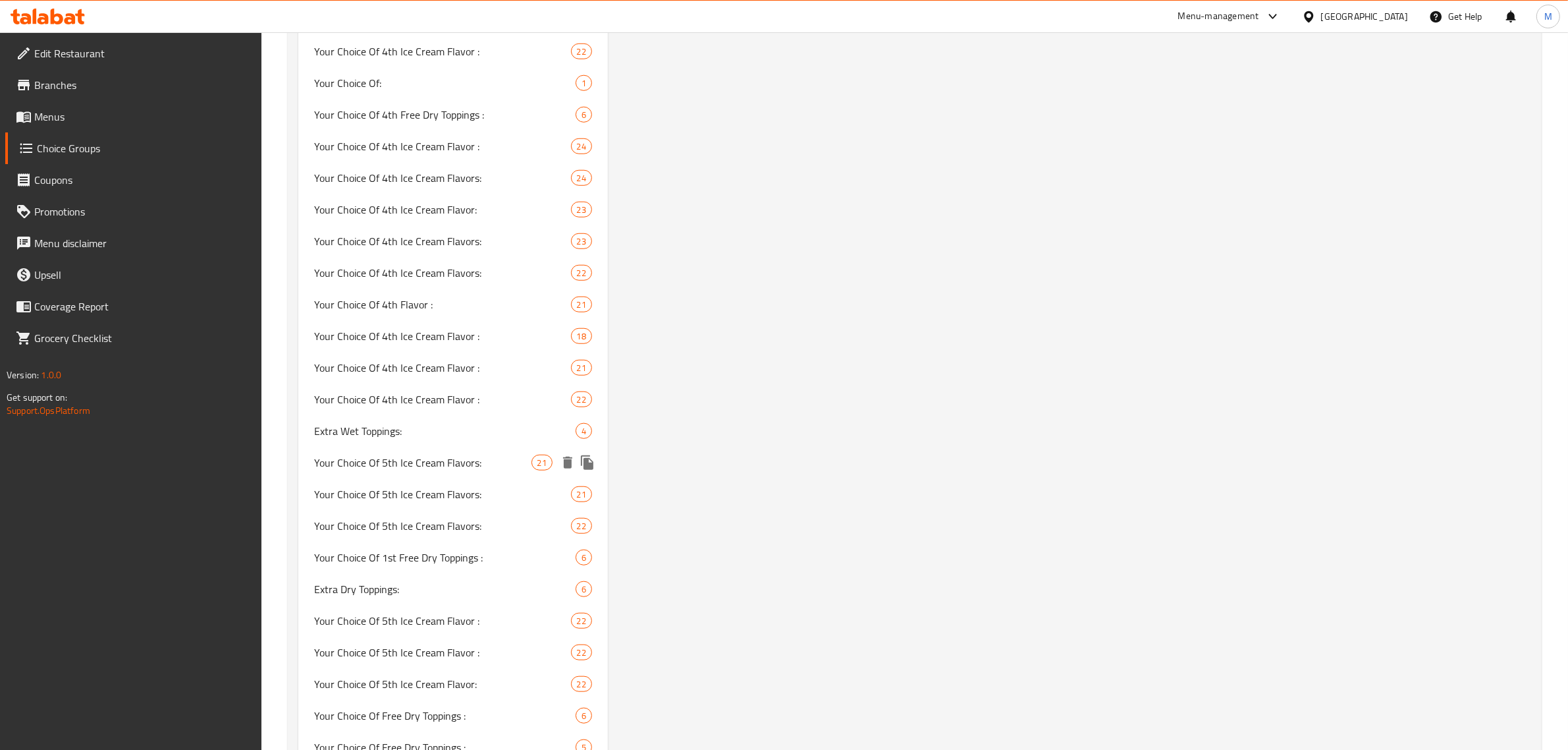
click at [433, 454] on span "Your Choice Of 5th Ice Cream Flavors:" at bounding box center [423, 462] width 217 height 16
type input "Your Choice Of 5th Ice Cream Flavors:"
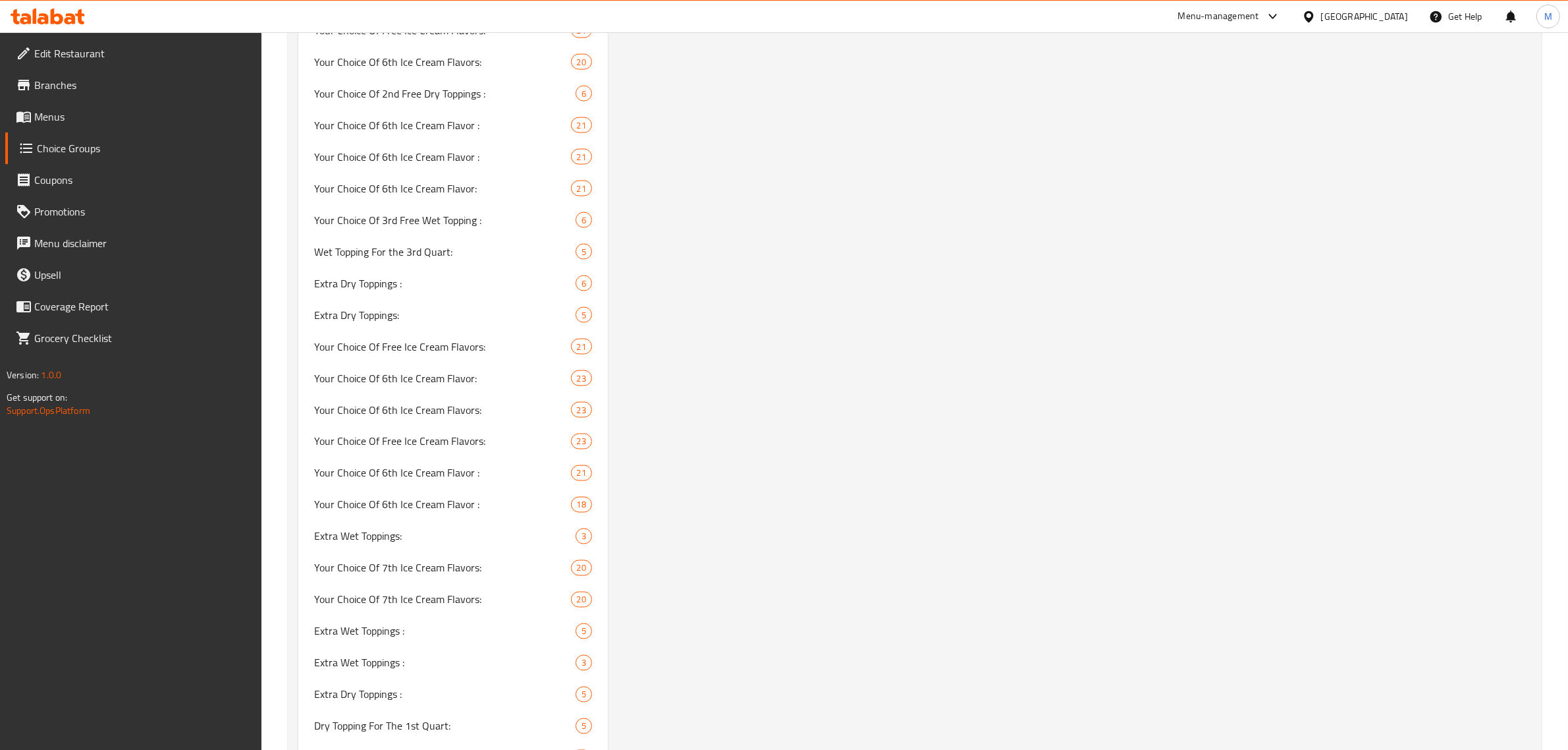
scroll to position [7734, 0]
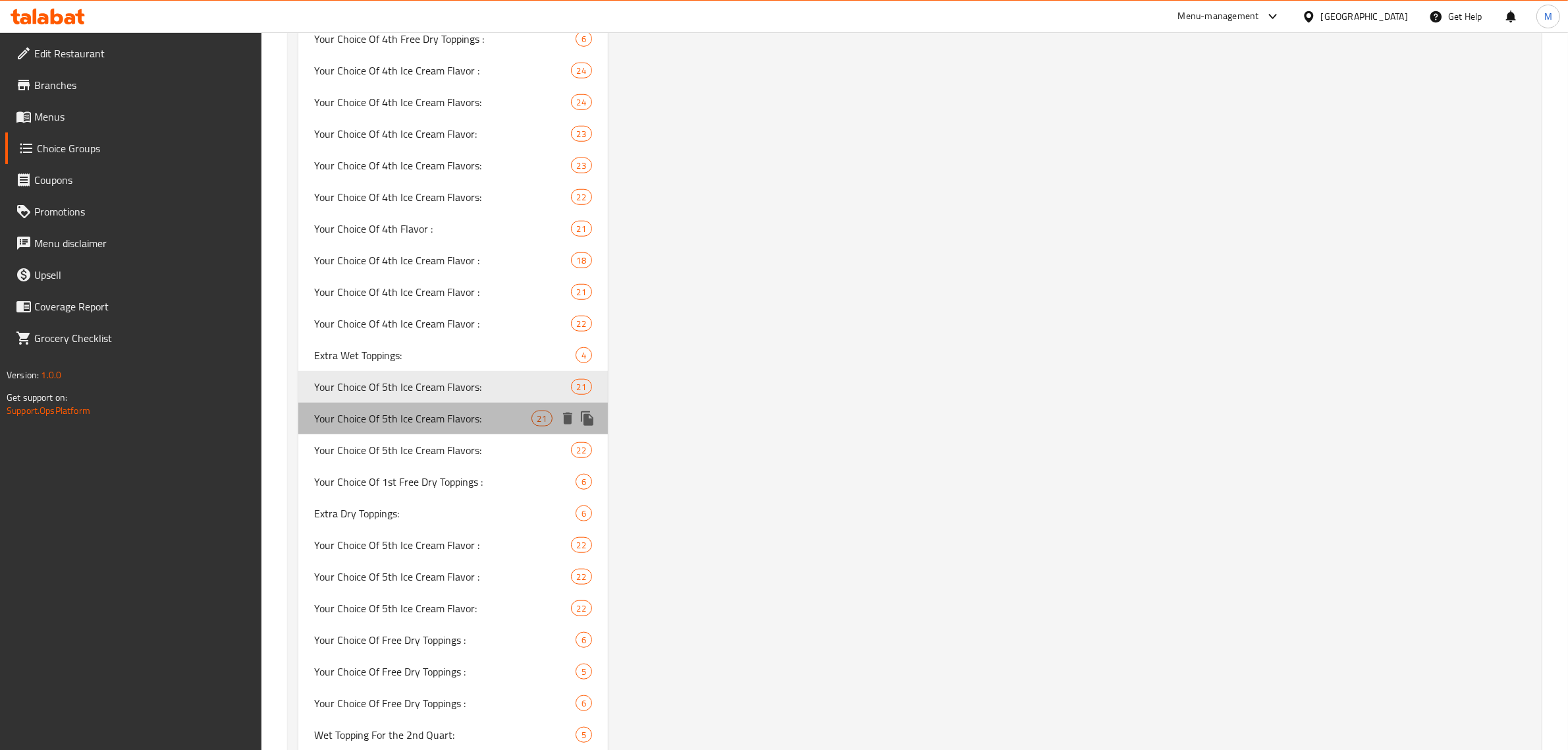
click at [474, 403] on div "Your Choice Of 5th Ice Cream Flavors: 21" at bounding box center [453, 418] width 310 height 31
type input "إختيارك من نكهة الأيس كريم الخامسة:"
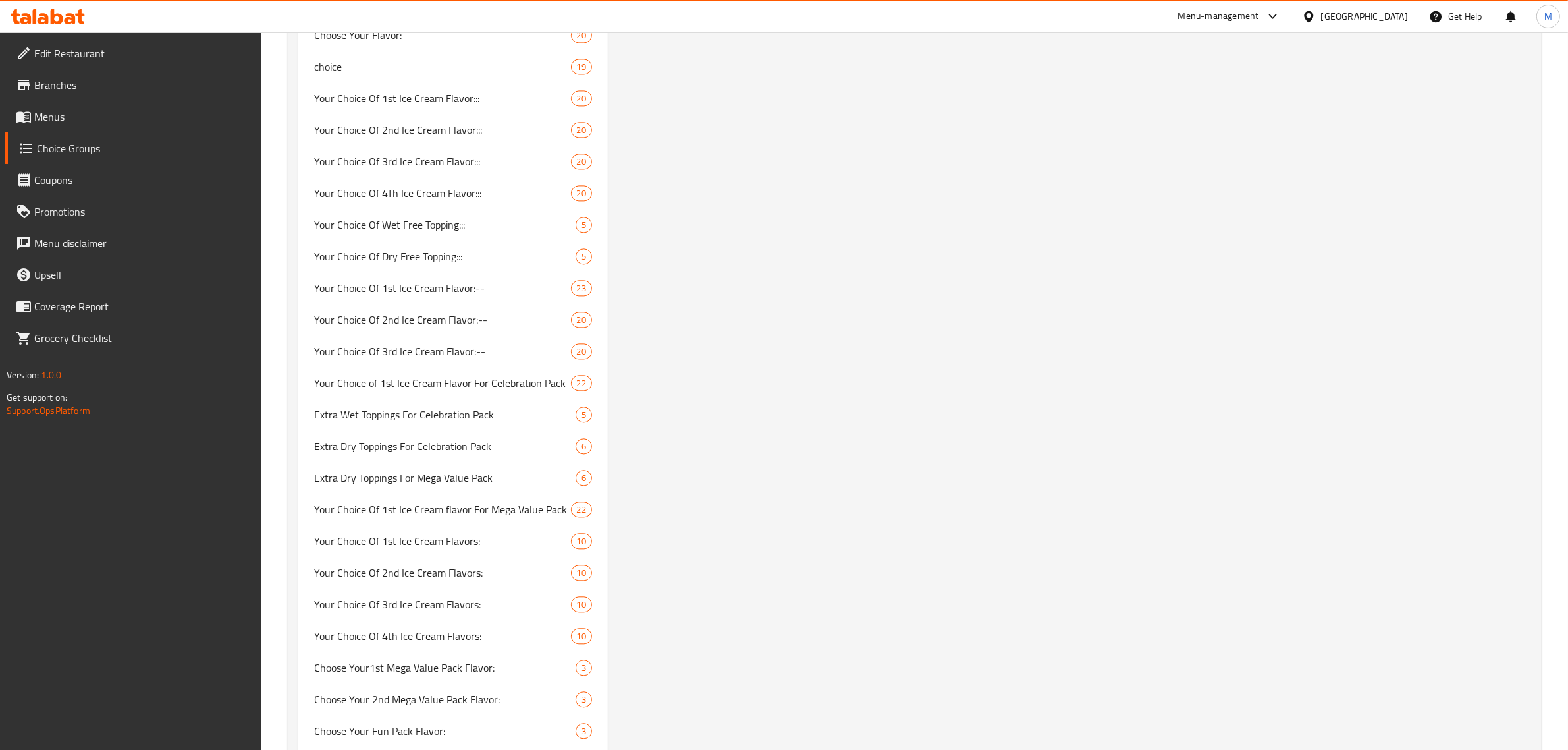
scroll to position [0, 0]
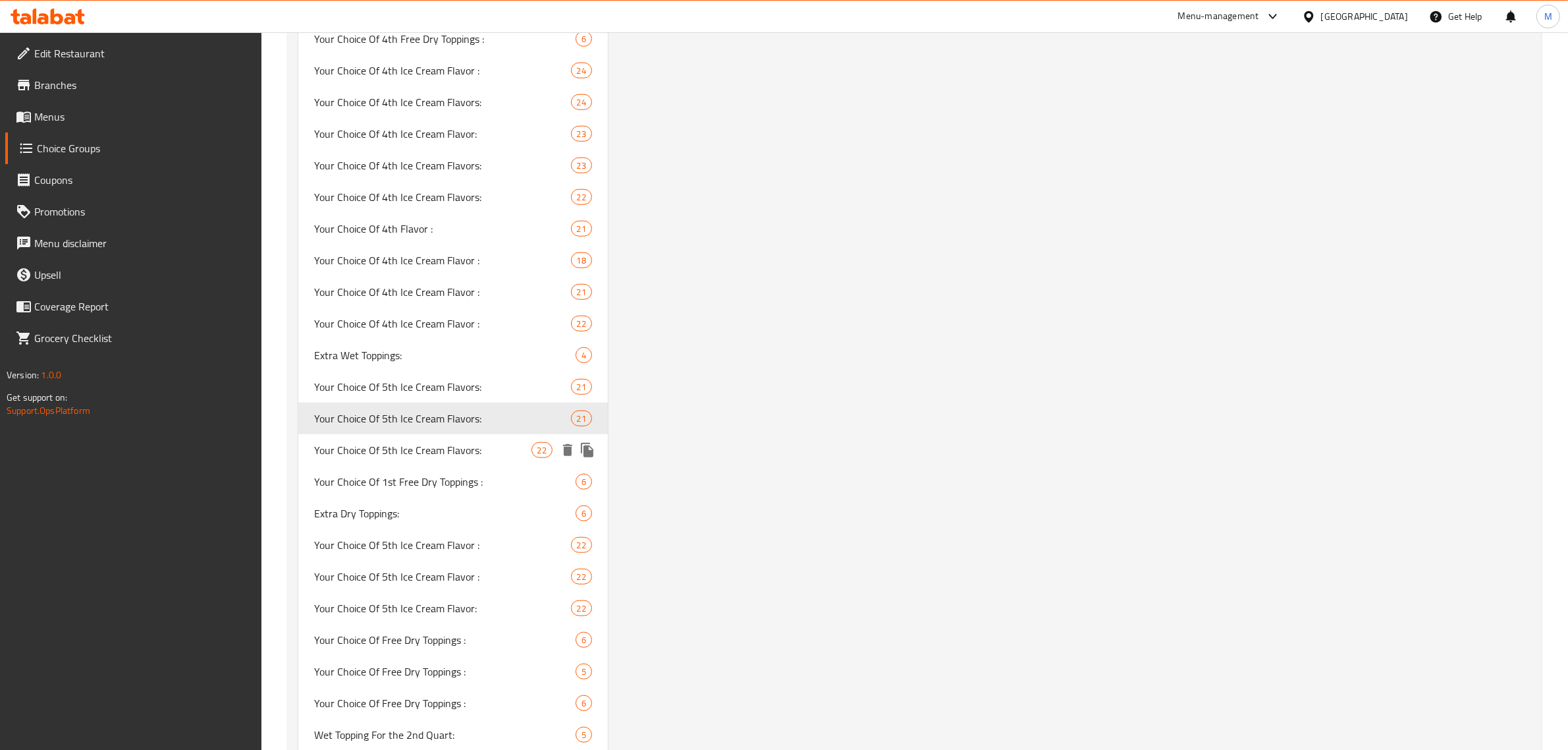
click at [482, 442] on span "Your Choice Of 5th Ice Cream Flavors:" at bounding box center [423, 450] width 217 height 16
type input "Your Choice Of 5th Ice Cream Flavors:"
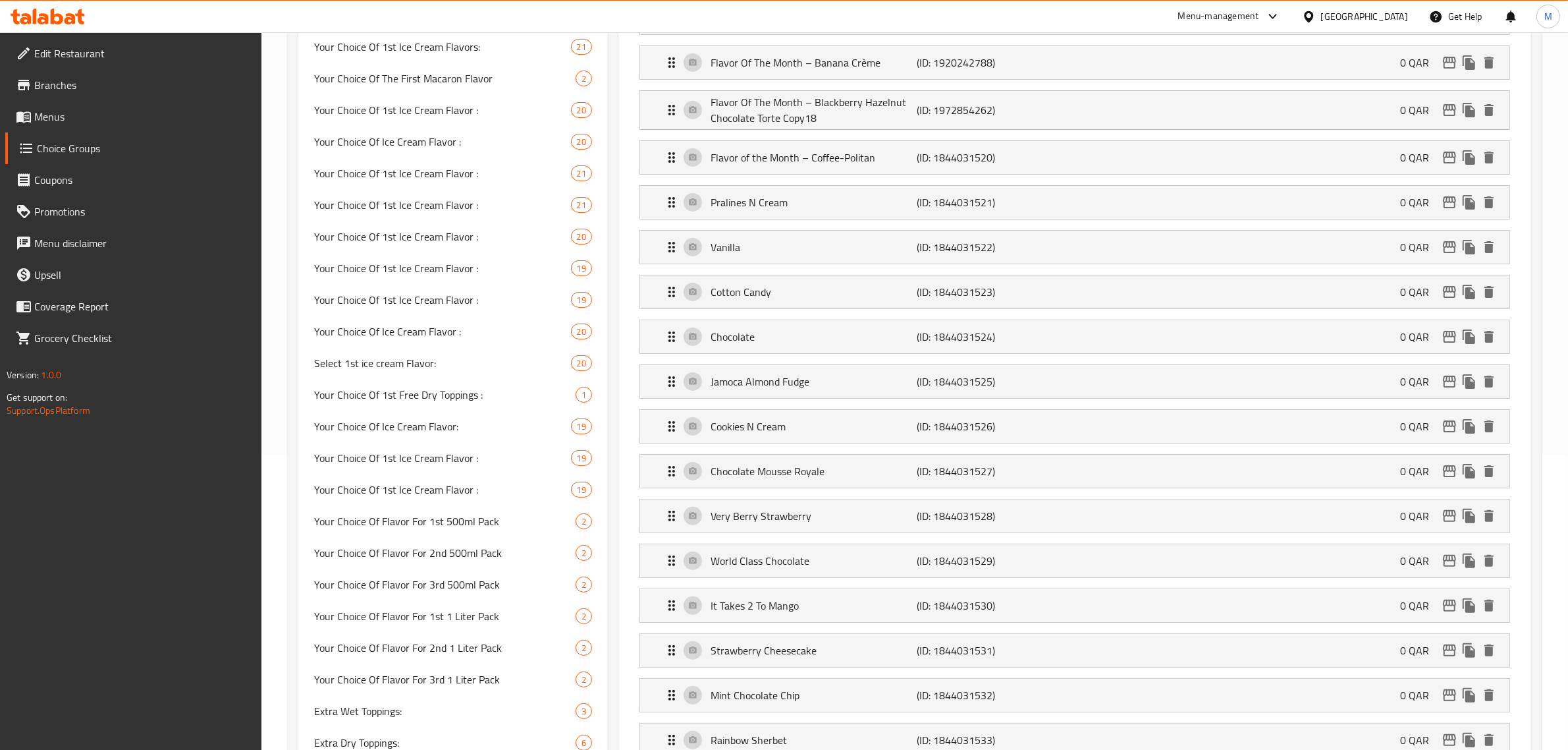
scroll to position [0, 0]
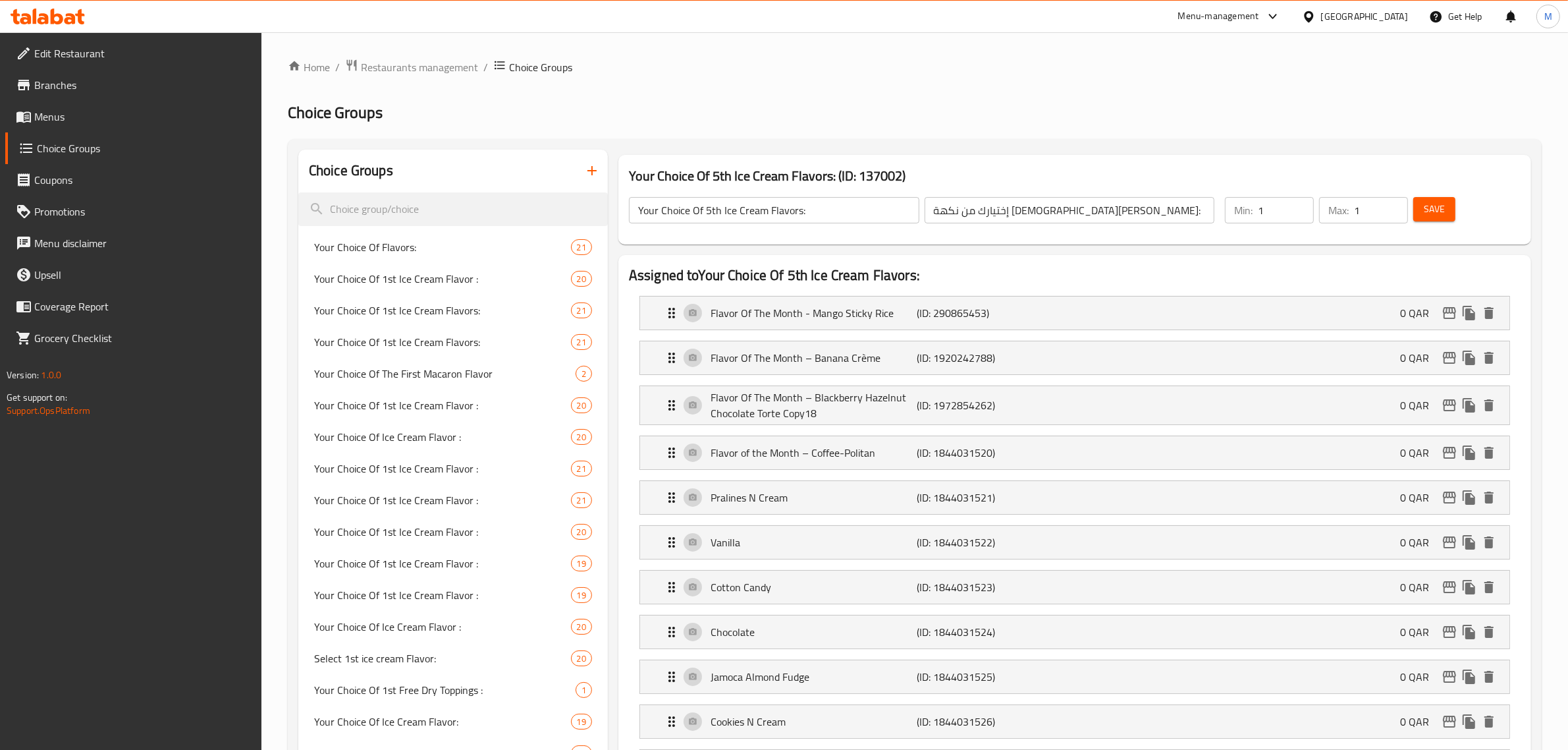
drag, startPoint x: 860, startPoint y: 176, endPoint x: 883, endPoint y: 166, distance: 25.1
click at [903, 178] on h3 "Your Choice Of 5th Ice Cream Flavors: (ID: 137002)" at bounding box center [1074, 176] width 892 height 21
copy h3 "137002"
click at [76, 120] on span "Menus" at bounding box center [142, 116] width 217 height 16
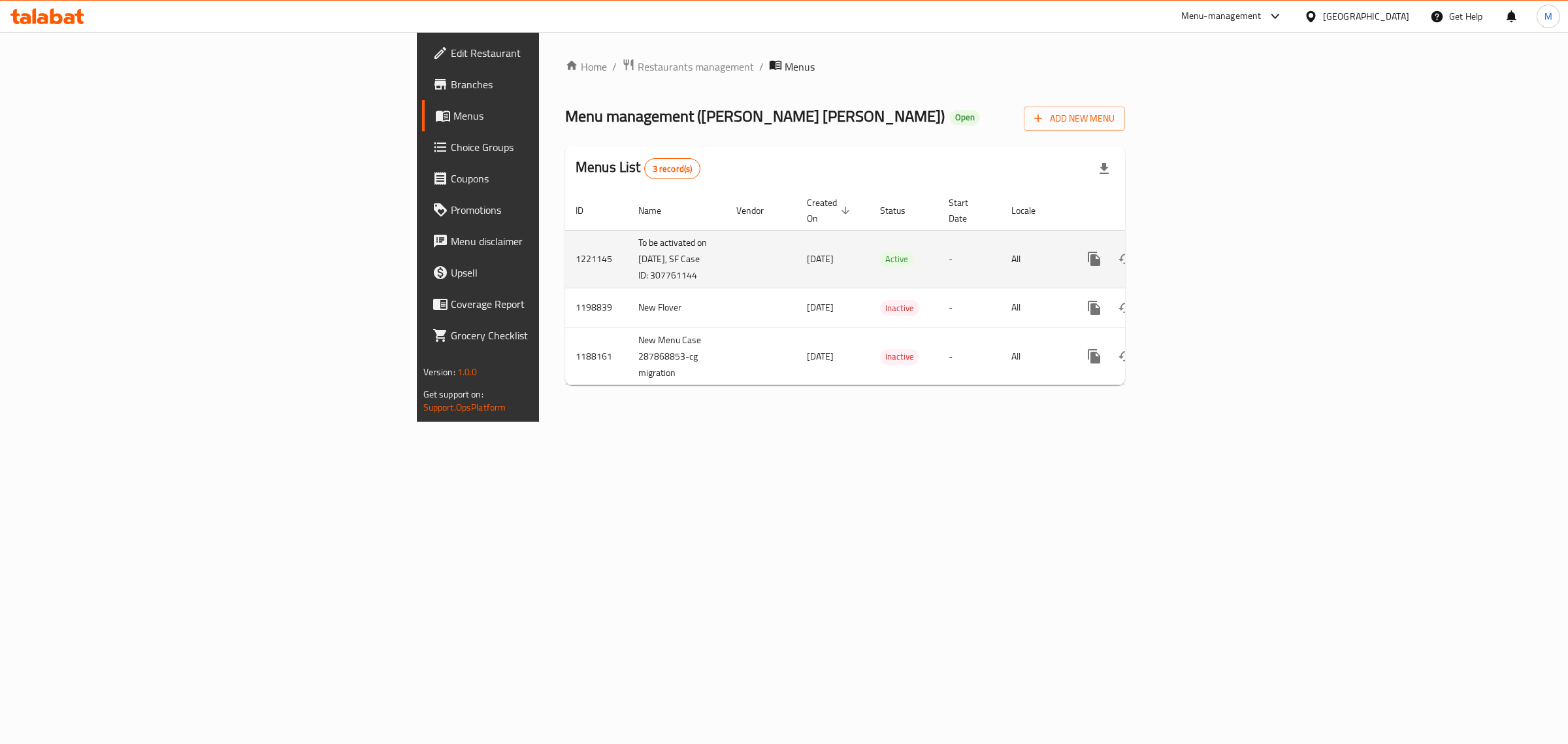
click at [1196, 256] on icon "enhanced table" at bounding box center [1188, 259] width 16 height 16
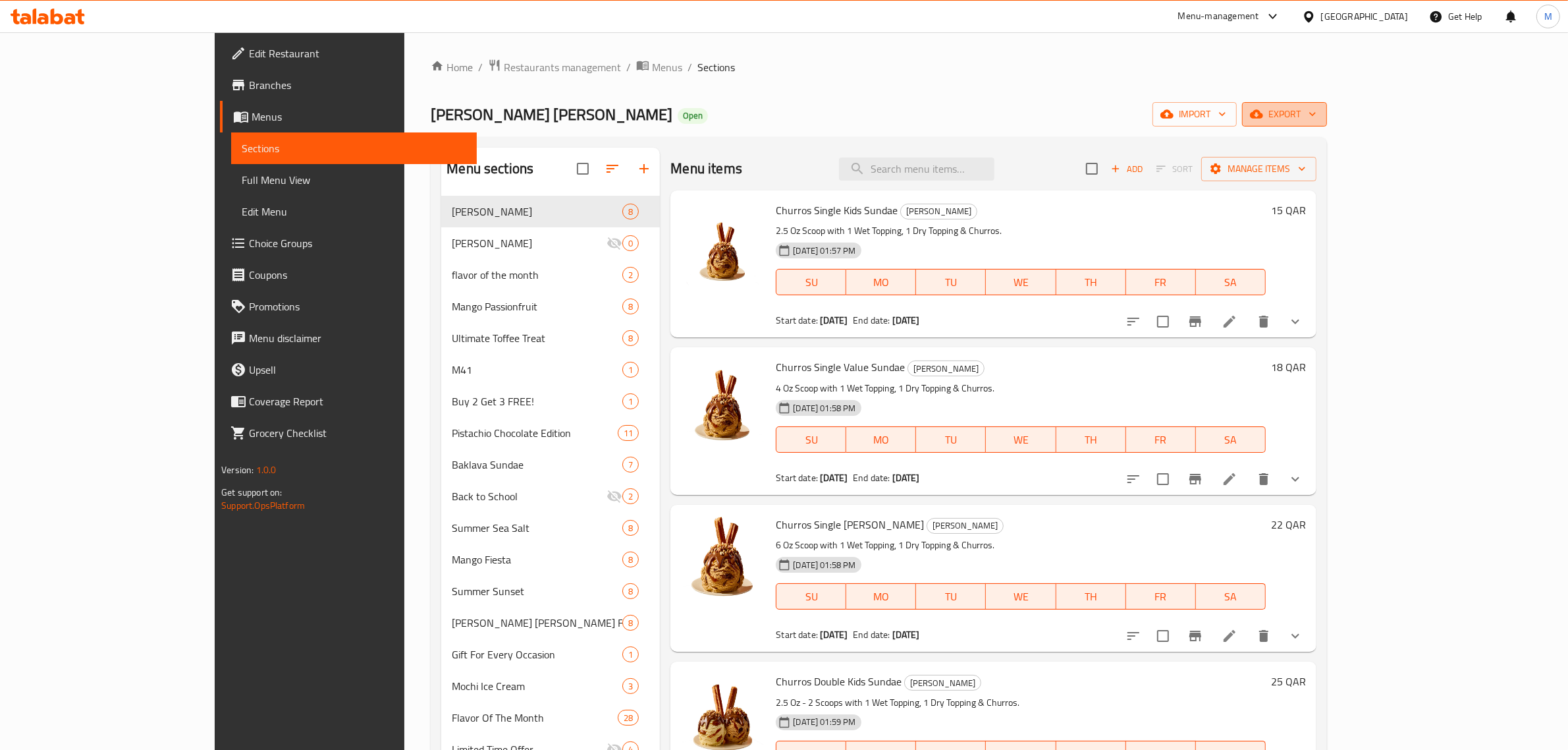
click at [1327, 123] on button "export" at bounding box center [1284, 114] width 85 height 24
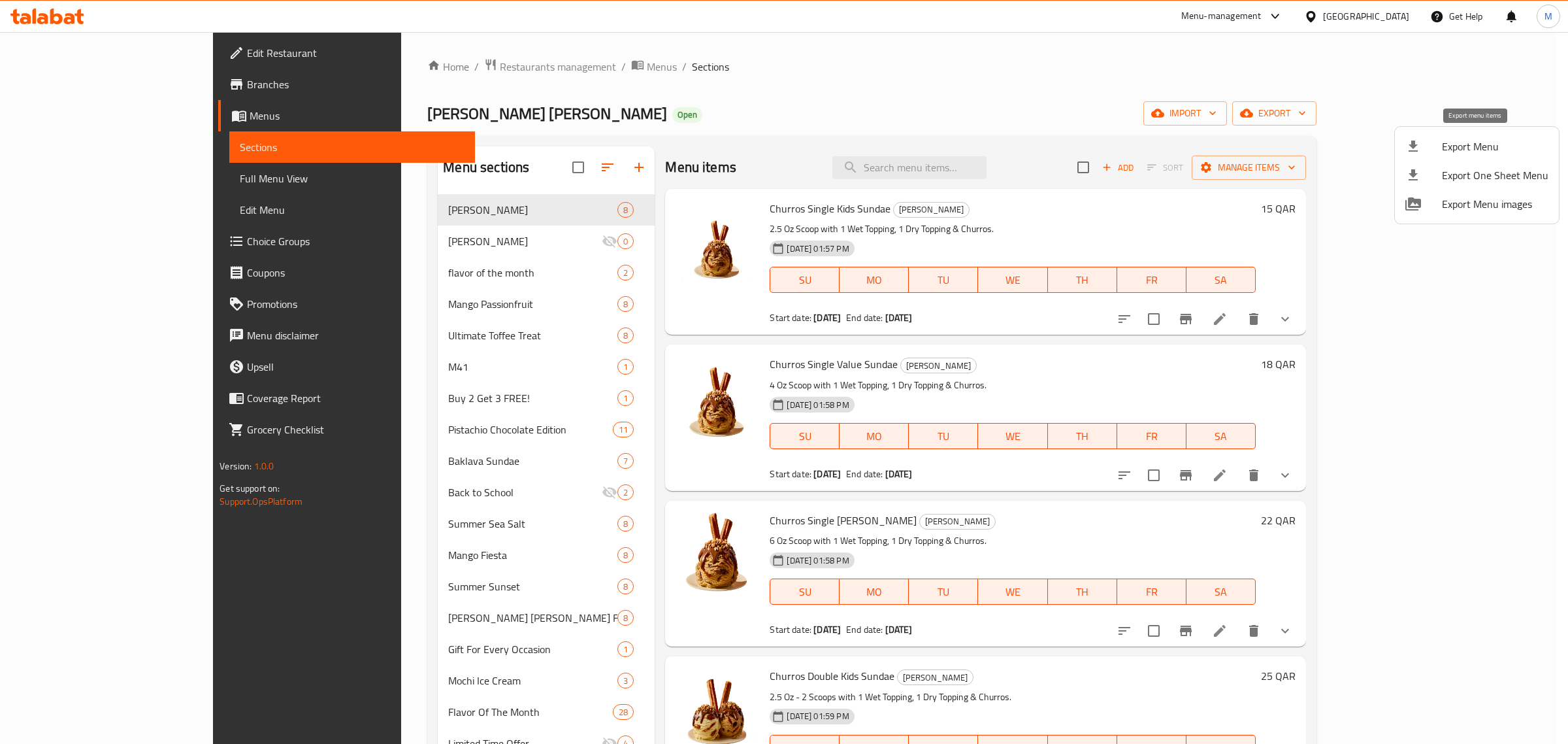
click at [1467, 153] on span "Export Menu" at bounding box center [1495, 147] width 106 height 16
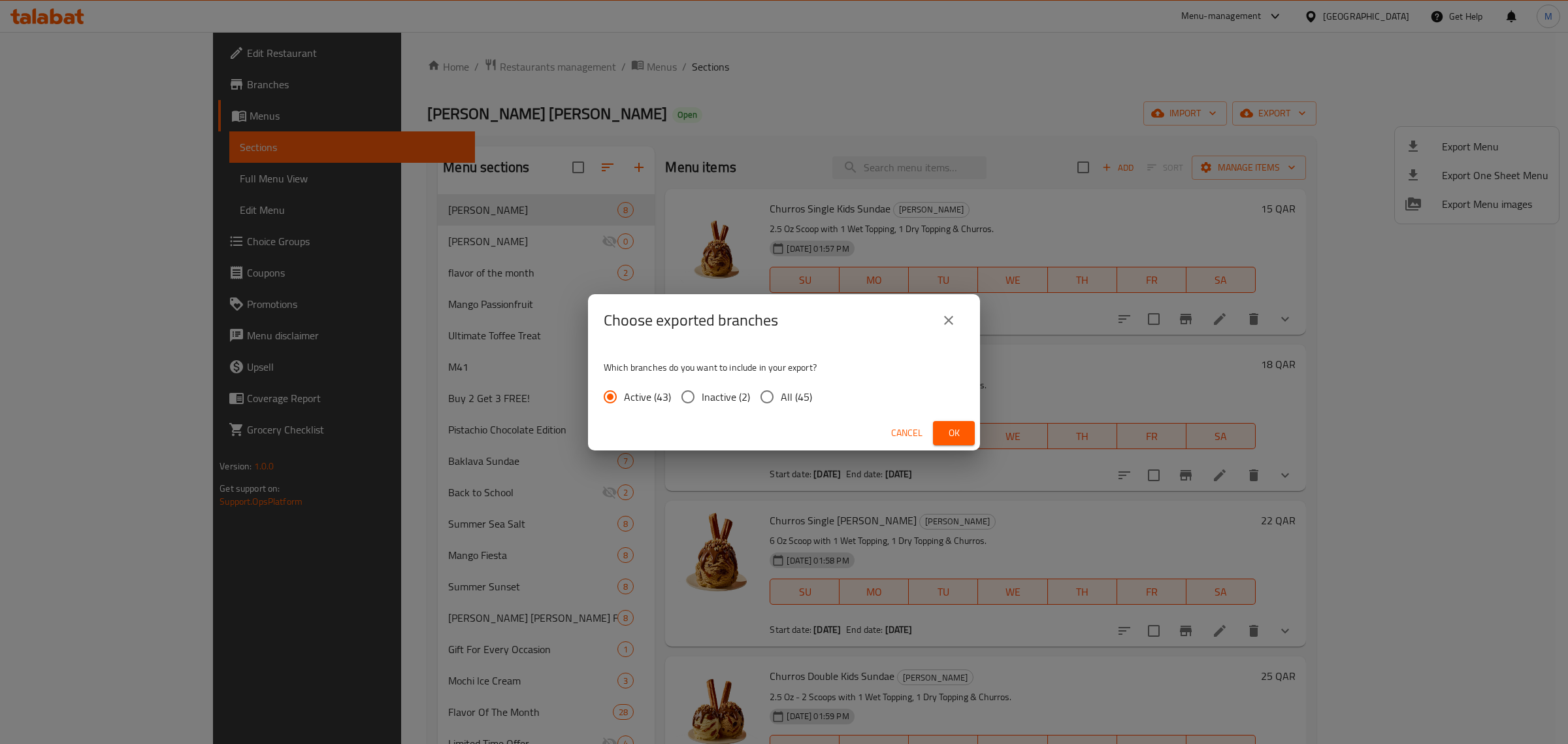
click at [942, 430] on button "Ok" at bounding box center [954, 433] width 42 height 24
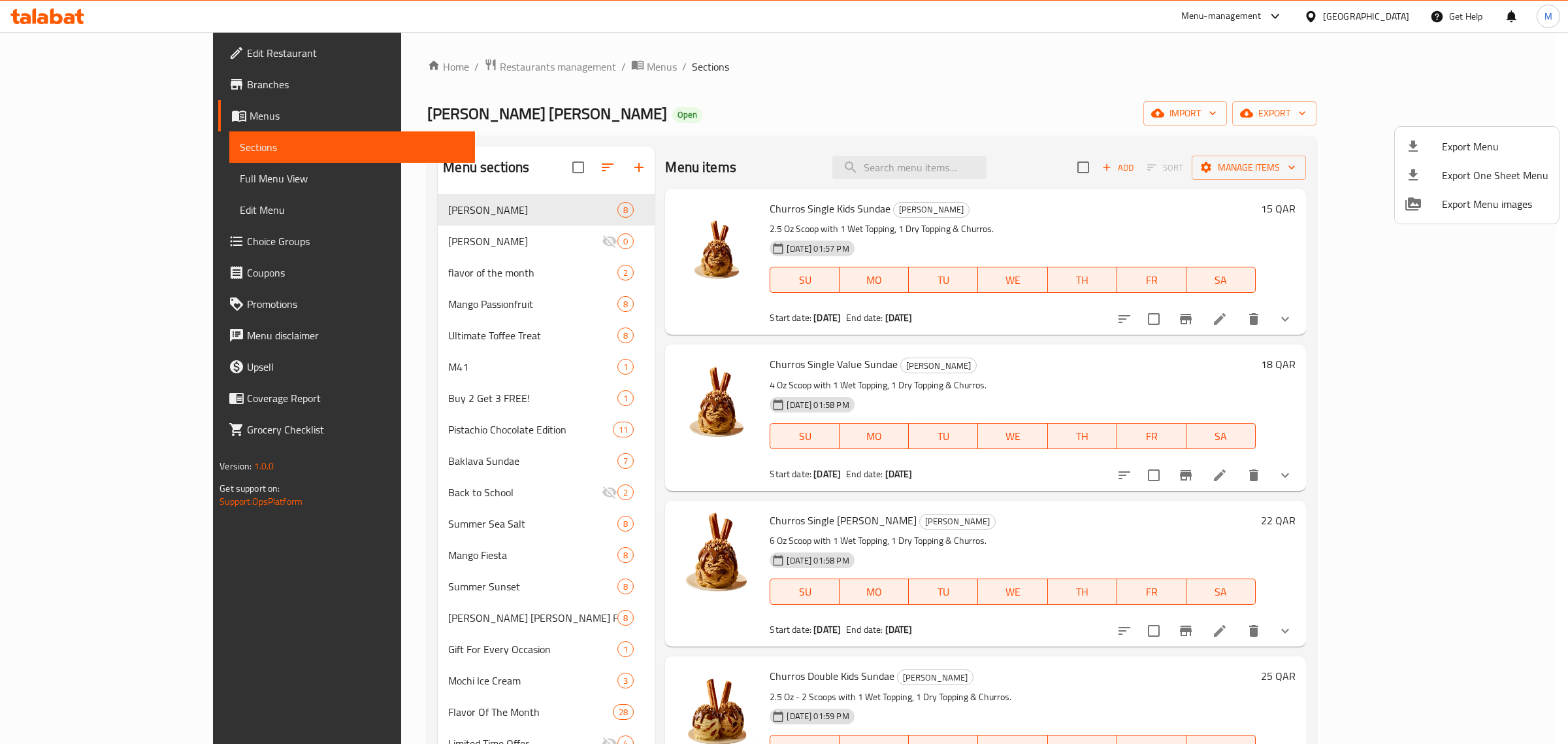
click at [63, 247] on div at bounding box center [784, 372] width 1568 height 744
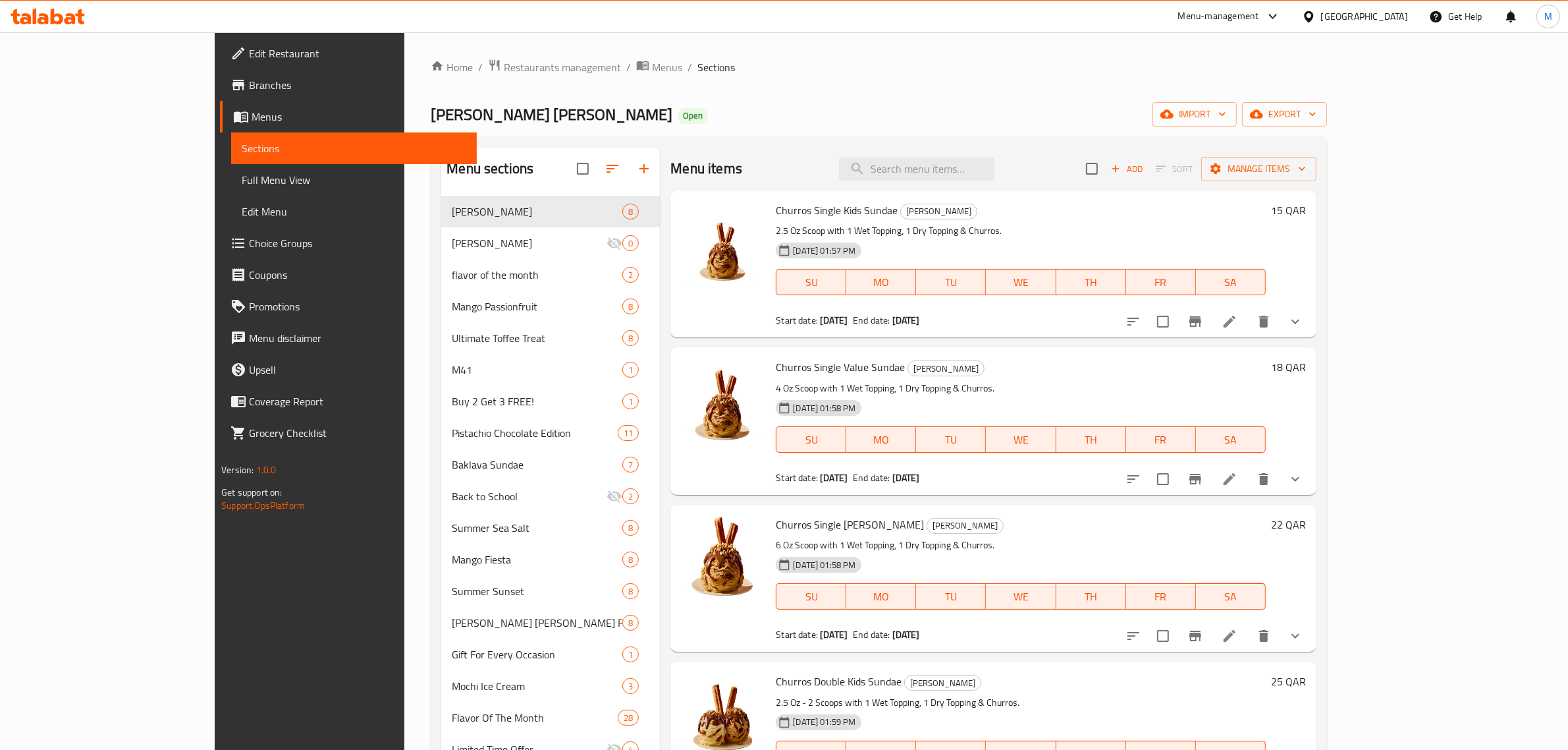
click at [249, 245] on span "Choice Groups" at bounding box center [357, 244] width 217 height 16
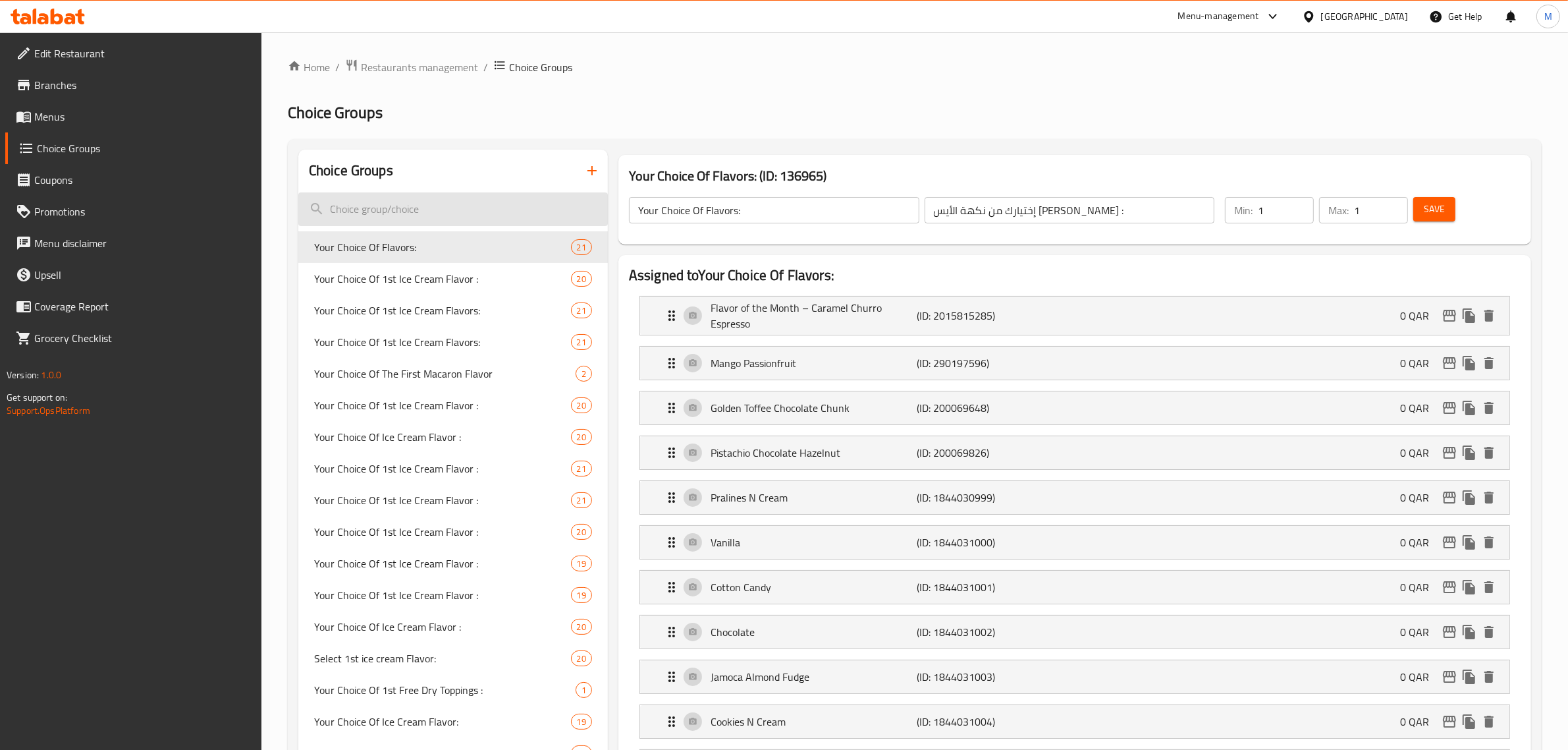
click at [407, 211] on input "search" at bounding box center [453, 209] width 310 height 33
paste input "Your Choice Of 1st Ice Cream Flavor:--"
click at [429, 212] on input "Your Choice Of 1st Ice Cream Flavor:--" at bounding box center [453, 209] width 310 height 33
paste input "Your Choice Of 1st Ice Cream Flavor:--"
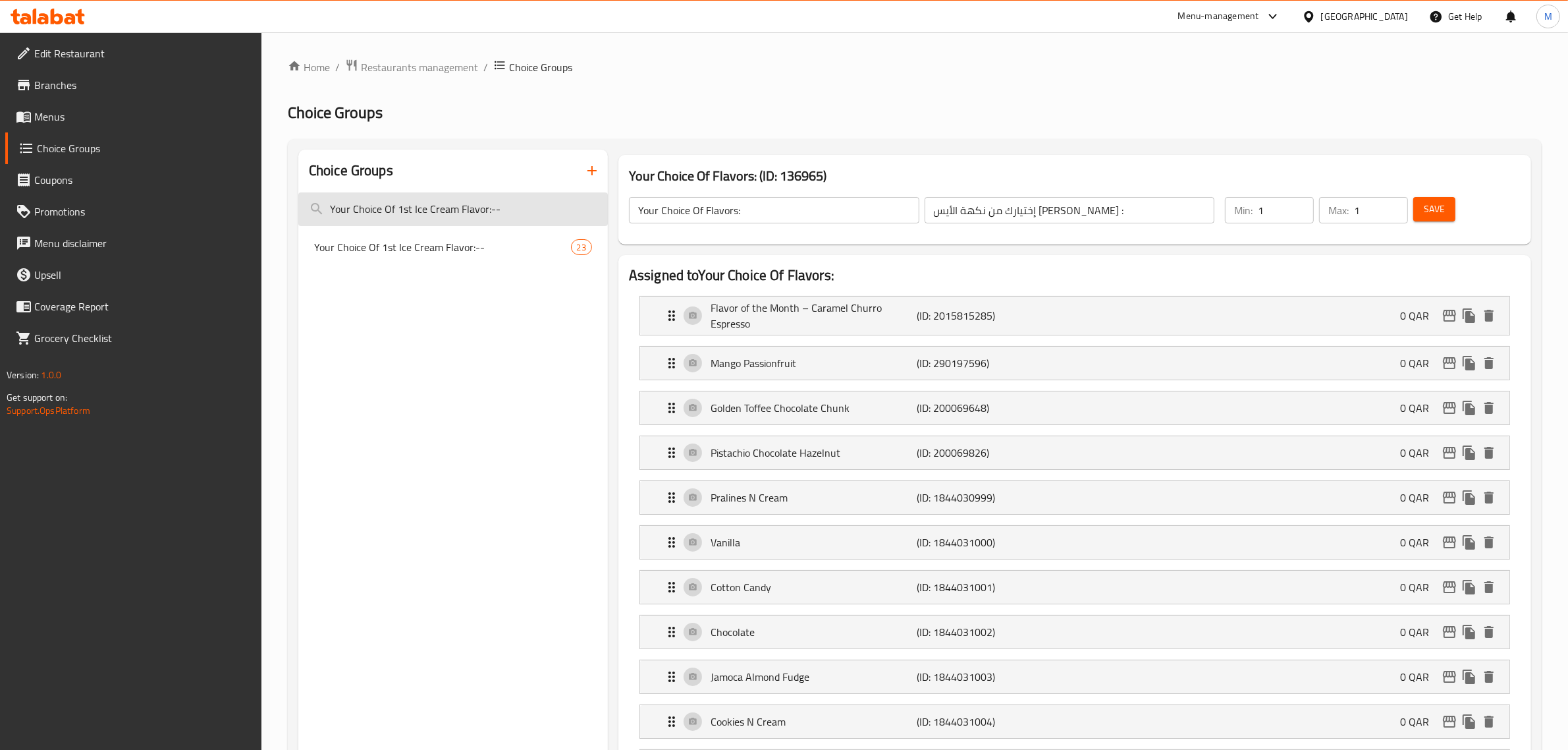
click at [529, 211] on input "Your Choice Of 1st Ice Cream Flavor:--" at bounding box center [453, 209] width 310 height 33
type input "Your Choice Of 1st Ice Cream Flavor:--"
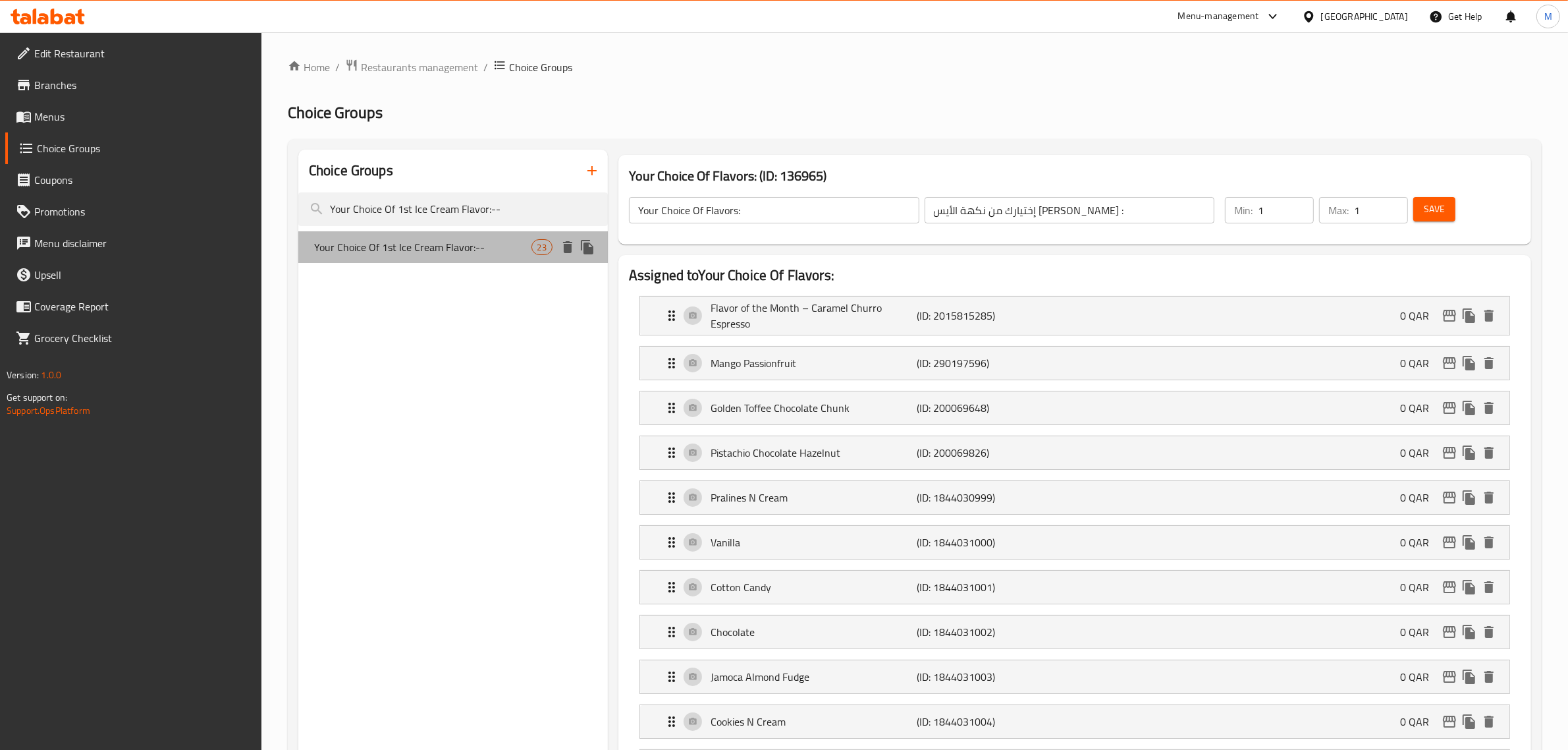
click at [514, 254] on span "Your Choice Of 1st Ice Cream Flavor:--" at bounding box center [423, 247] width 217 height 16
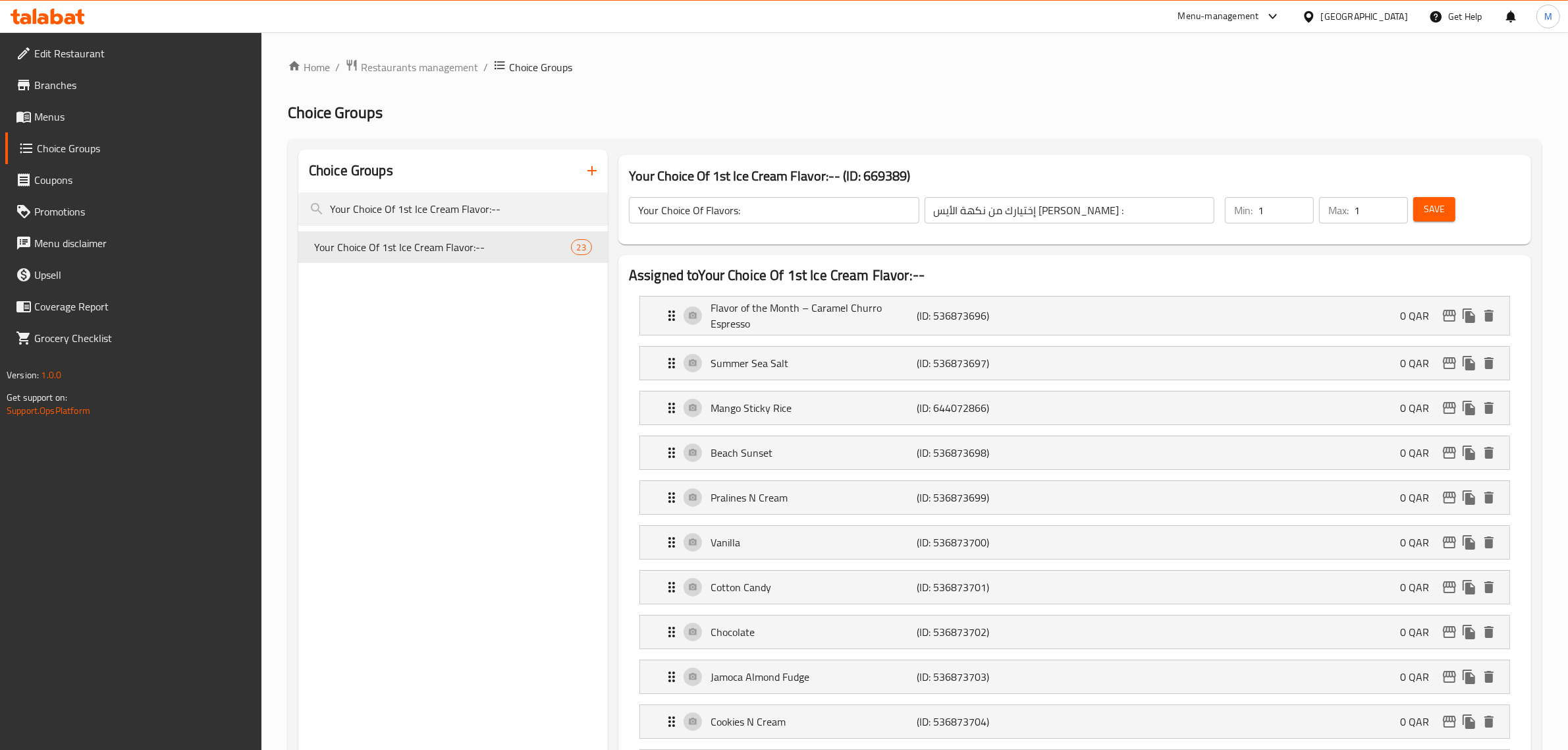
type input "Your Choice Of 1st Ice Cream Flavor:--"
type input "إختيارك من نكهة الأيس كريم الأولي:--"
drag, startPoint x: 865, startPoint y: 178, endPoint x: 907, endPoint y: 179, distance: 42.0
click at [907, 179] on h3 "Your Choice Of 1st Ice Cream Flavor:-- (ID: 669389)" at bounding box center [1074, 176] width 892 height 21
copy h3 "669389"
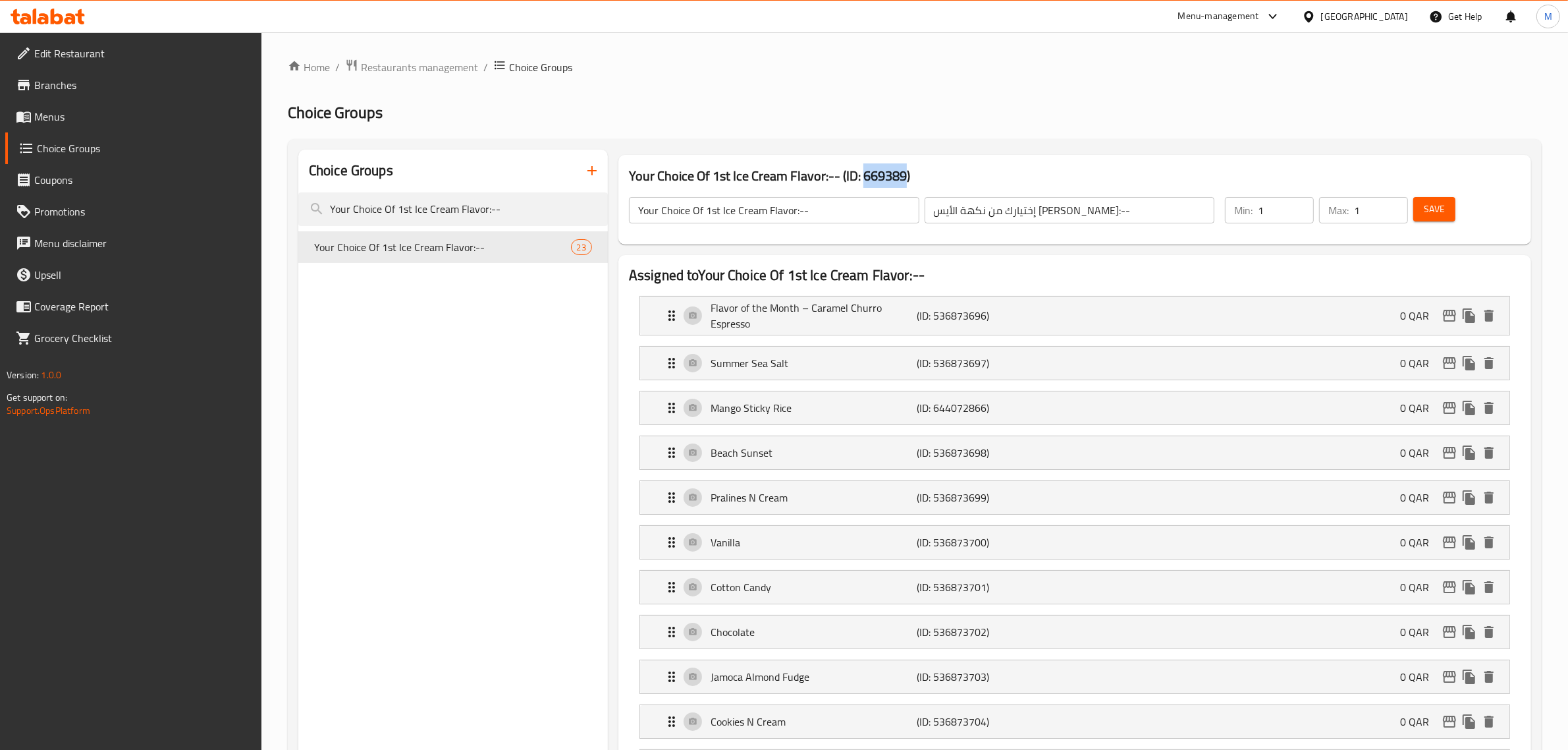
click at [70, 112] on span "Menus" at bounding box center [142, 116] width 217 height 16
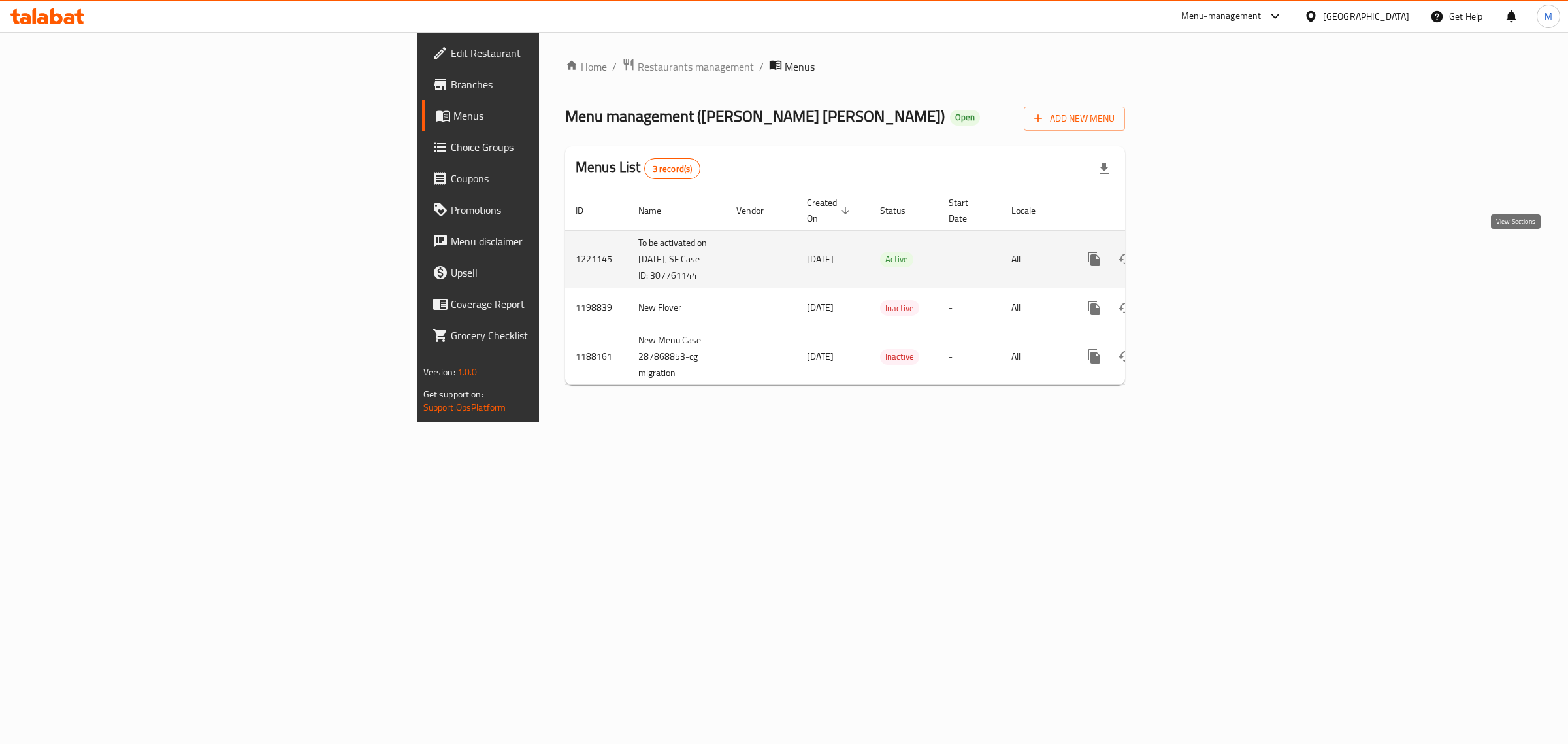
click at [1196, 251] on icon "enhanced table" at bounding box center [1188, 259] width 16 height 16
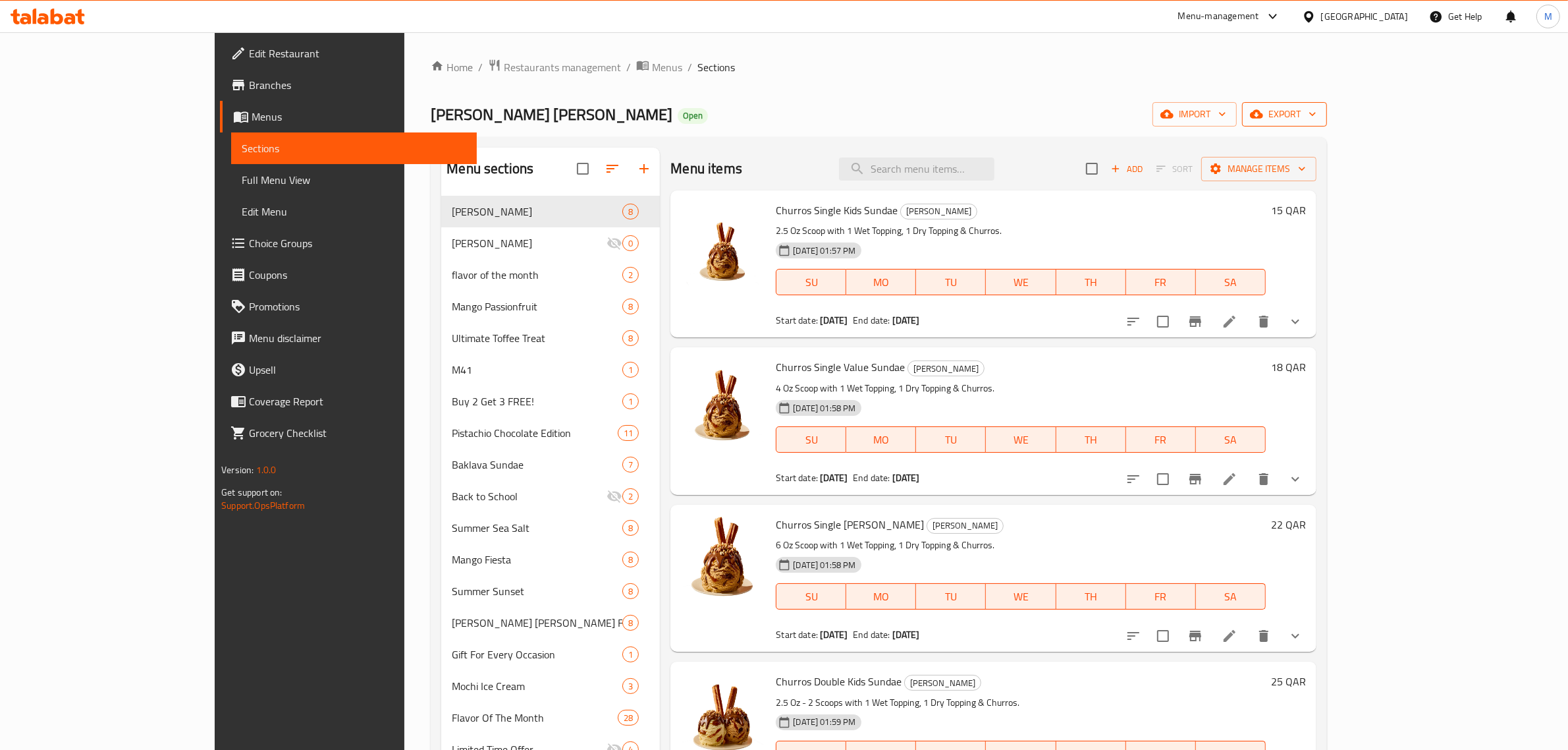
click at [1316, 108] on span "export" at bounding box center [1285, 114] width 64 height 17
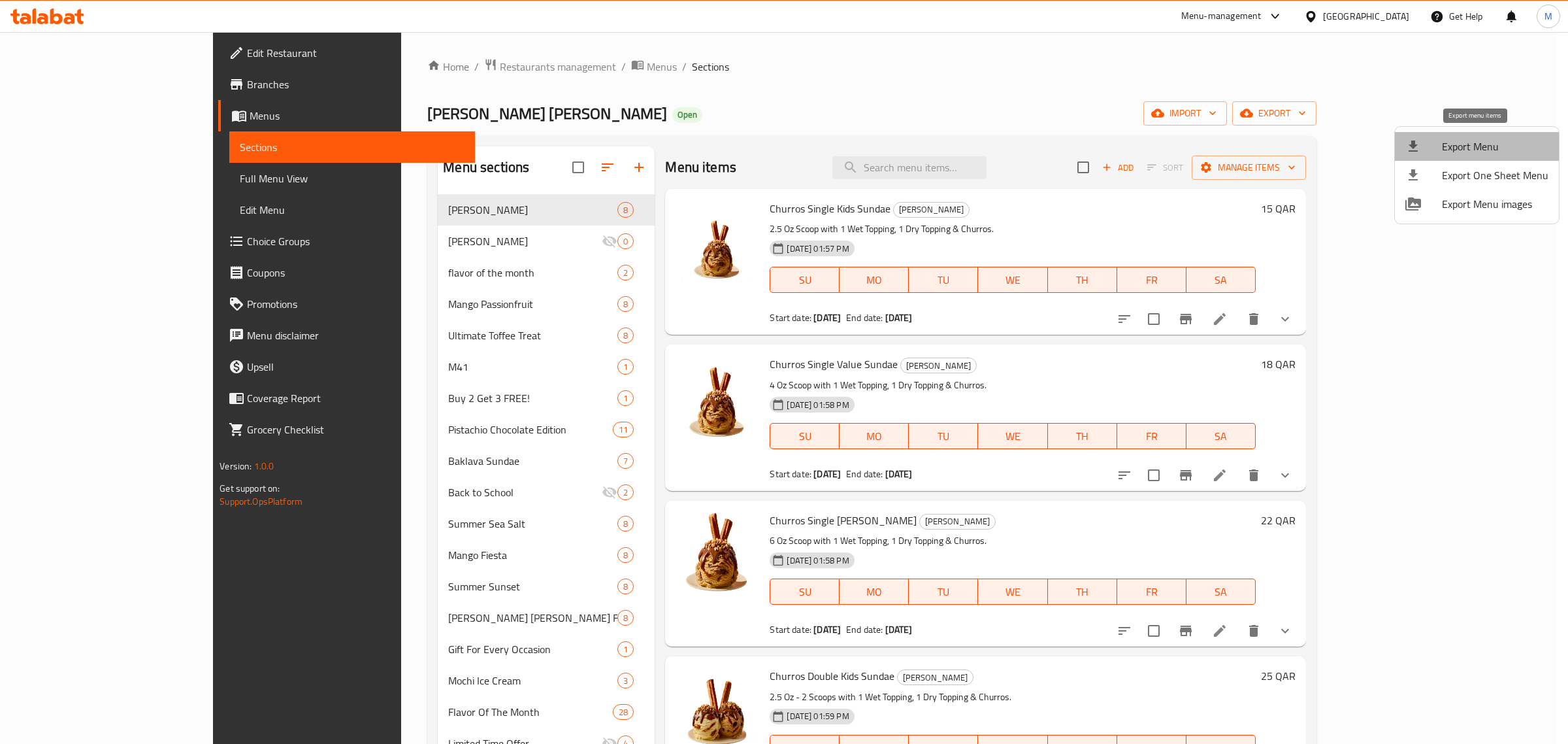
click at [1476, 142] on span "Export Menu" at bounding box center [1495, 147] width 106 height 16
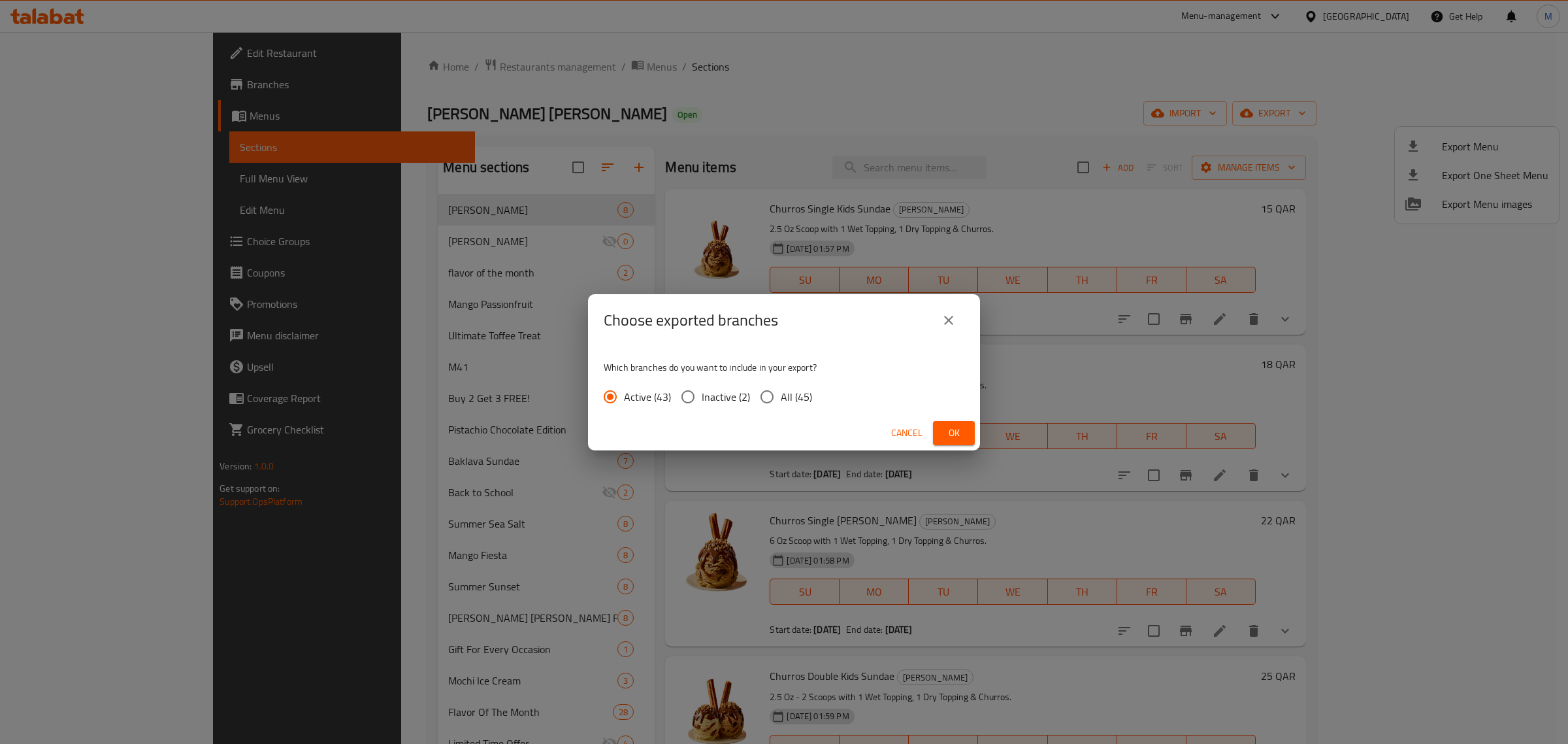
click at [789, 87] on div "Choose exported branches Which branches do you want to include in your export? …" at bounding box center [784, 372] width 1568 height 744
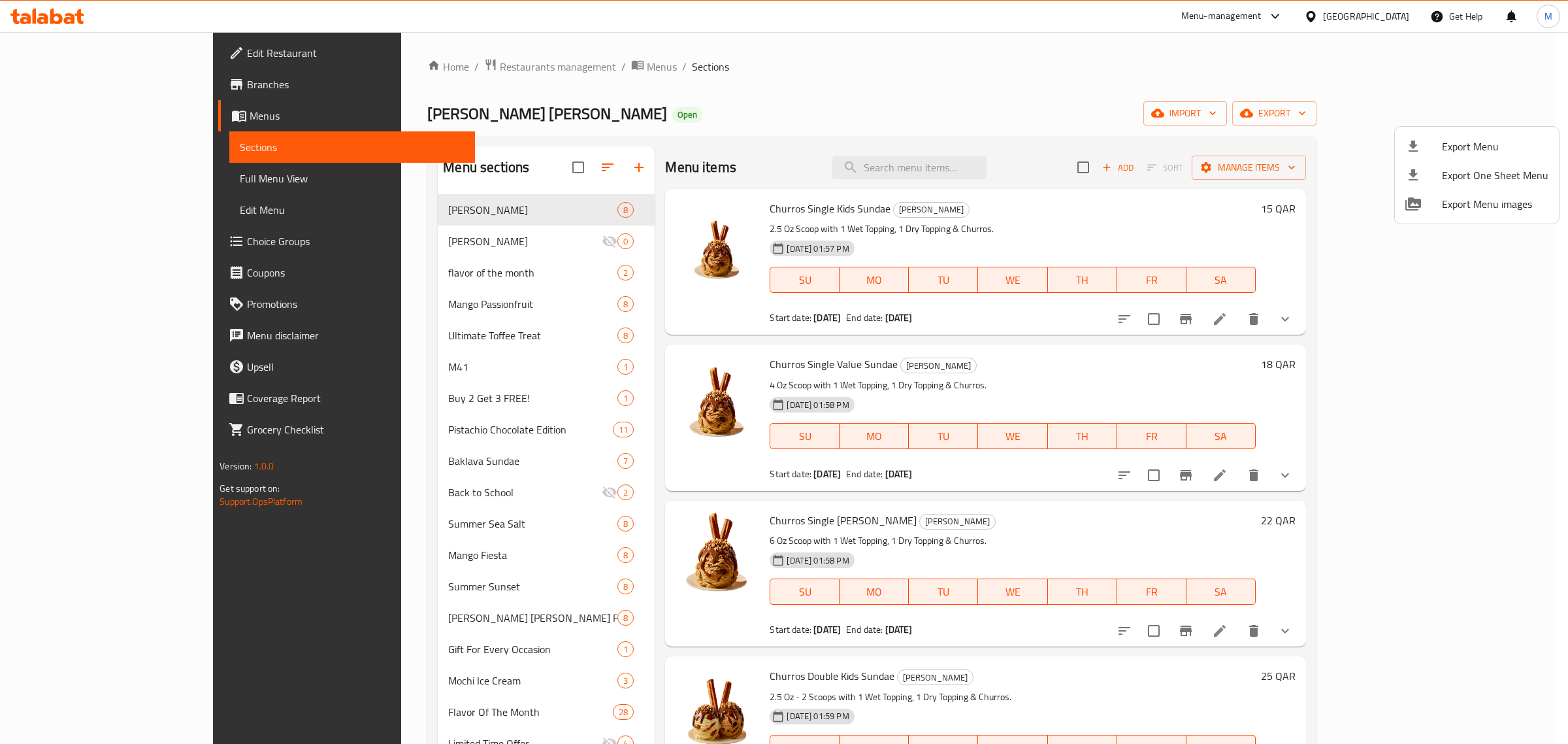
click at [1386, 20] on div at bounding box center [784, 372] width 1568 height 744
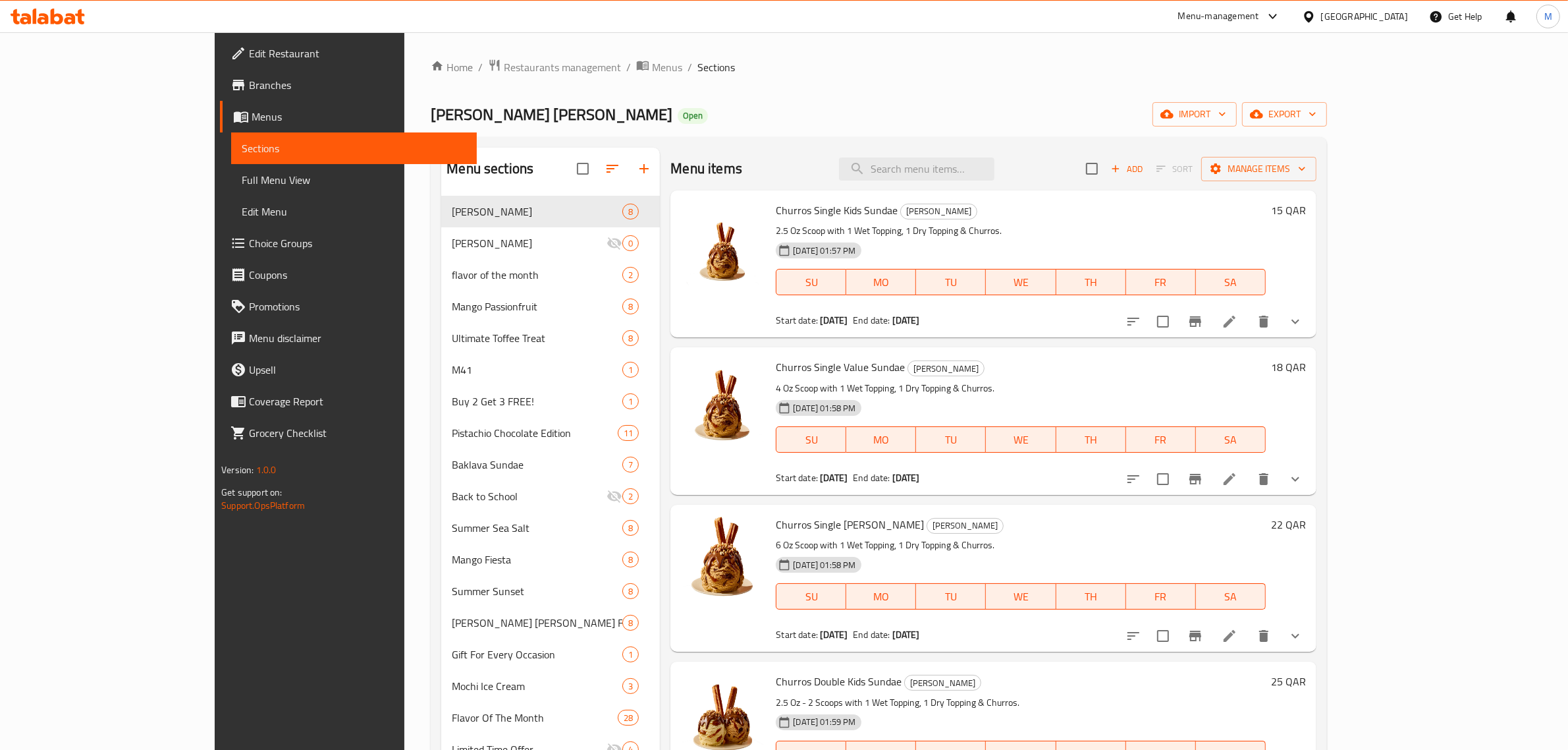
click at [1395, 21] on div "Qatar" at bounding box center [1365, 17] width 87 height 15
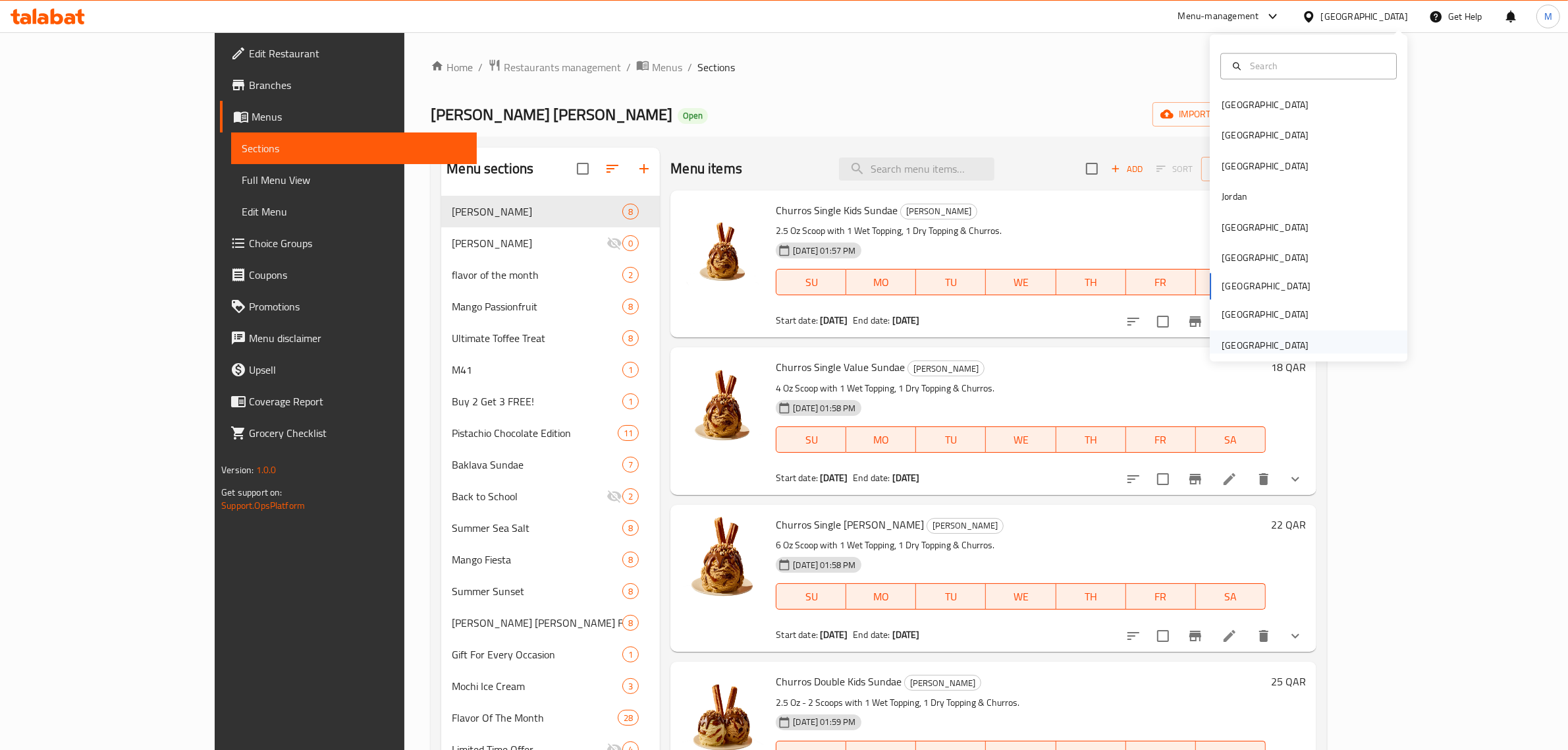
click at [1270, 341] on div "[GEOGRAPHIC_DATA]" at bounding box center [1266, 345] width 87 height 15
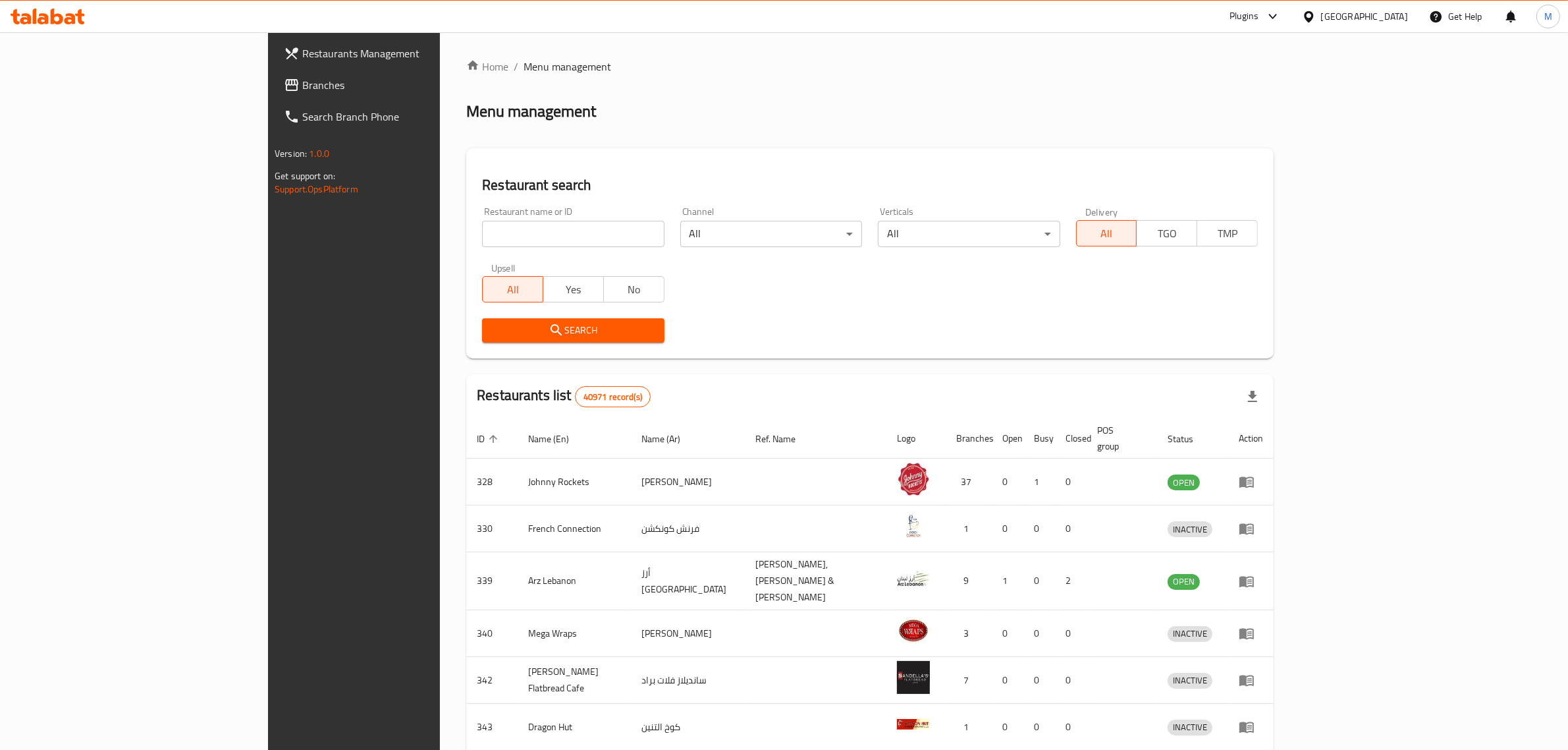
click at [492, 236] on input "search" at bounding box center [573, 233] width 182 height 26
type input "baskin"
click button "Search" at bounding box center [573, 331] width 182 height 24
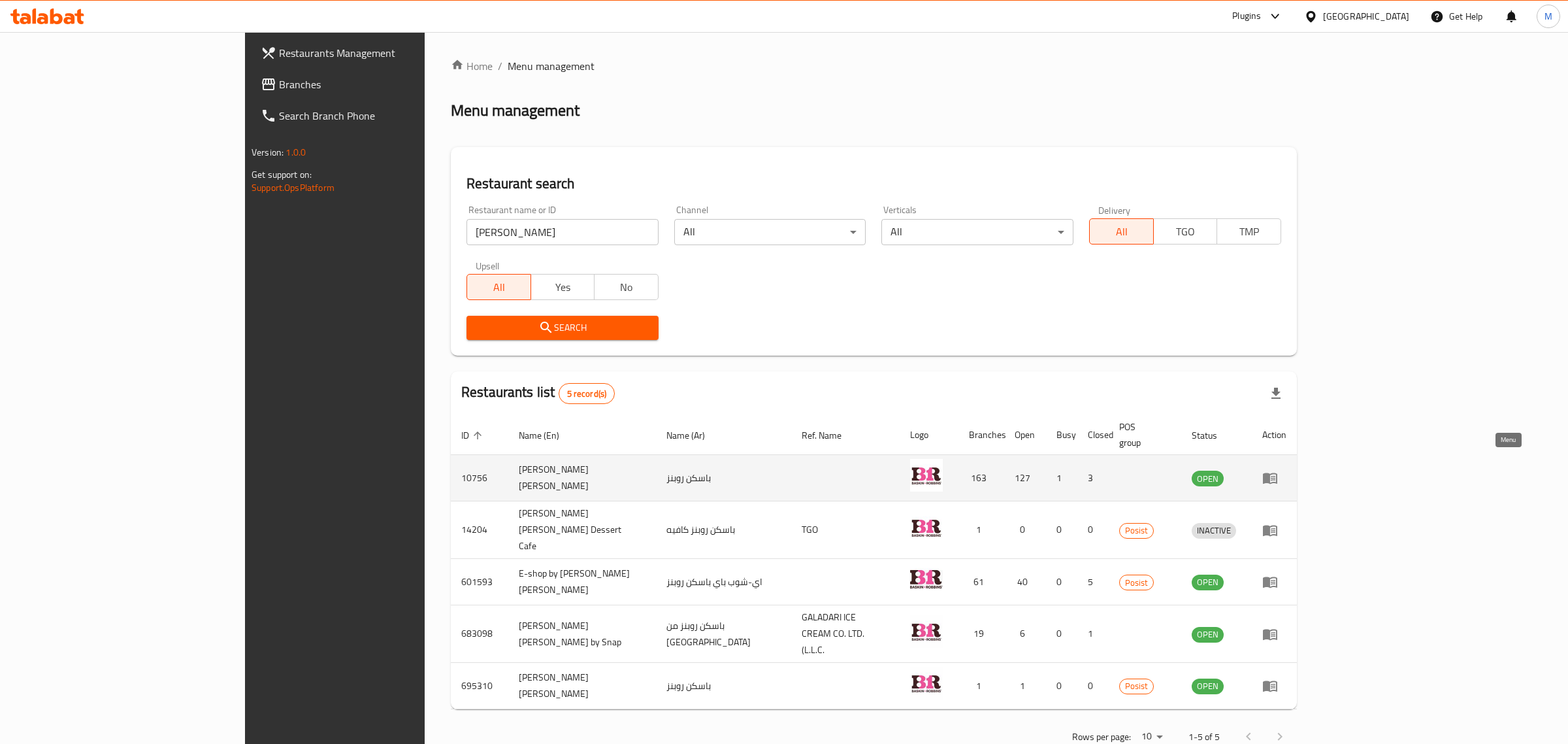
click at [1278, 470] on icon "enhanced table" at bounding box center [1270, 478] width 16 height 16
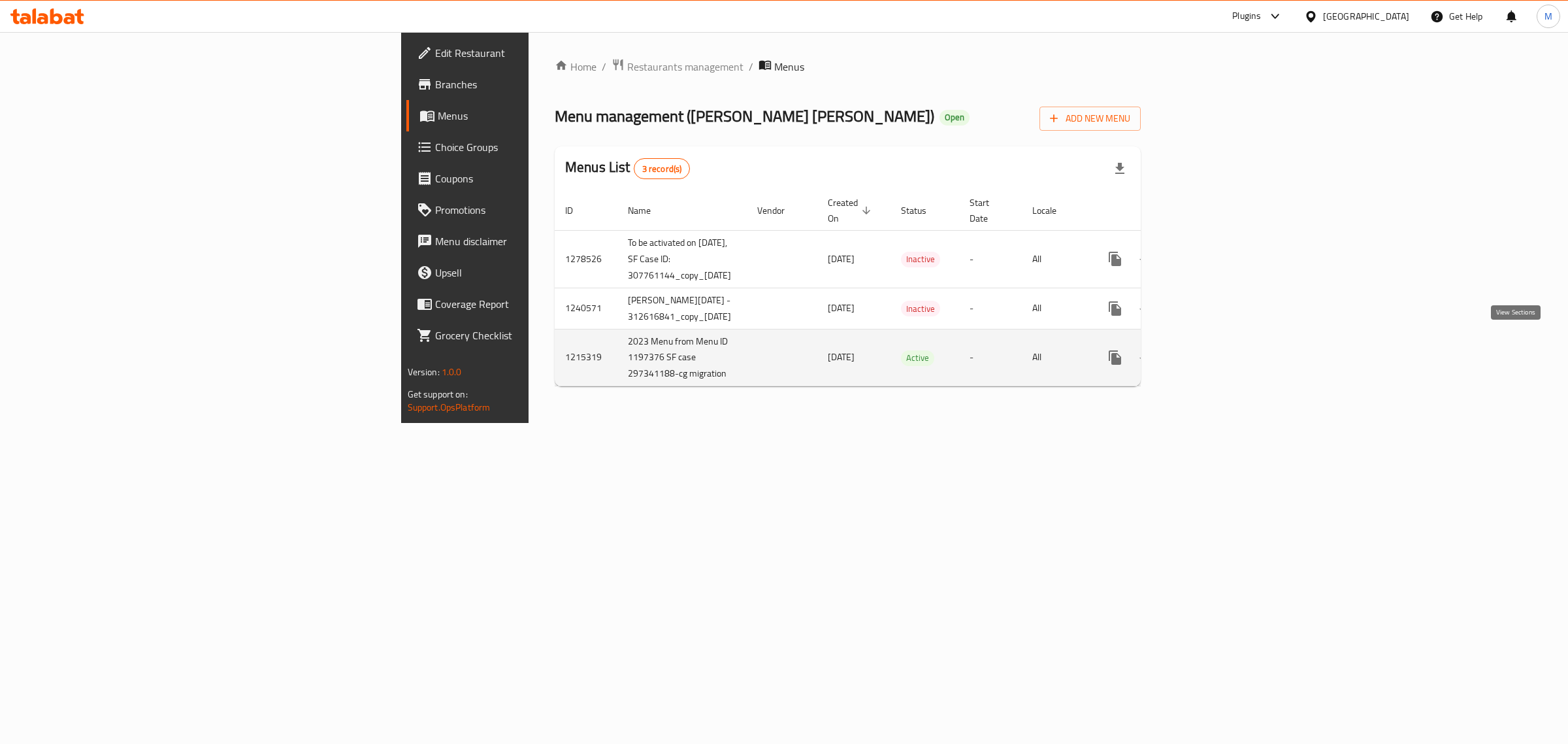
click at [1225, 344] on link "enhanced table" at bounding box center [1209, 357] width 31 height 31
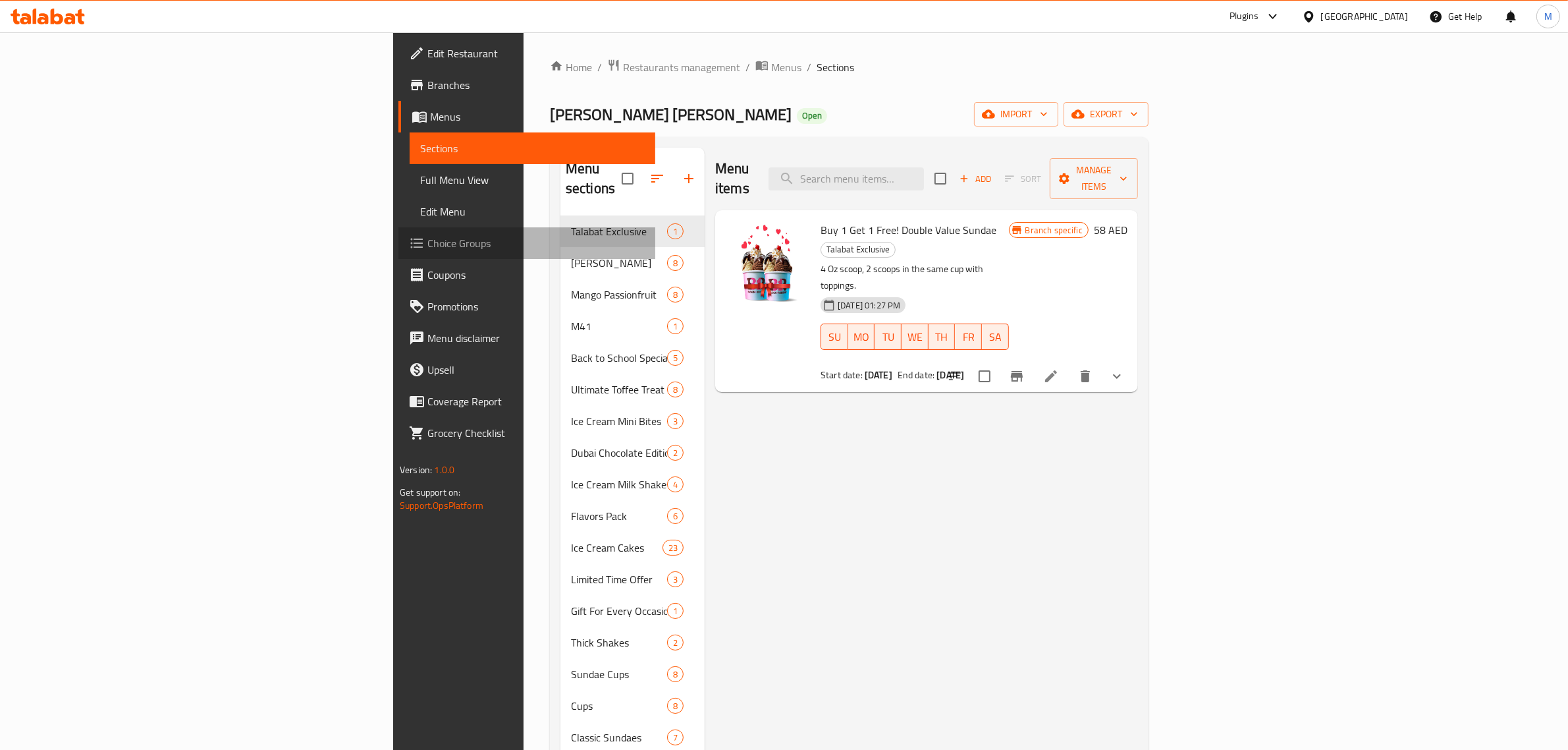
click at [427, 241] on span "Choice Groups" at bounding box center [536, 244] width 217 height 16
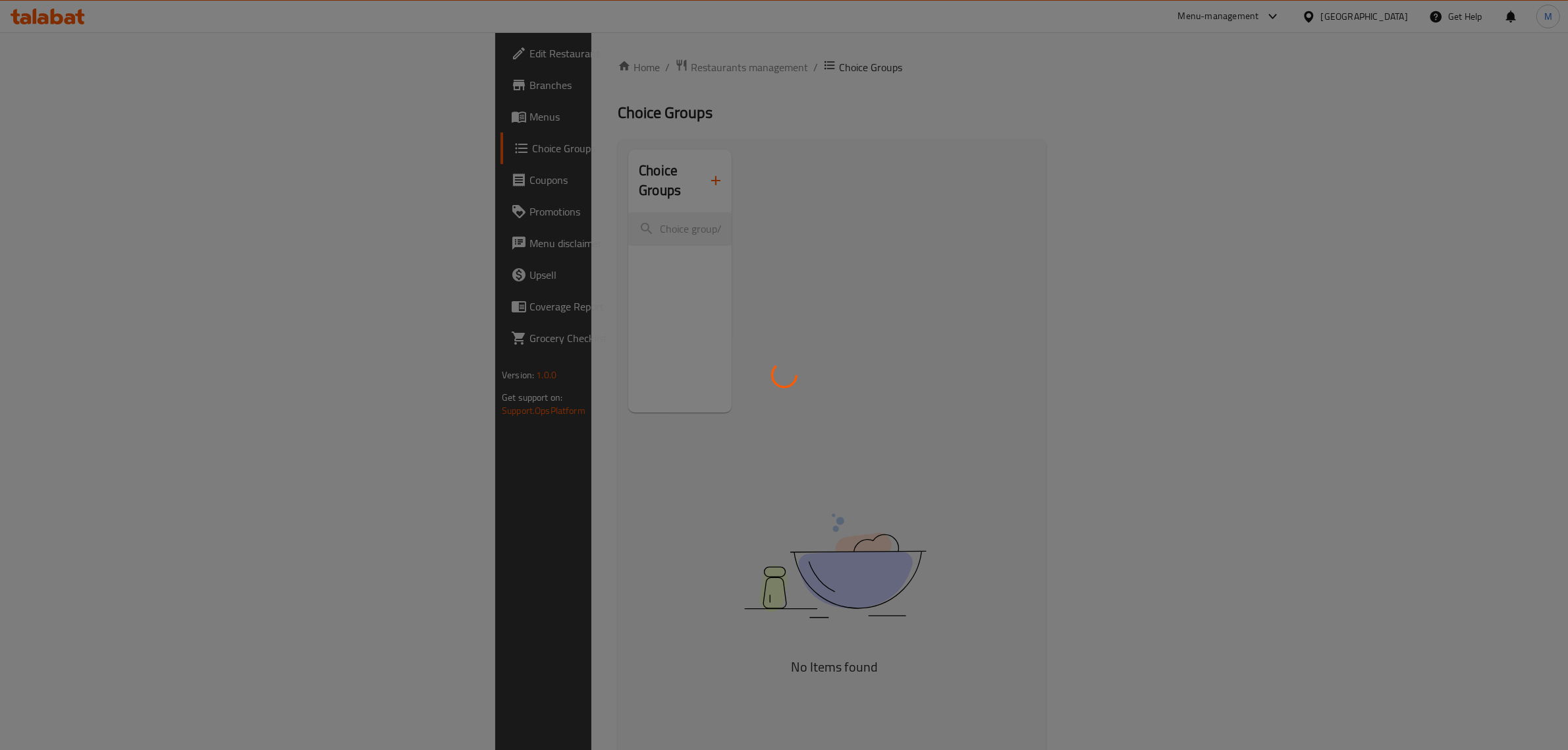
click at [58, 114] on div at bounding box center [784, 375] width 1568 height 750
click at [50, 115] on div at bounding box center [784, 375] width 1568 height 750
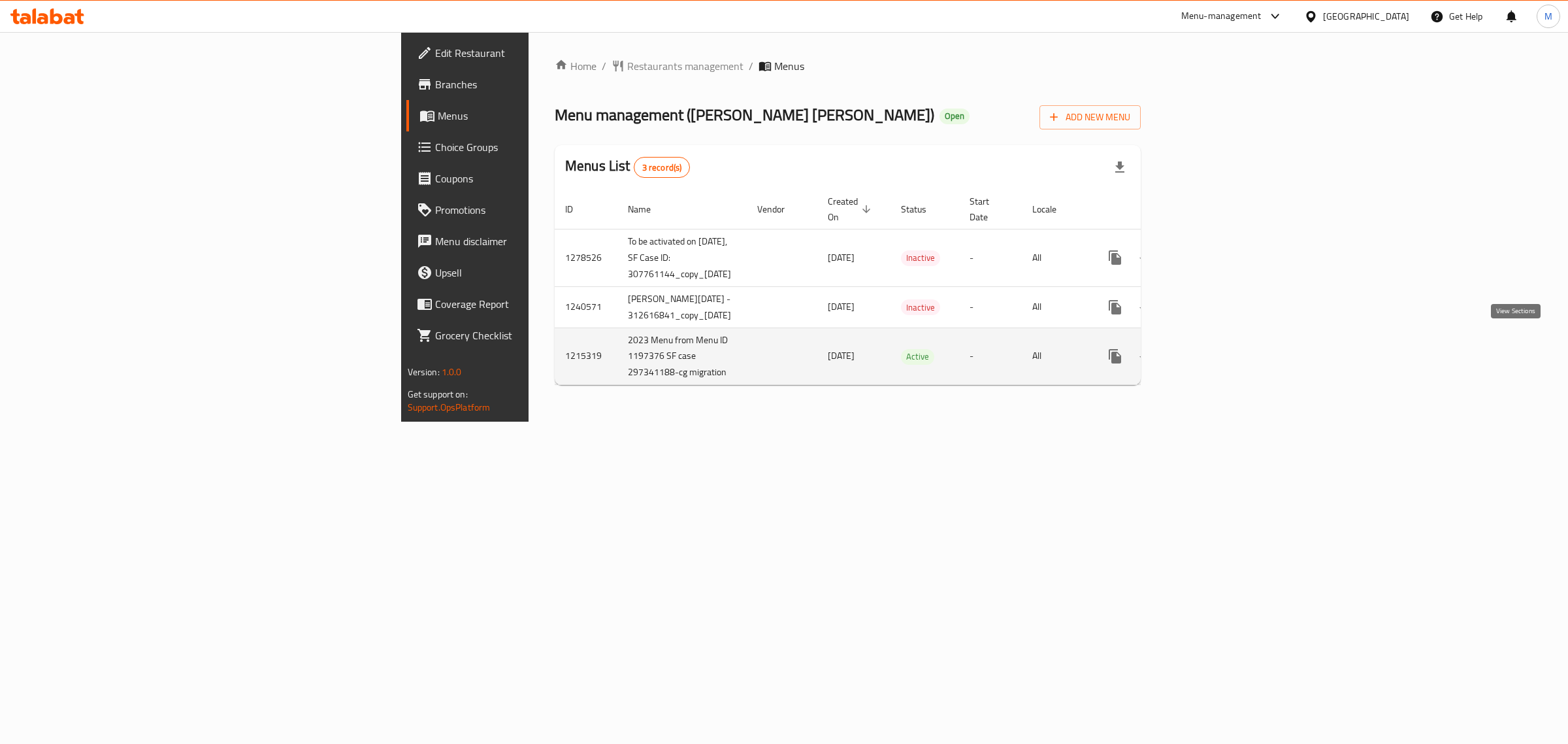
click at [1217, 348] on icon "enhanced table" at bounding box center [1210, 356] width 16 height 16
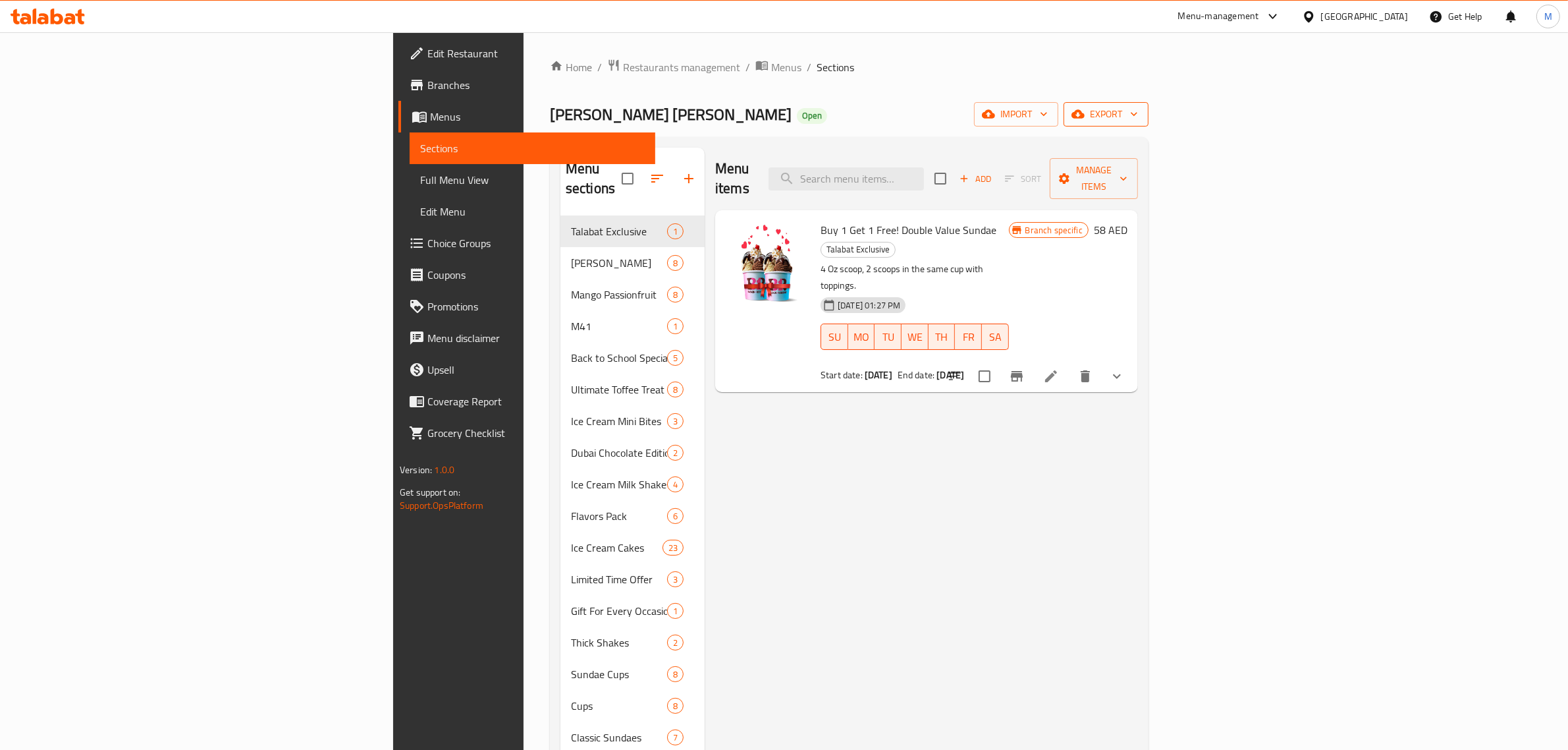
click at [1138, 115] on span "export" at bounding box center [1106, 114] width 64 height 17
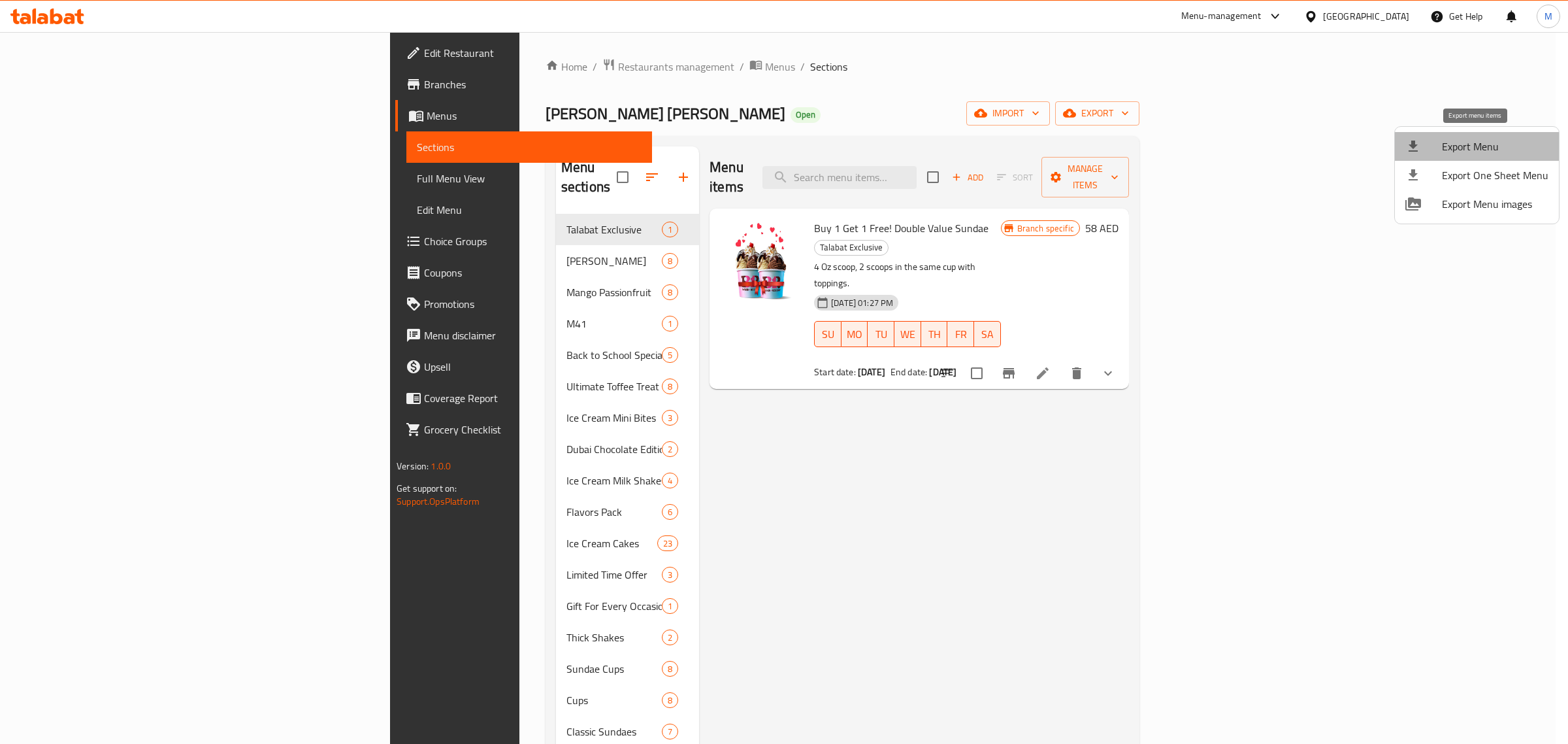
click at [1492, 144] on span "Export Menu" at bounding box center [1495, 147] width 106 height 16
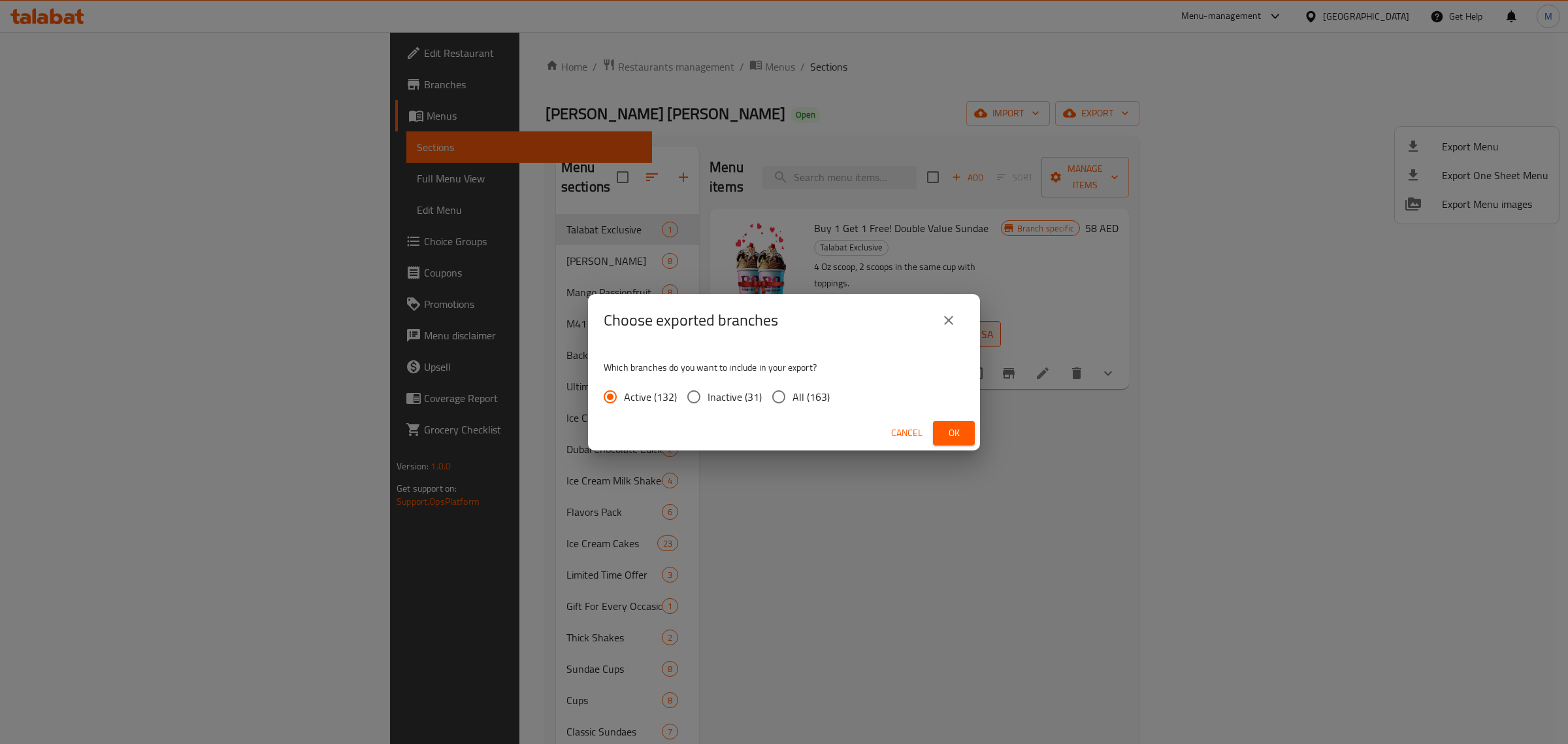
click at [946, 431] on span "Ok" at bounding box center [954, 433] width 21 height 17
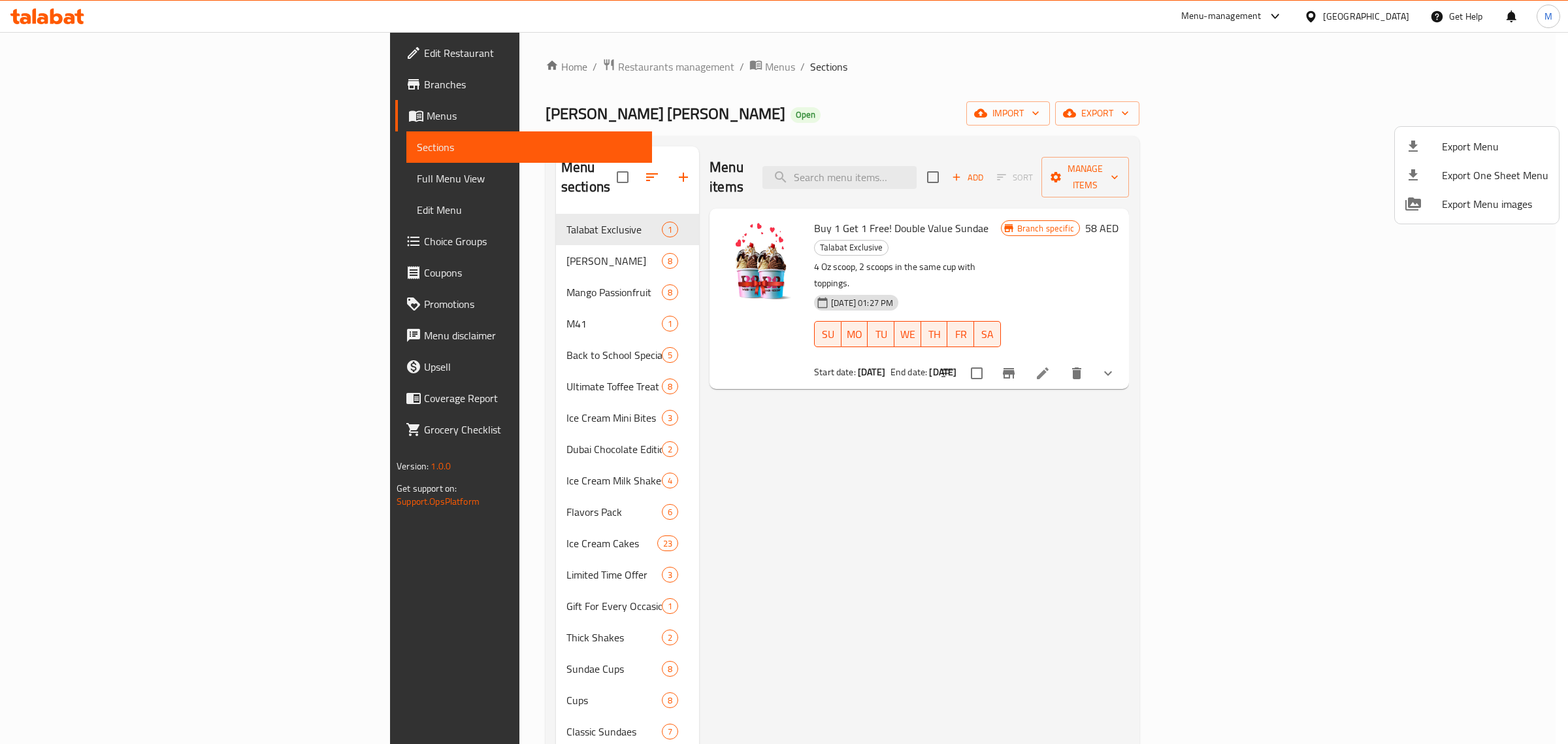
click at [74, 246] on div at bounding box center [784, 372] width 1568 height 744
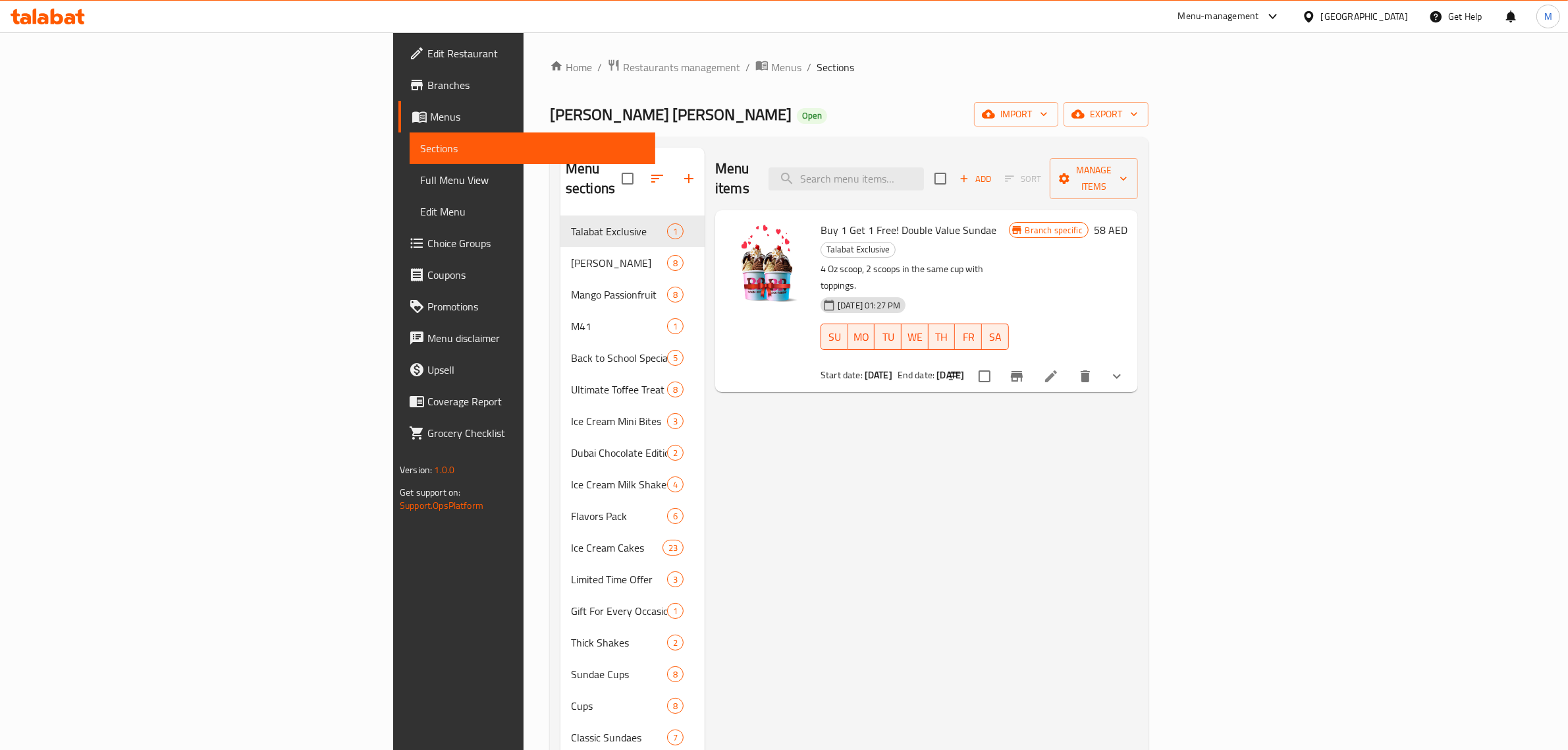
click at [427, 245] on span "Choice Groups" at bounding box center [536, 244] width 217 height 16
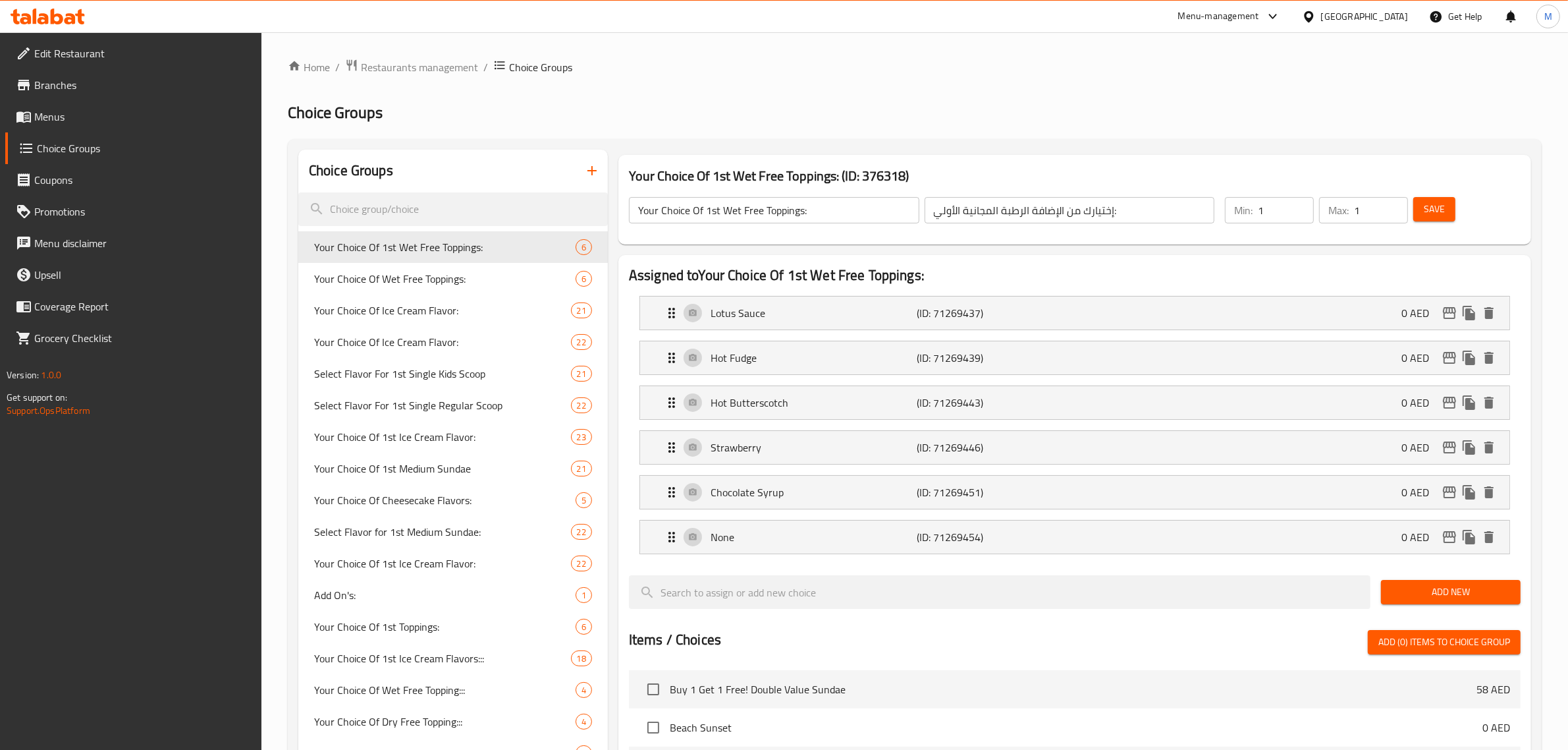
click at [423, 209] on input "search" at bounding box center [453, 209] width 310 height 33
paste input "Choose Your 2nd Ice Cream Flavor::"
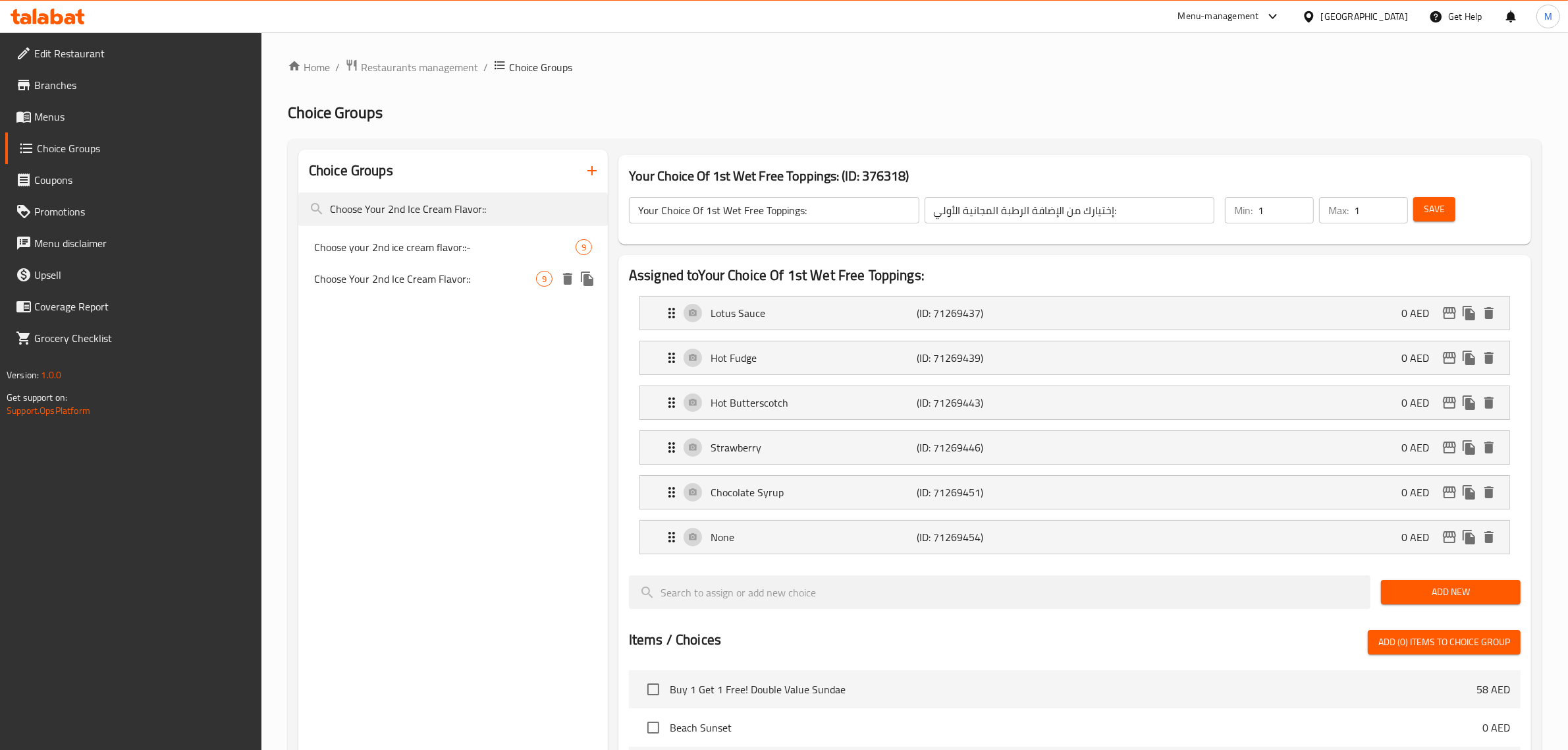
type input "Choose Your 2nd Ice Cream Flavor::"
click at [450, 279] on span "Choose Your 2nd Ice Cream Flavor::" at bounding box center [425, 279] width 222 height 16
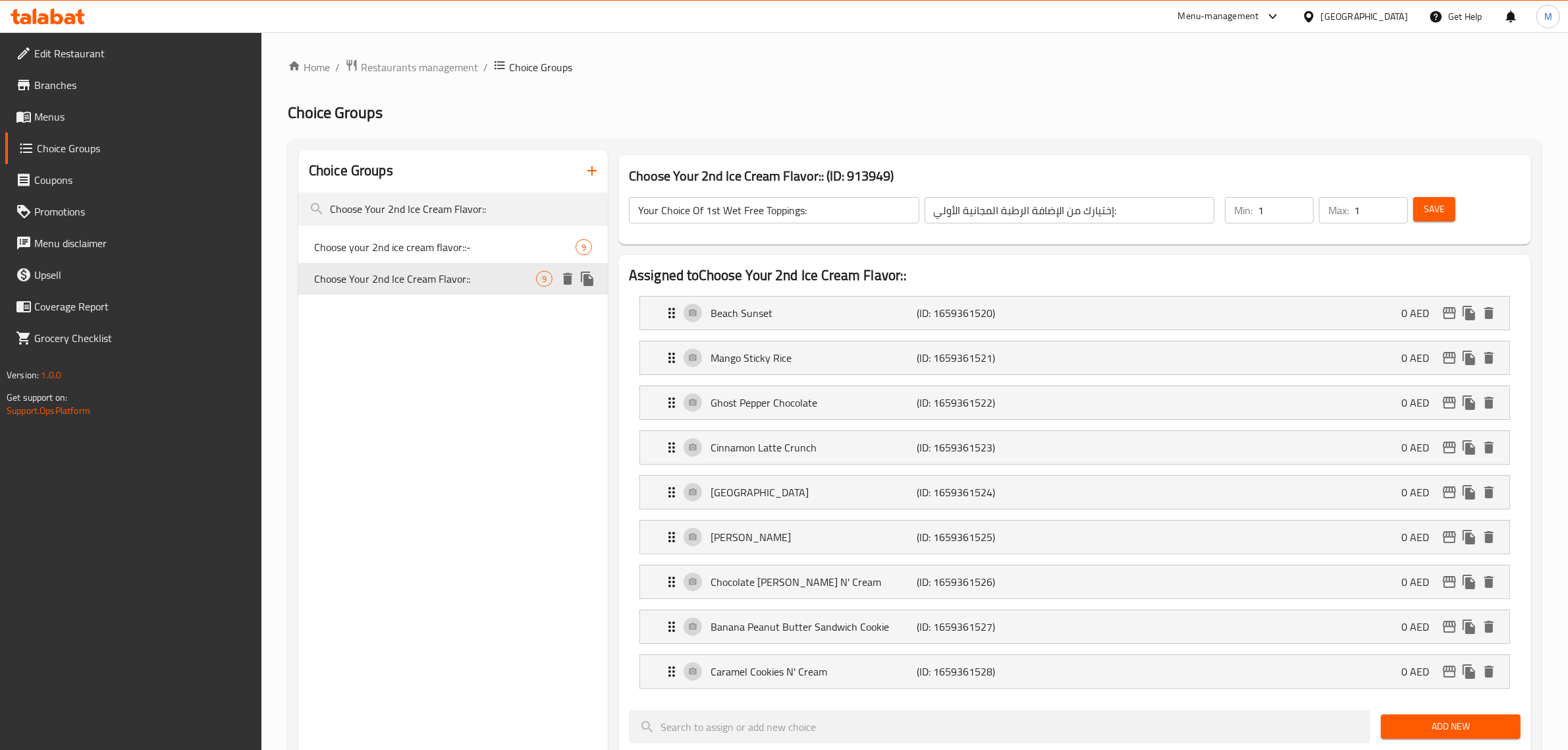
type input "Choose Your 2nd Ice Cream Flavor::"
type input "اختر نكهة الأيس [PERSON_NAME] [PERSON_NAME] :"
click at [1450, 363] on icon "edit" at bounding box center [1450, 358] width 16 height 16
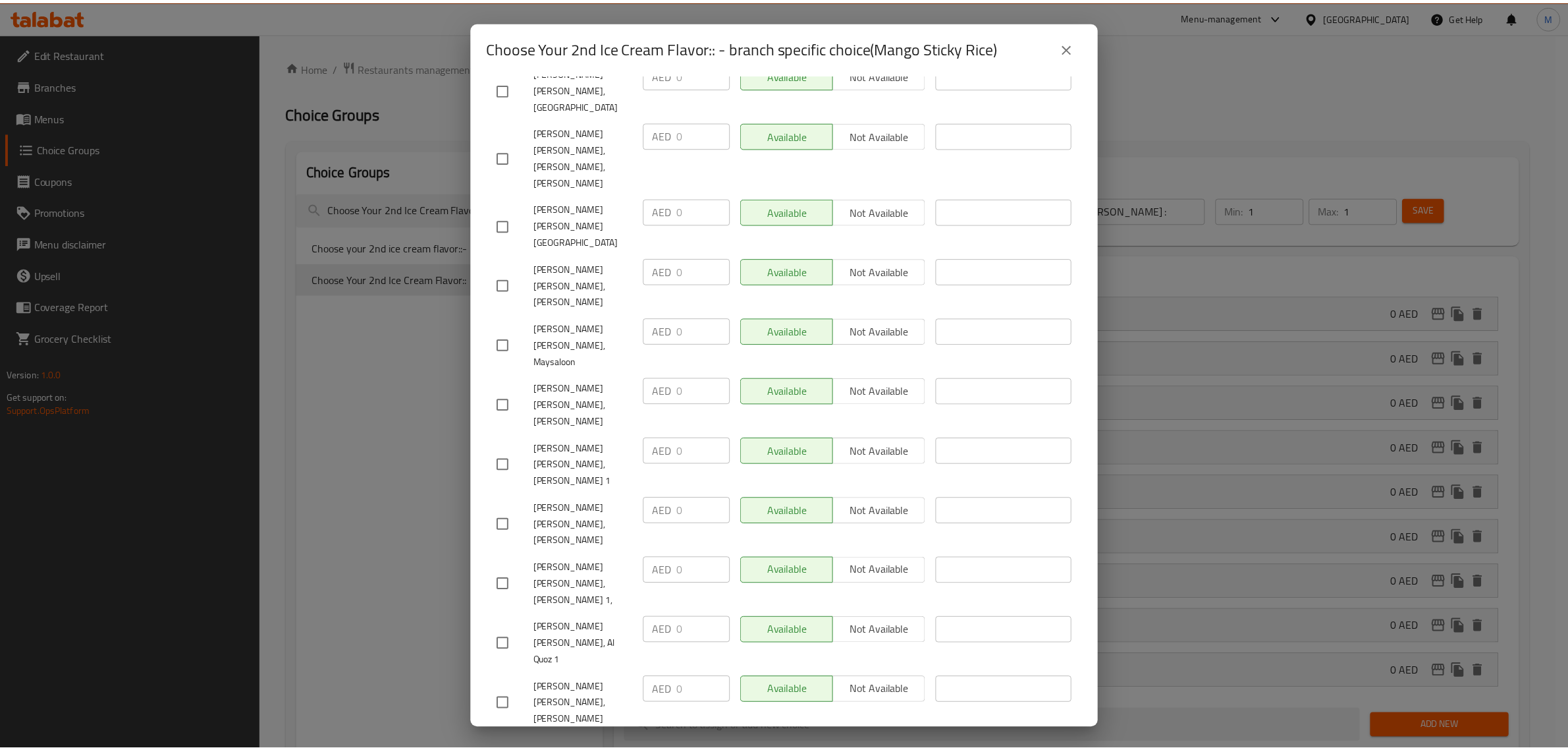
scroll to position [6504, 0]
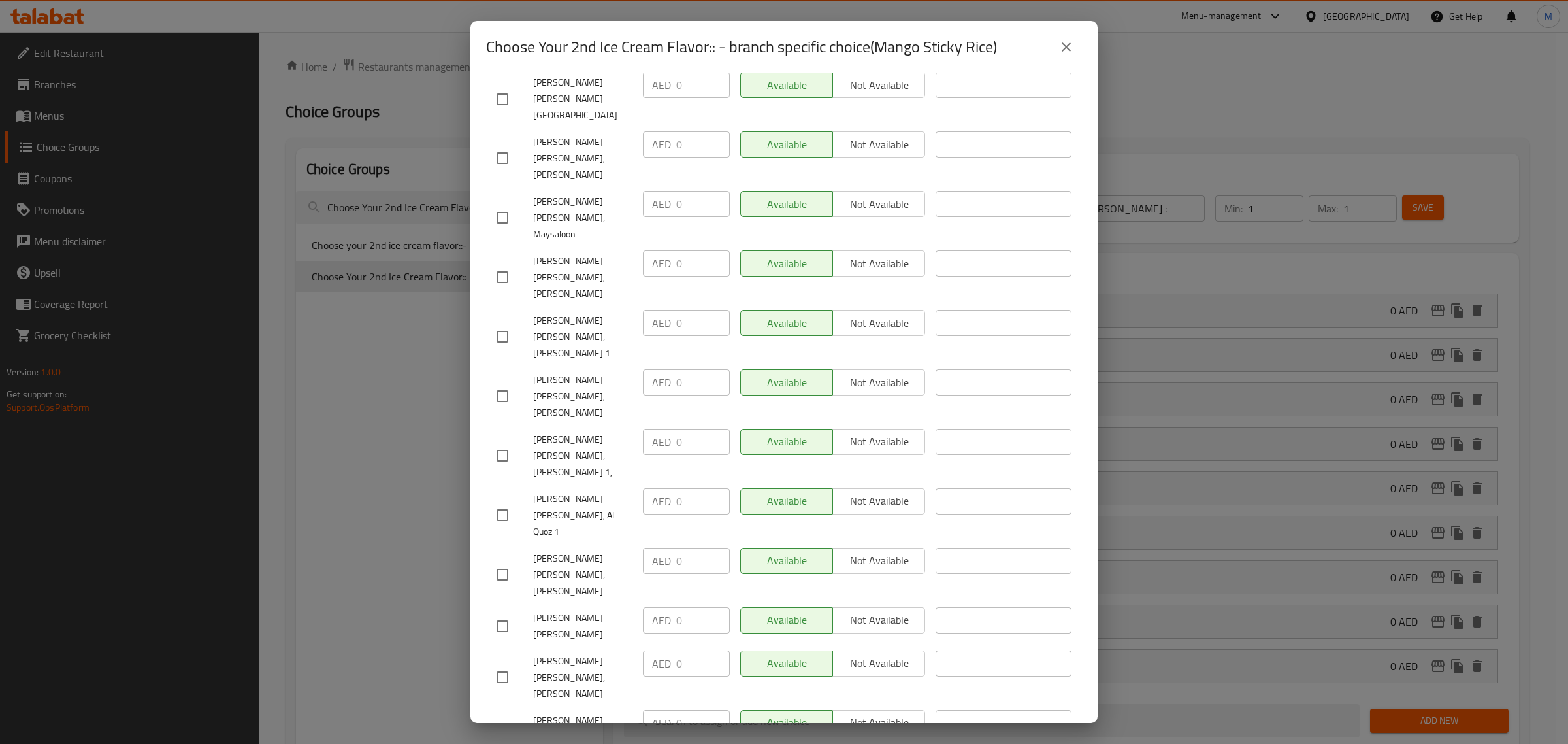
click at [1066, 44] on icon "close" at bounding box center [1066, 47] width 16 height 16
